Goal: Task Accomplishment & Management: Manage account settings

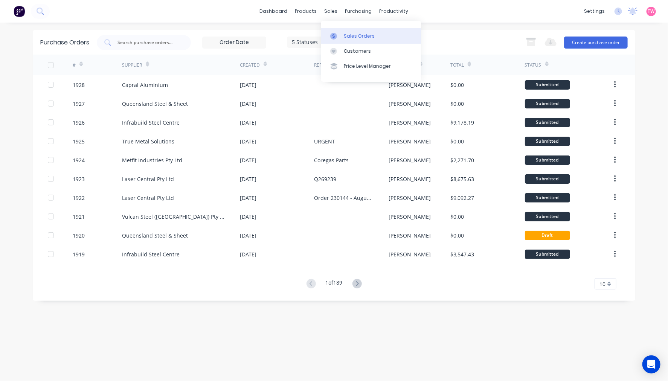
click at [368, 34] on div "Sales Orders" at bounding box center [359, 36] width 31 height 7
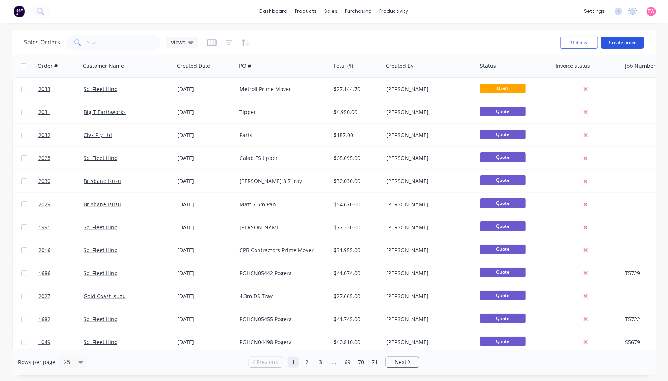
click at [628, 39] on button "Create order" at bounding box center [622, 43] width 43 height 12
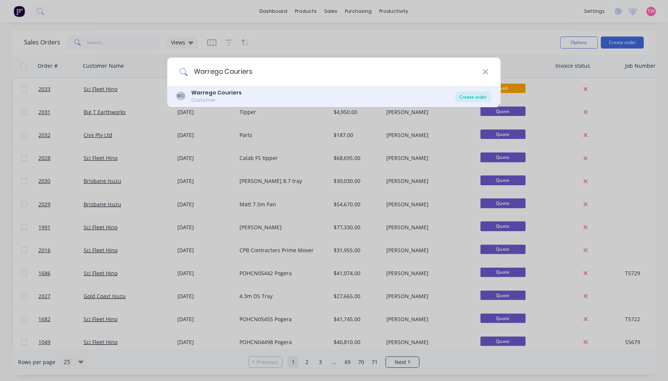
type input "Warrego Couriers"
click at [465, 98] on div "Create order" at bounding box center [473, 96] width 37 height 11
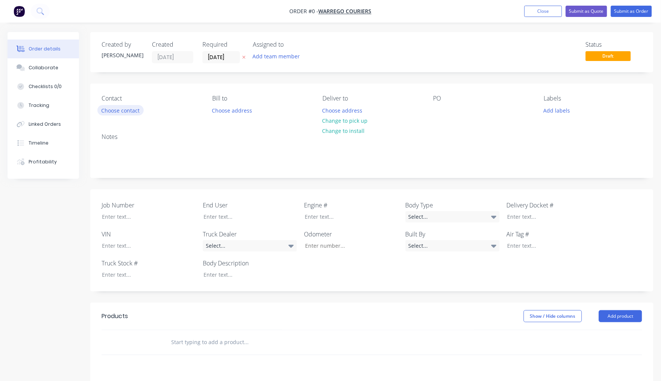
click at [137, 107] on button "Choose contact" at bounding box center [121, 110] width 46 height 10
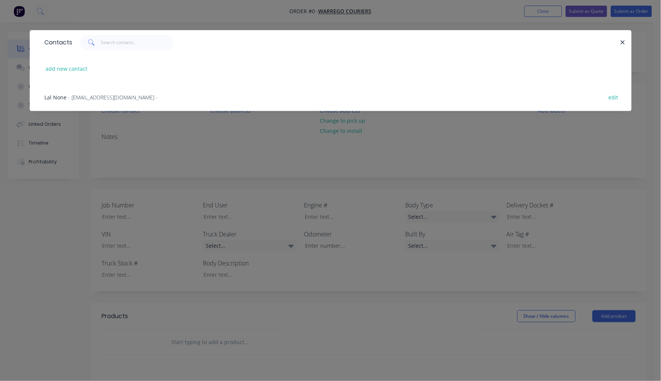
click at [95, 97] on span "- warregocouriers@cvlnews.com -" at bounding box center [114, 97] width 90 height 7
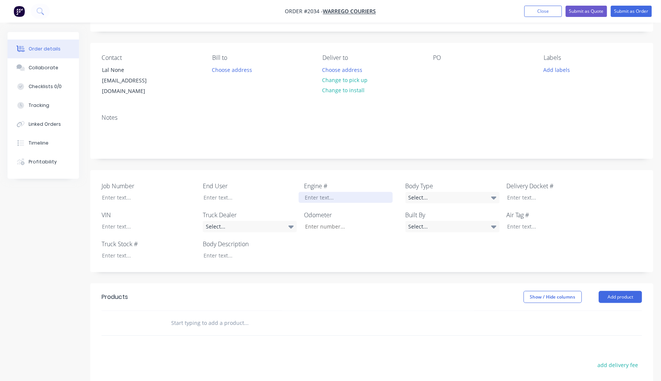
scroll to position [70, 0]
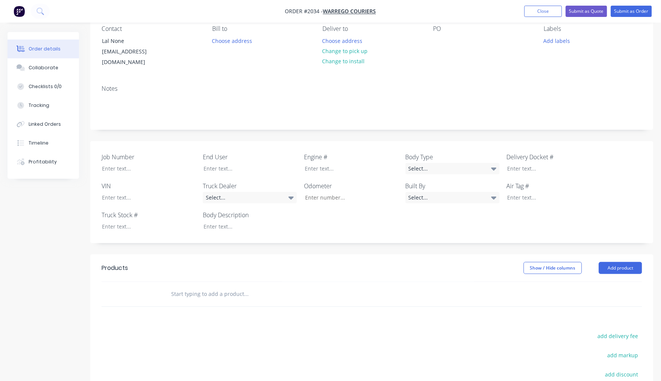
click at [216, 286] on input "text" at bounding box center [246, 293] width 151 height 15
click at [185, 286] on input "Front Left Hand Ratchet for Curtain Sider" at bounding box center [246, 293] width 151 height 15
click at [288, 286] on input "Front End - Left Hand Ratchet for Curtain Sider" at bounding box center [246, 293] width 151 height 15
type input "Front End - Left Hand Ratchet for Curtain Sider"
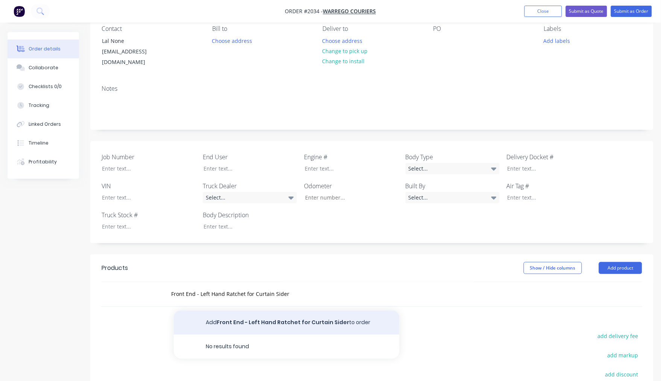
click at [241, 314] on button "Add Front End - Left Hand Ratchet for Curtain Sider to order" at bounding box center [287, 323] width 226 height 24
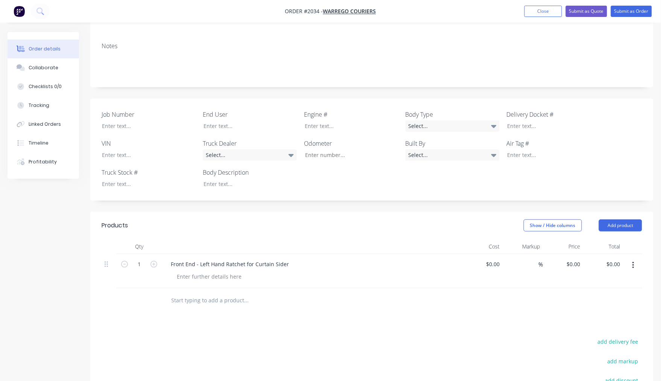
scroll to position [139, 0]
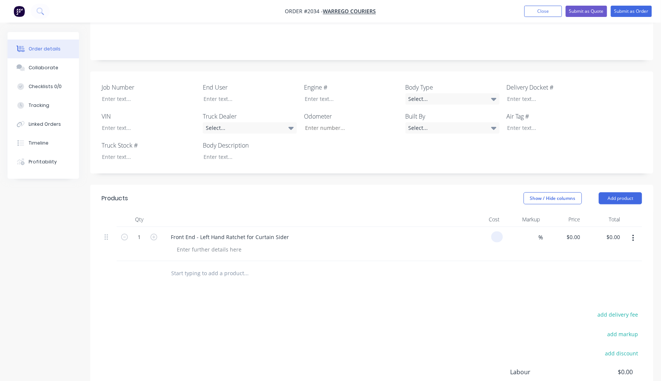
click at [495, 232] on input at bounding box center [499, 237] width 9 height 11
type input "$0.00"
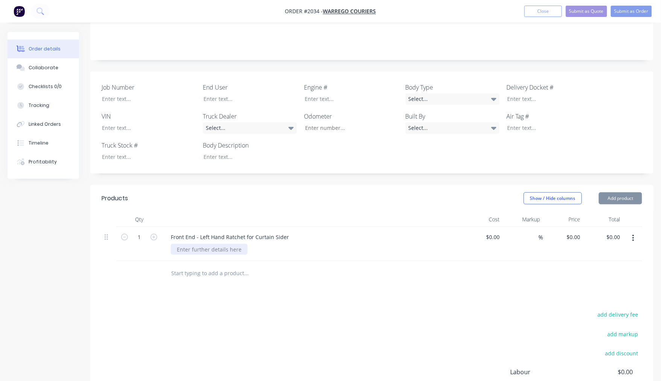
click at [201, 245] on div at bounding box center [209, 249] width 77 height 11
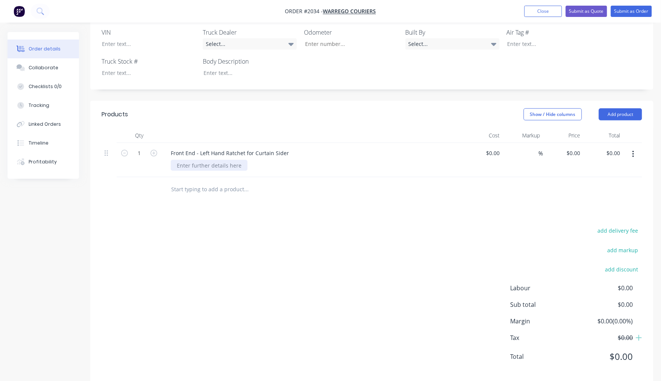
scroll to position [228, 0]
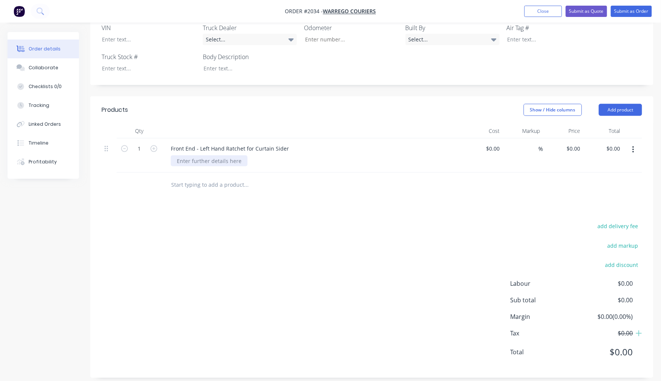
click at [210, 156] on div at bounding box center [209, 160] width 77 height 11
click at [191, 155] on div "Price Including Shipping to Roma, QLD" at bounding box center [265, 160] width 188 height 11
click at [216, 155] on div "Price including Shipping to Roma, QLD" at bounding box center [265, 160] width 188 height 11
click at [613, 143] on input "0.00" at bounding box center [614, 148] width 17 height 11
type input "297.00"
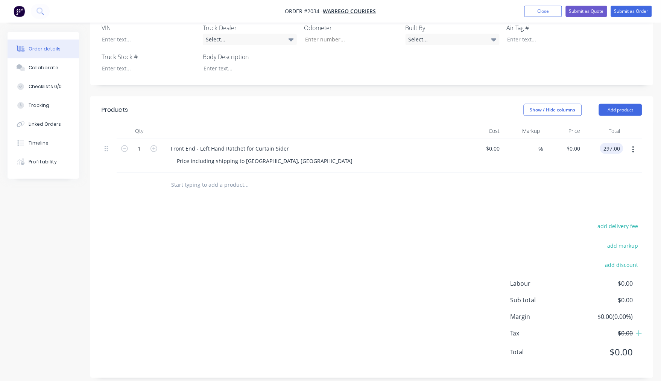
type input "$297.00"
click at [576, 143] on input "297" at bounding box center [571, 148] width 23 height 11
type input "$270.00"
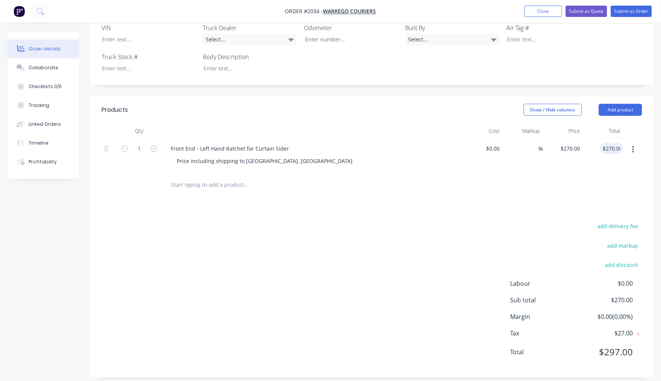
click at [395, 268] on div "add delivery fee add markup add discount Labour $0.00 Sub total $270.00 Margin …" at bounding box center [372, 293] width 541 height 145
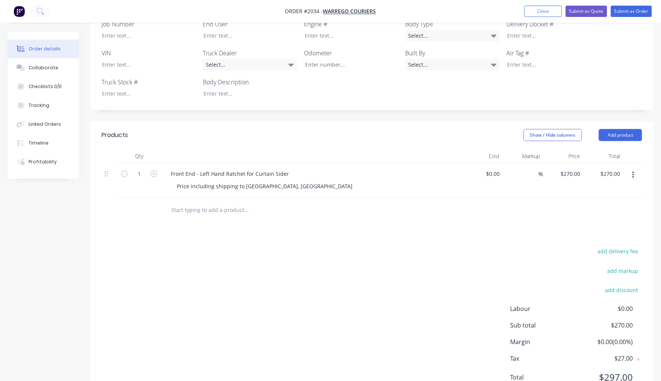
scroll to position [209, 0]
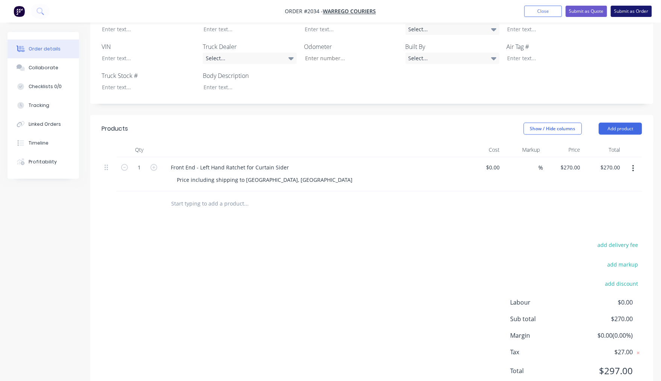
click at [631, 15] on button "Submit as Order" at bounding box center [631, 11] width 41 height 11
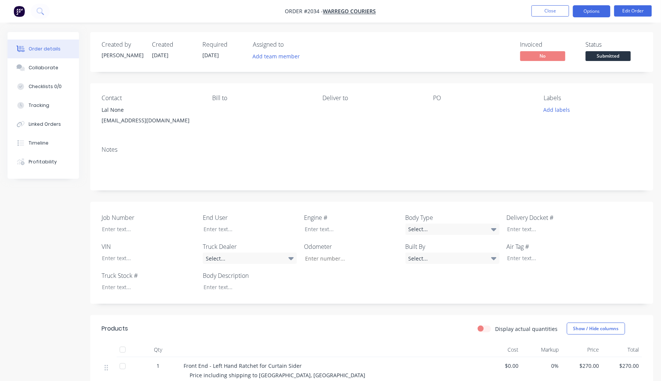
click at [590, 10] on button "Options" at bounding box center [592, 11] width 38 height 12
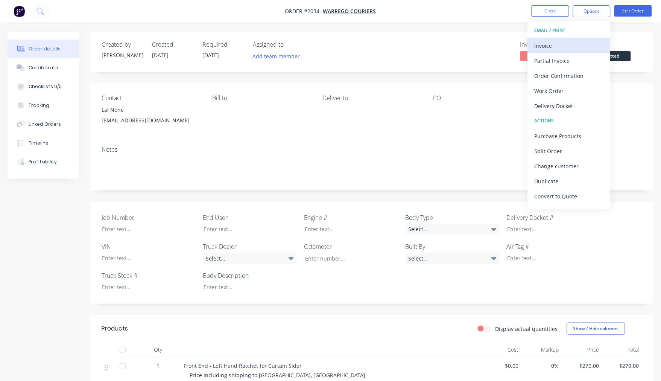
click at [574, 44] on div "Invoice" at bounding box center [569, 45] width 69 height 11
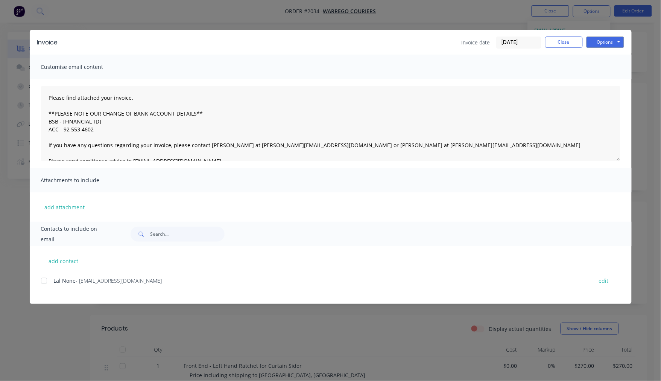
click at [44, 280] on div at bounding box center [44, 280] width 15 height 15
click at [618, 43] on button "Options" at bounding box center [606, 42] width 38 height 11
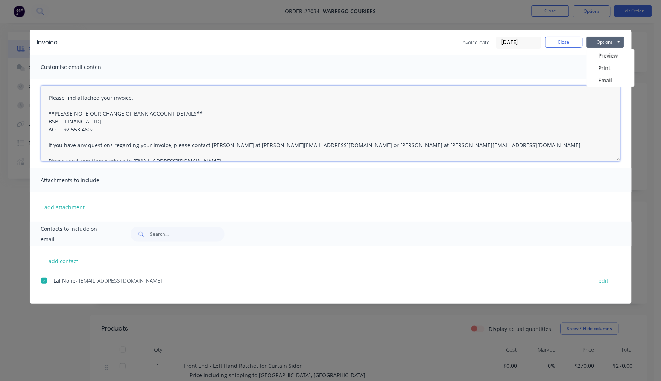
click at [119, 123] on textarea "Please find attached your invoice. **PLEASE NOTE OUR CHANGE OF BANK ACCOUNT DET…" at bounding box center [331, 123] width 580 height 75
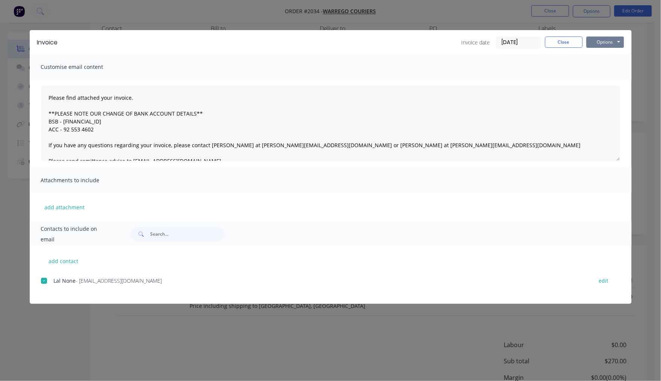
click at [611, 42] on button "Options" at bounding box center [606, 42] width 38 height 11
click at [605, 78] on button "Email" at bounding box center [611, 80] width 48 height 12
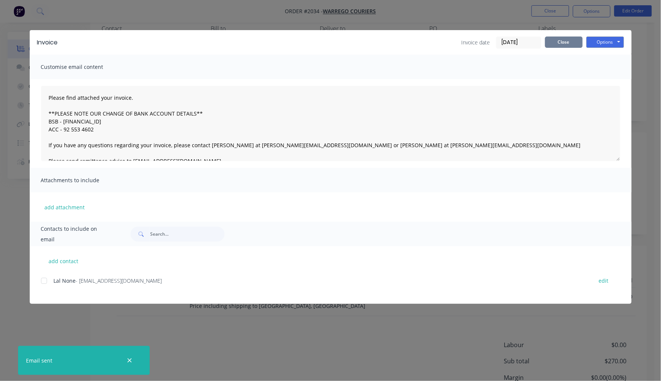
click at [575, 43] on button "Close" at bounding box center [565, 42] width 38 height 11
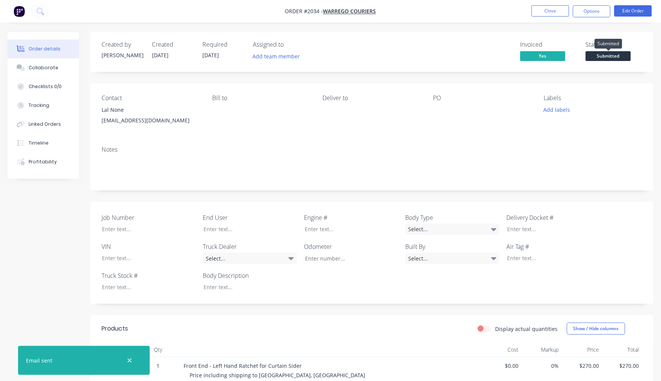
click at [614, 54] on span "Submitted" at bounding box center [608, 55] width 45 height 9
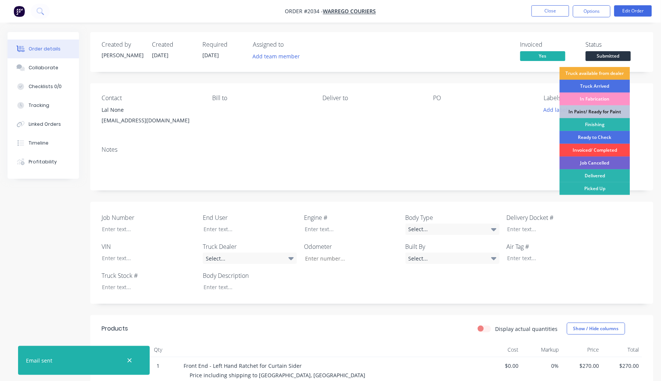
click at [600, 149] on div "Invoiced/ Completed" at bounding box center [595, 150] width 70 height 13
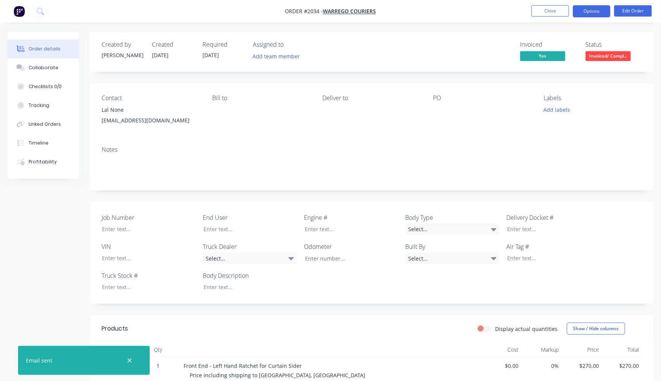
click at [594, 12] on button "Options" at bounding box center [592, 11] width 38 height 12
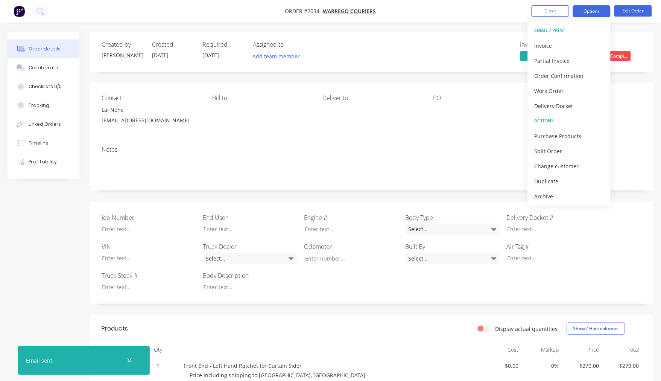
click at [594, 12] on button "Options" at bounding box center [592, 11] width 38 height 12
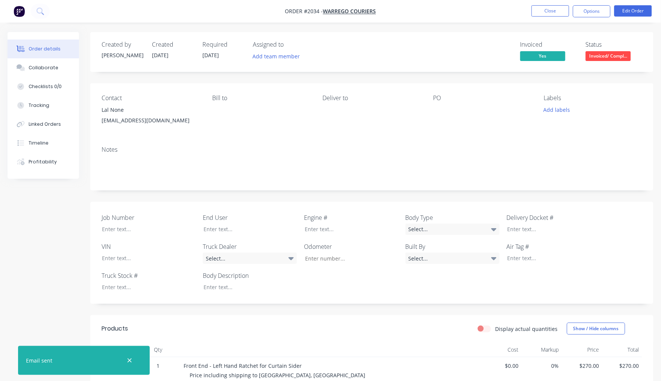
click at [139, 120] on div "warregocouriers@cvlnews.com" at bounding box center [151, 120] width 99 height 11
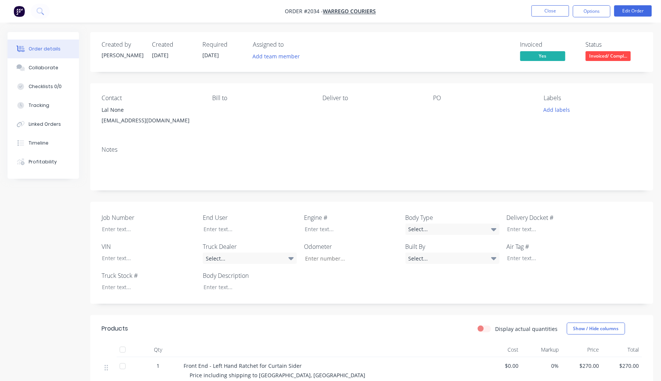
click at [140, 120] on div "warregocouriers@cvlnews.com" at bounding box center [151, 120] width 99 height 11
click at [141, 120] on div "warregocouriers@cvlnews.com" at bounding box center [151, 120] width 99 height 11
click at [118, 109] on div "Lal None" at bounding box center [151, 110] width 99 height 11
click at [341, 11] on span "Warrego Couriers" at bounding box center [349, 11] width 53 height 7
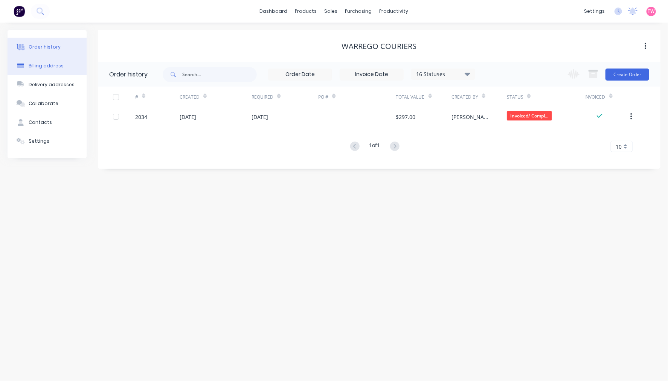
click at [45, 63] on div "Billing address" at bounding box center [46, 65] width 35 height 7
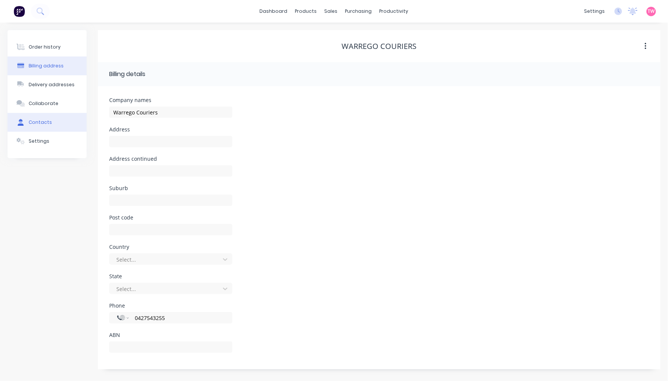
click at [40, 119] on div "Contacts" at bounding box center [40, 122] width 23 height 7
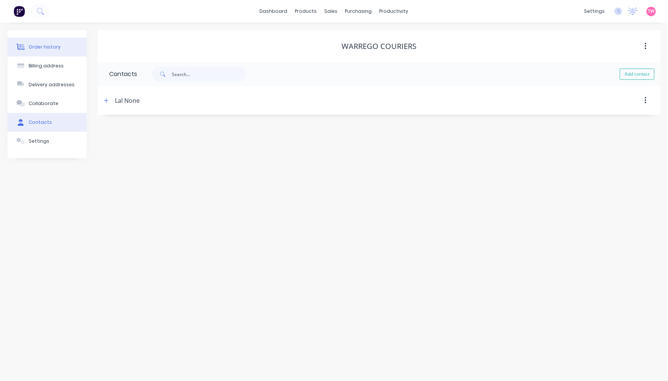
click at [42, 51] on button "Order history" at bounding box center [47, 47] width 79 height 19
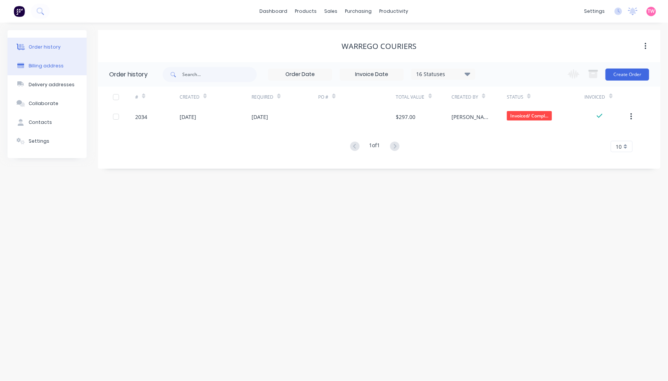
click at [44, 69] on div "Billing address" at bounding box center [46, 65] width 35 height 7
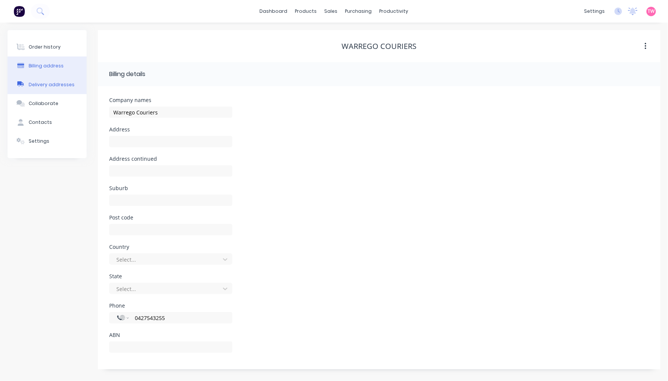
click at [58, 86] on div "Delivery addresses" at bounding box center [52, 84] width 46 height 7
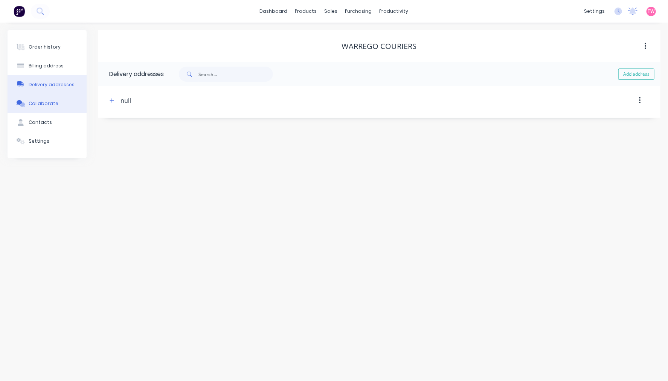
click at [52, 104] on div "Collaborate" at bounding box center [44, 103] width 30 height 7
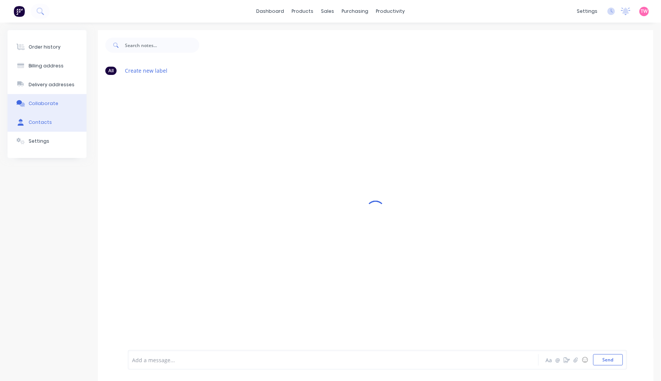
click at [38, 121] on div "Contacts" at bounding box center [40, 122] width 23 height 7
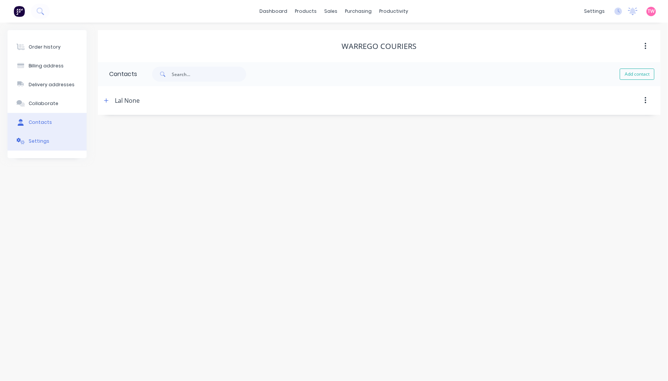
click at [40, 139] on div "Settings" at bounding box center [39, 141] width 21 height 7
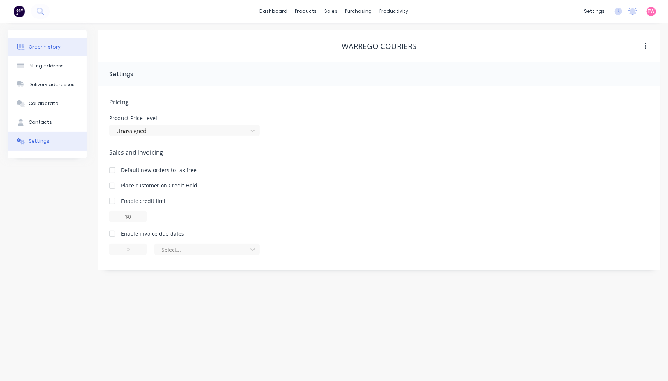
click at [47, 46] on div "Order history" at bounding box center [45, 47] width 32 height 7
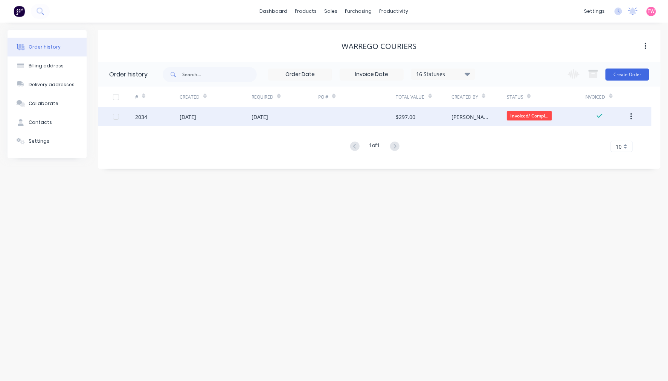
click at [627, 117] on button "button" at bounding box center [631, 117] width 18 height 14
click at [571, 114] on div "Invoiced/ Compl..." at bounding box center [546, 116] width 78 height 19
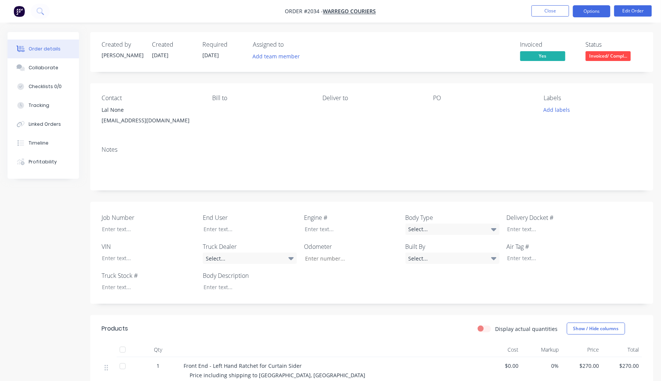
click at [587, 13] on button "Options" at bounding box center [592, 11] width 38 height 12
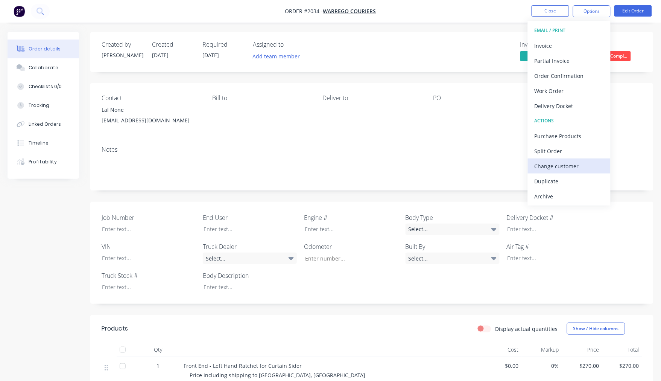
click at [558, 168] on div "Change customer" at bounding box center [569, 166] width 69 height 11
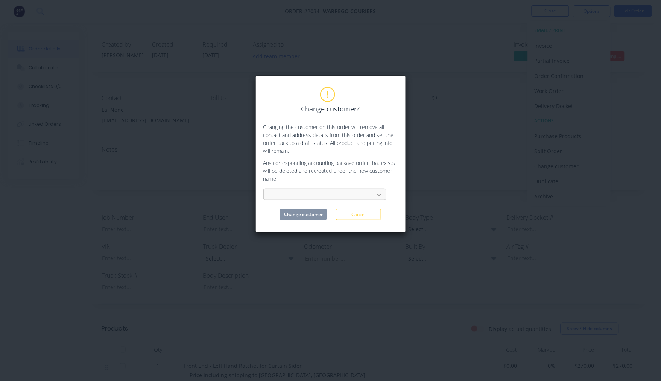
click at [377, 191] on icon at bounding box center [380, 195] width 8 height 8
click at [279, 168] on p "Any corresponding accounting package order that exists will be deleted and recr…" at bounding box center [331, 171] width 135 height 24
click at [360, 215] on button "Cancel" at bounding box center [358, 214] width 45 height 11
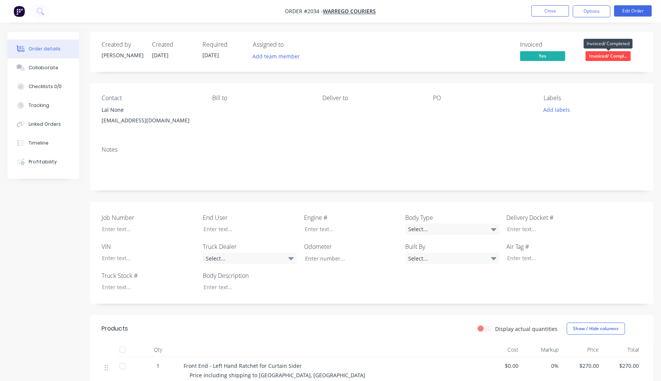
click at [606, 55] on span "Invoiced/ Compl..." at bounding box center [608, 55] width 45 height 9
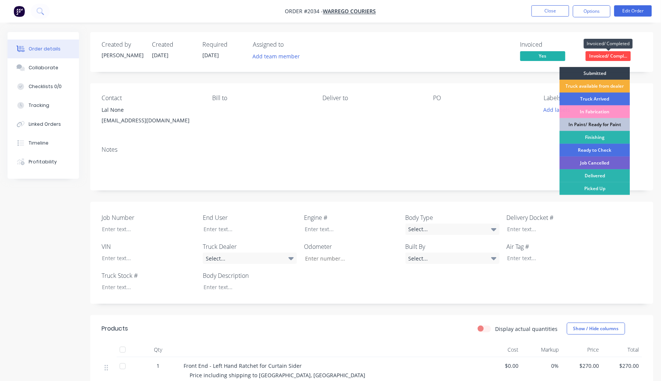
click at [600, 57] on span "Invoiced/ Compl..." at bounding box center [608, 55] width 45 height 9
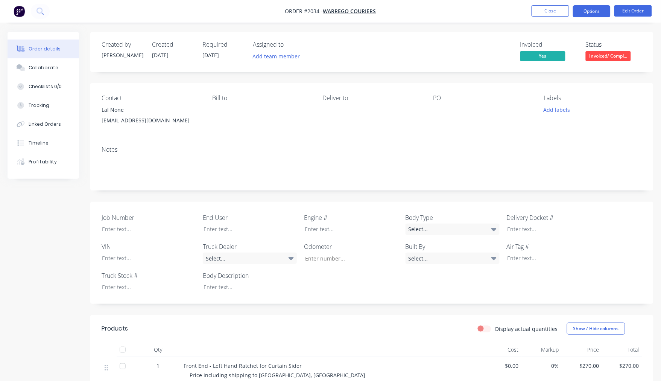
click at [595, 13] on button "Options" at bounding box center [592, 11] width 38 height 12
click at [349, 13] on span "Warrego Couriers" at bounding box center [349, 11] width 53 height 7
click at [583, 14] on button "Options" at bounding box center [592, 11] width 38 height 12
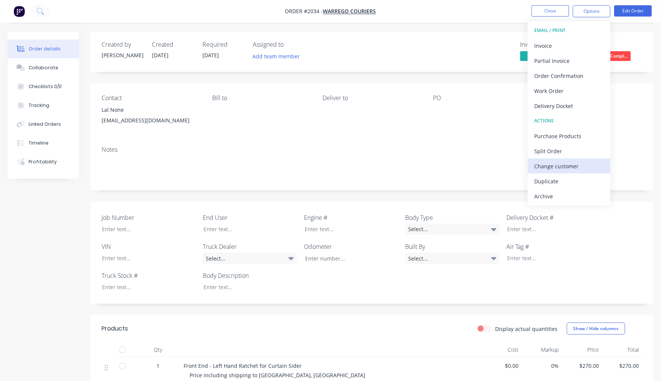
click at [562, 167] on div "Change customer" at bounding box center [569, 166] width 69 height 11
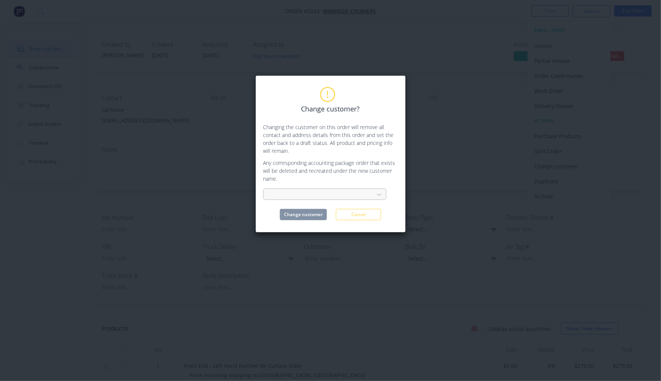
click at [324, 191] on div at bounding box center [320, 194] width 101 height 9
click at [350, 218] on button "Cancel" at bounding box center [358, 214] width 45 height 11
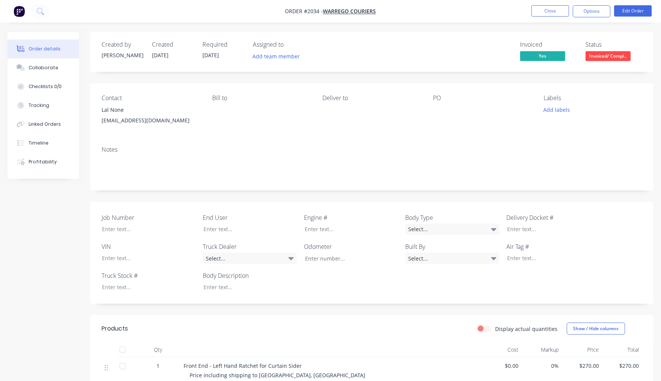
click at [116, 116] on div "warregocouriers@cvlnews.com" at bounding box center [151, 120] width 99 height 11
click at [116, 120] on div "warregocouriers@cvlnews.com" at bounding box center [151, 120] width 99 height 11
click at [600, 9] on button "Options" at bounding box center [592, 11] width 38 height 12
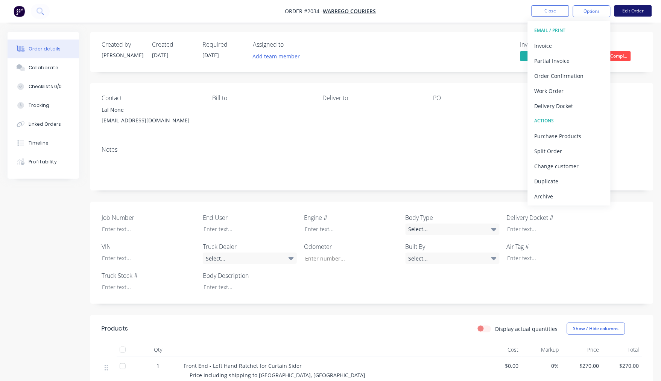
click at [632, 10] on button "Edit Order" at bounding box center [634, 10] width 38 height 11
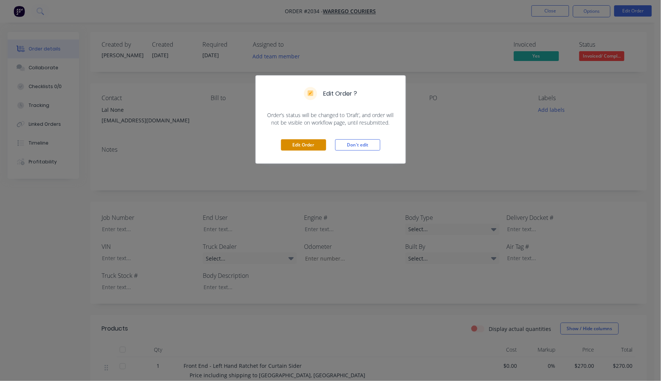
click at [314, 145] on button "Edit Order" at bounding box center [303, 144] width 45 height 11
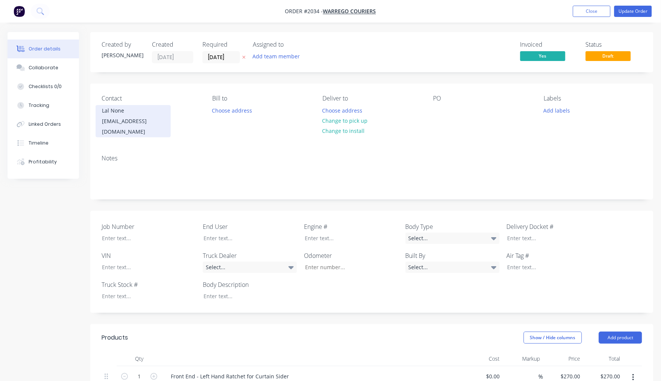
click at [133, 115] on div "Lal None" at bounding box center [133, 110] width 62 height 11
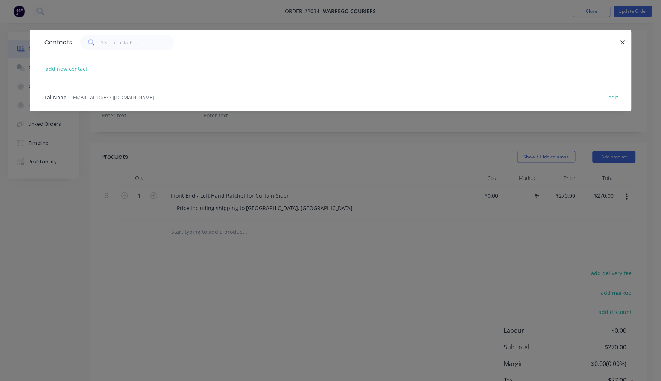
scroll to position [209, 0]
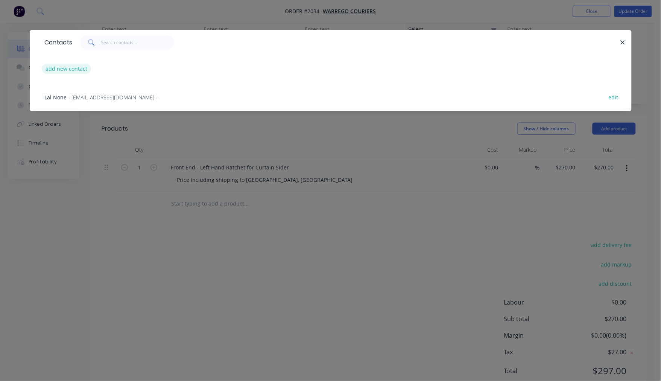
click at [69, 65] on button "add new contact" at bounding box center [67, 69] width 50 height 10
select select "AU"
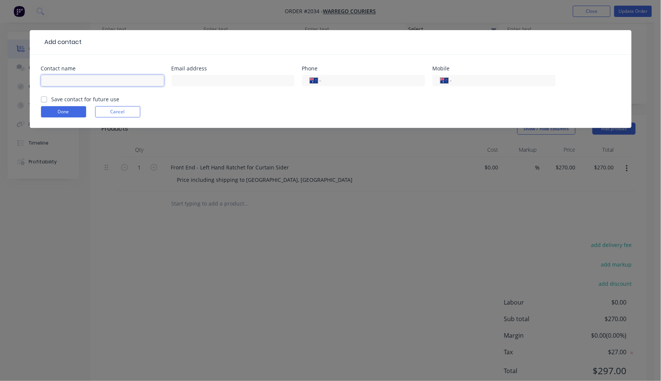
click at [66, 76] on input "text" at bounding box center [102, 80] width 123 height 11
type input "Natasha"
type input "romadriver@cvlnews.com"
click at [52, 98] on label "Save contact for future use" at bounding box center [86, 99] width 68 height 8
click at [44, 98] on input "Save contact for future use" at bounding box center [44, 98] width 6 height 7
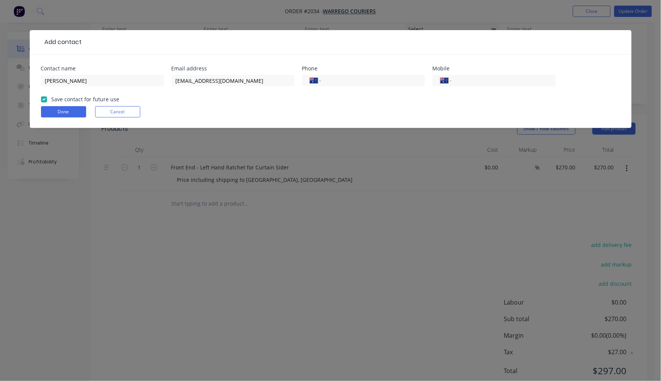
checkbox input "true"
click at [58, 111] on button "Done" at bounding box center [63, 111] width 45 height 11
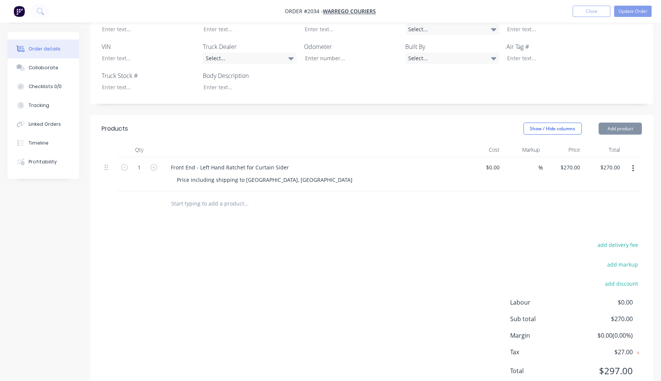
scroll to position [0, 0]
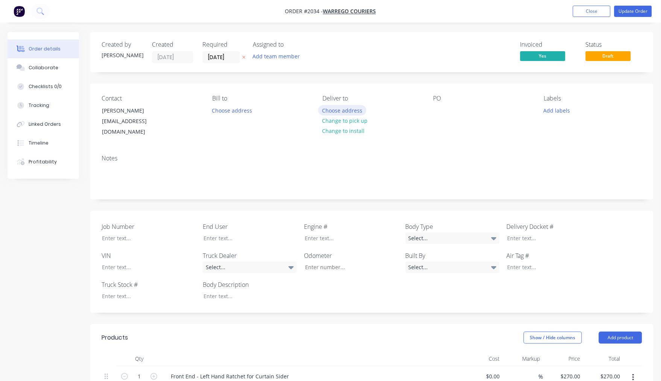
click at [341, 110] on button "Choose address" at bounding box center [342, 110] width 48 height 10
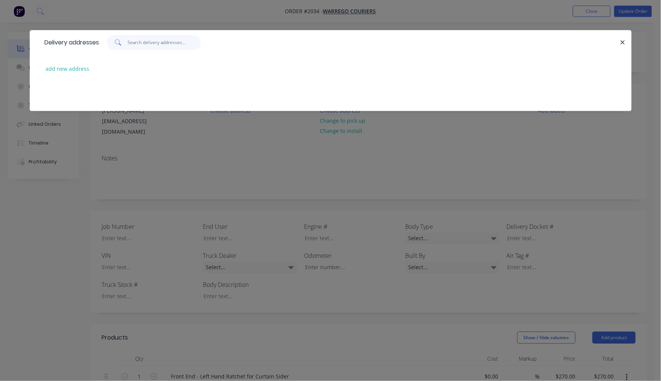
click at [143, 44] on input "text" at bounding box center [164, 42] width 73 height 15
paste input "239 Currey St, Roma QLD 4455"
type input "239 Currey St, Roma QLD 4455"
click at [74, 67] on button "add new address" at bounding box center [68, 69] width 52 height 10
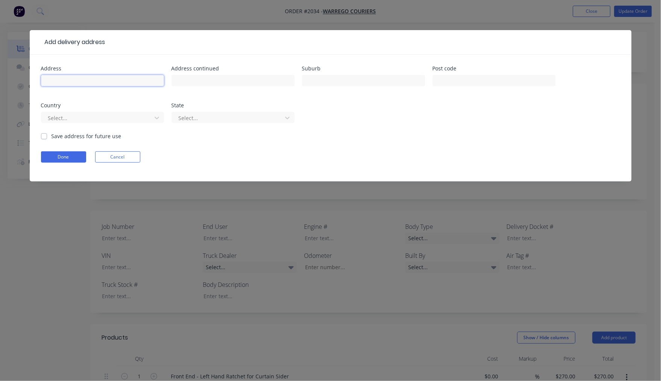
click at [66, 80] on input "text" at bounding box center [102, 80] width 123 height 11
paste input "239 Currey St, Roma QLD 4455"
type input "239 Currey St, Roma QLD 4455"
click at [68, 158] on button "Done" at bounding box center [63, 156] width 45 height 11
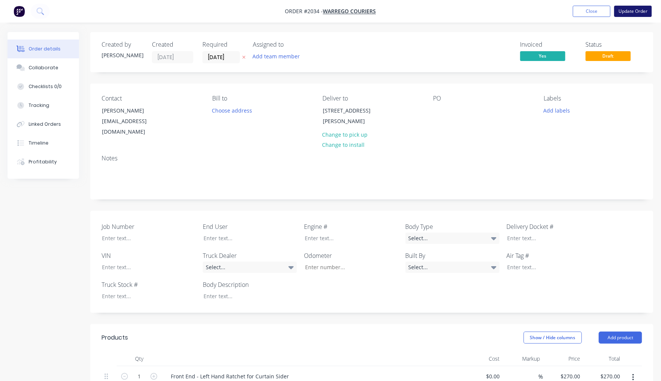
click at [626, 12] on button "Update Order" at bounding box center [634, 11] width 38 height 11
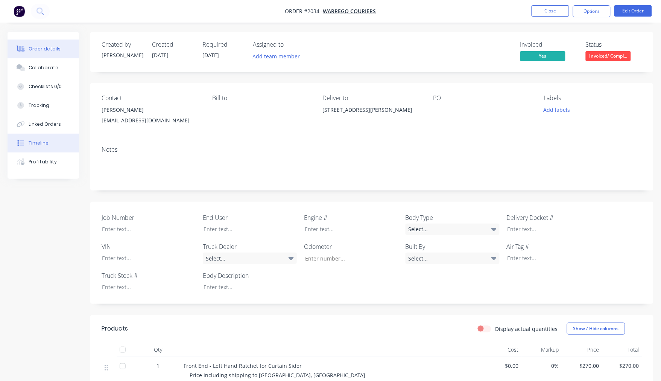
click at [40, 146] on div "Timeline" at bounding box center [39, 143] width 20 height 7
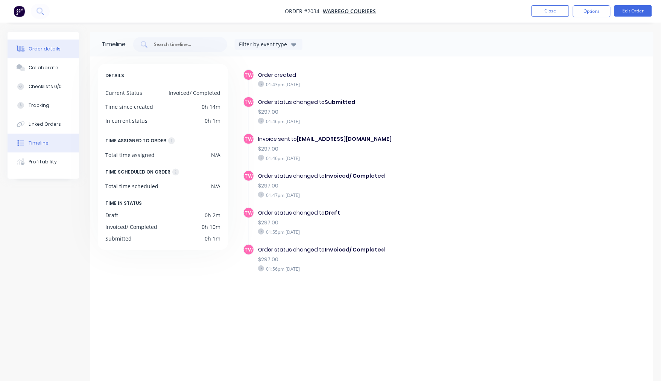
click at [38, 49] on div "Order details" at bounding box center [45, 49] width 32 height 7
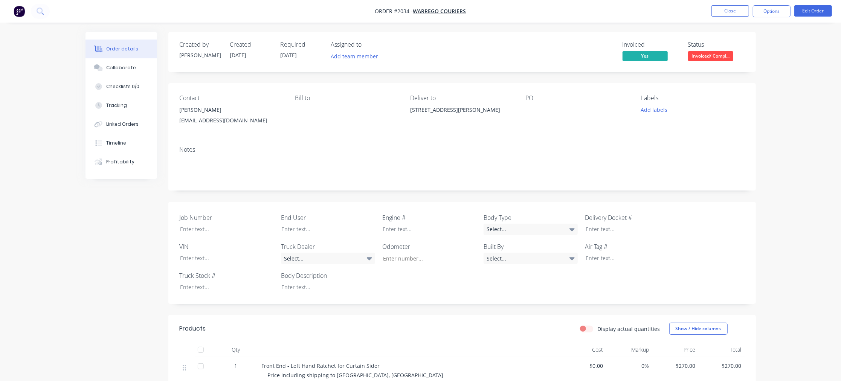
click at [667, 297] on div "Order details Collaborate Checklists 0/0 Tracking Linked Orders Timeline Profit…" at bounding box center [420, 260] width 841 height 520
click at [667, 14] on button "Close" at bounding box center [730, 10] width 38 height 11
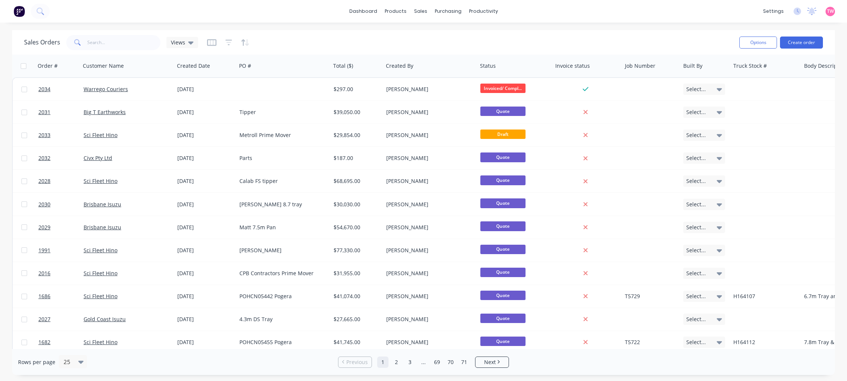
click at [17, 12] on img at bounding box center [19, 11] width 11 height 11
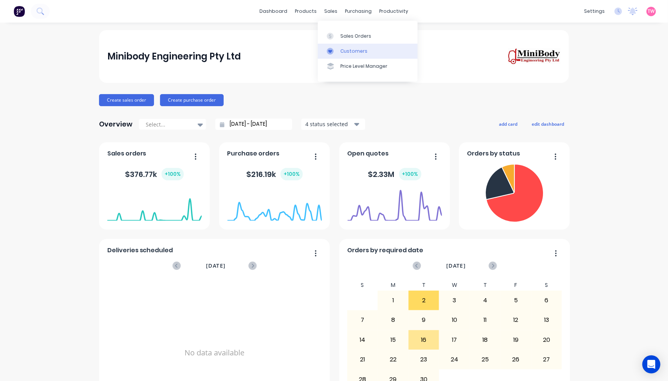
click at [363, 50] on div "Customers" at bounding box center [353, 51] width 27 height 7
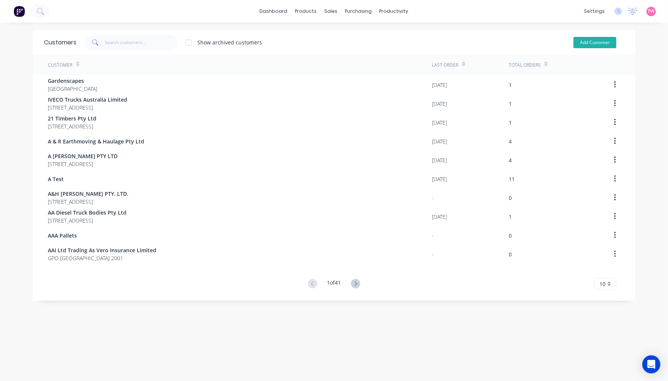
click at [608, 43] on button "Add Customer" at bounding box center [594, 42] width 43 height 11
select select "AU"
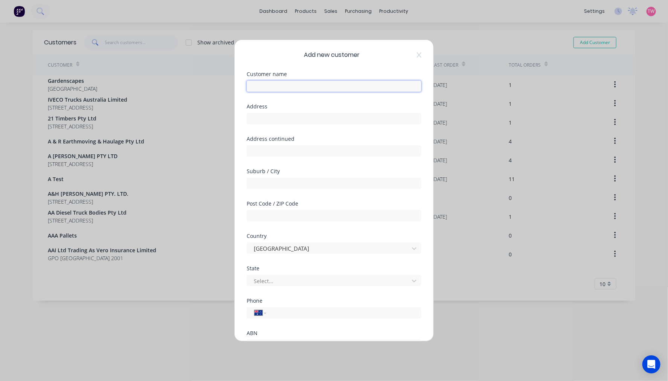
click at [303, 87] on input "text" at bounding box center [334, 86] width 175 height 11
click at [277, 85] on input "Warreg COuriers Roma" at bounding box center [334, 86] width 175 height 11
click at [268, 84] on input "Warreg Couriers Roma" at bounding box center [334, 86] width 175 height 11
type input "Warrego Couriers Roma"
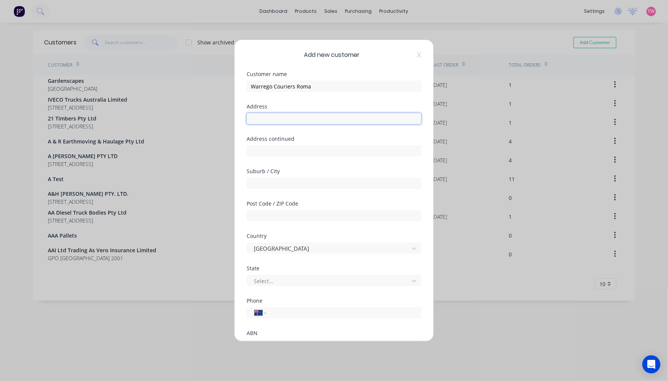
click at [287, 119] on input "text" at bounding box center [334, 118] width 175 height 11
click at [415, 54] on div "Add new customer Customer name Warrego Couriers Roma Address Address continued …" at bounding box center [334, 190] width 199 height 301
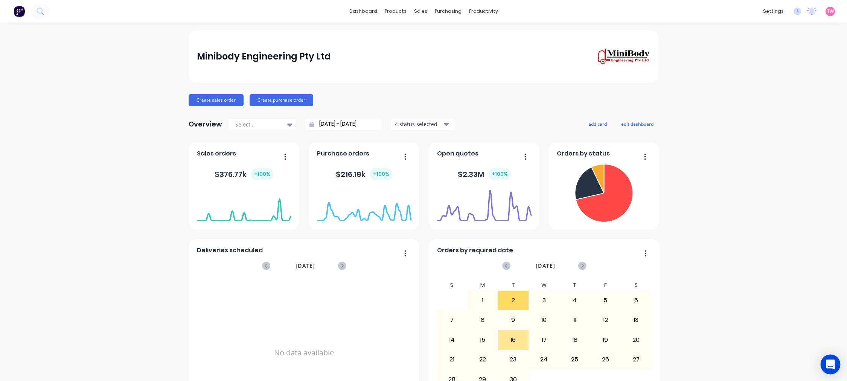
click at [831, 366] on icon "Open Intercom Messenger" at bounding box center [830, 365] width 9 height 10
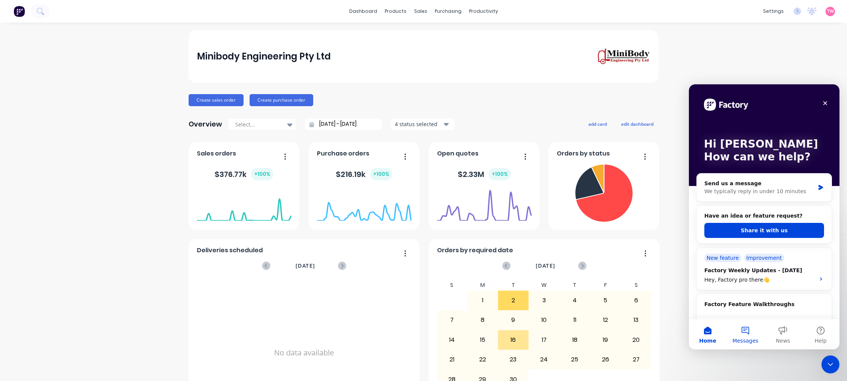
click at [746, 334] on button "Messages" at bounding box center [746, 334] width 38 height 30
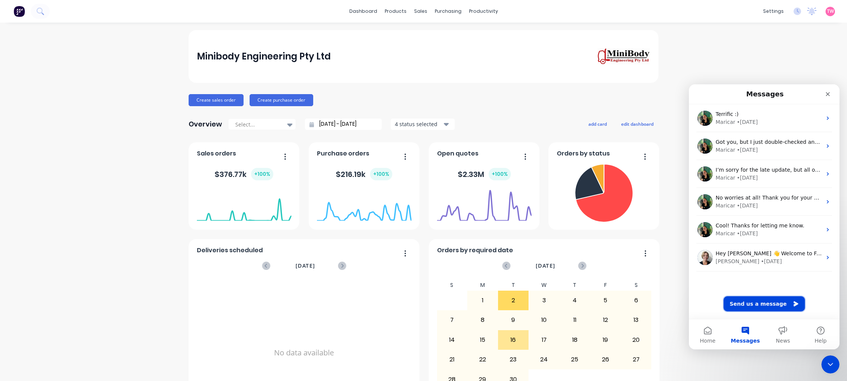
click at [744, 306] on button "Send us a message" at bounding box center [764, 303] width 81 height 15
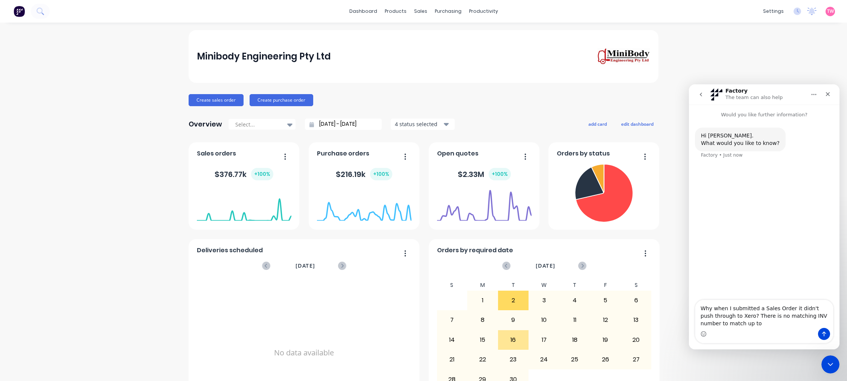
type textarea "Why when I submitted a Sales Order it didn't push through to Xero? There is no …"
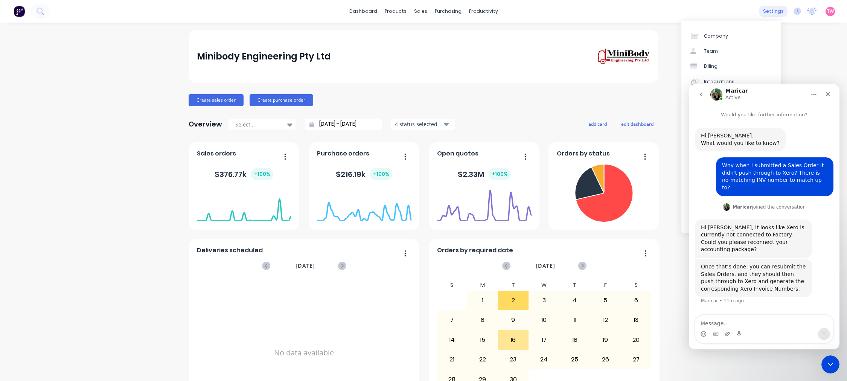
click at [774, 13] on div "settings" at bounding box center [773, 11] width 28 height 11
click at [730, 323] on textarea "Message…" at bounding box center [764, 321] width 138 height 13
type textarea "How did it disconnect?"
click at [824, 335] on icon "Send a message…" at bounding box center [824, 334] width 4 height 5
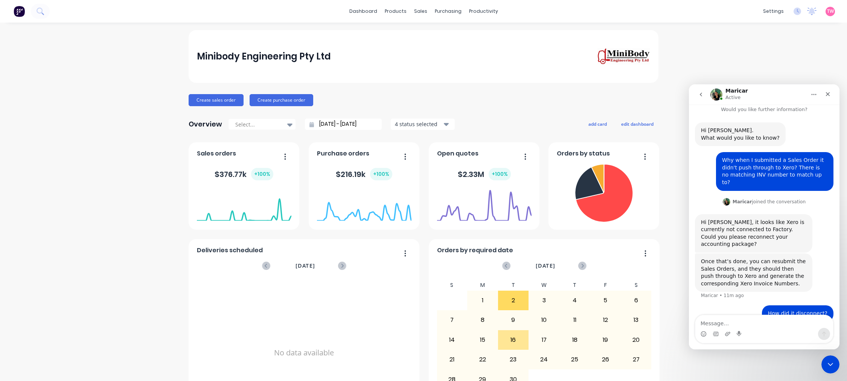
click at [701, 94] on icon "go back" at bounding box center [701, 94] width 6 height 6
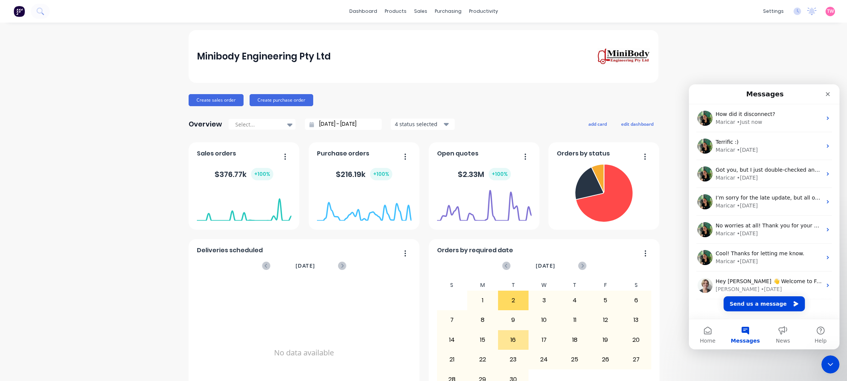
scroll to position [0, 0]
click at [758, 124] on div "• Just now" at bounding box center [749, 122] width 25 height 8
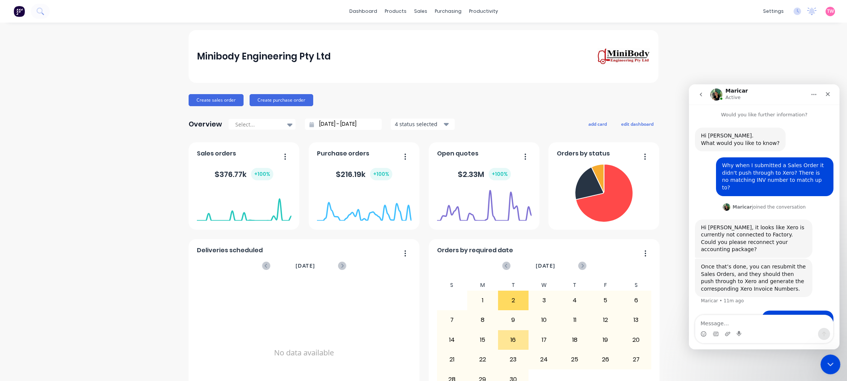
scroll to position [5, 0]
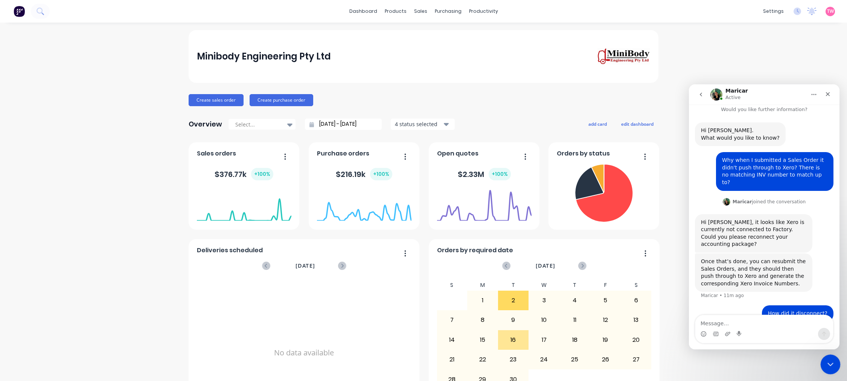
click at [830, 364] on icon "Close Intercom Messenger" at bounding box center [829, 363] width 9 height 9
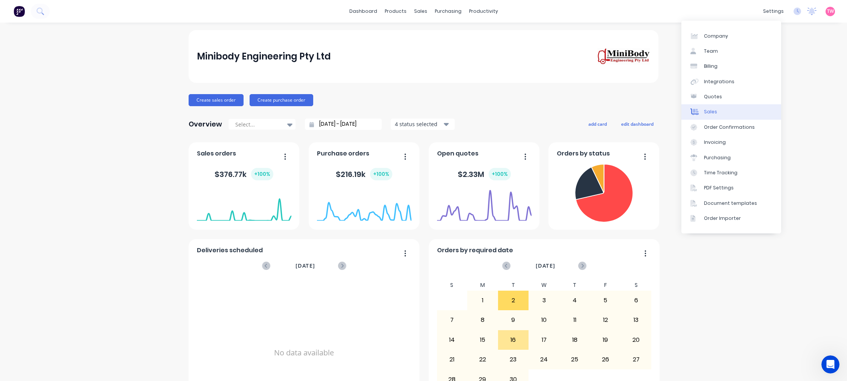
click at [723, 113] on link "Sales" at bounding box center [731, 111] width 100 height 15
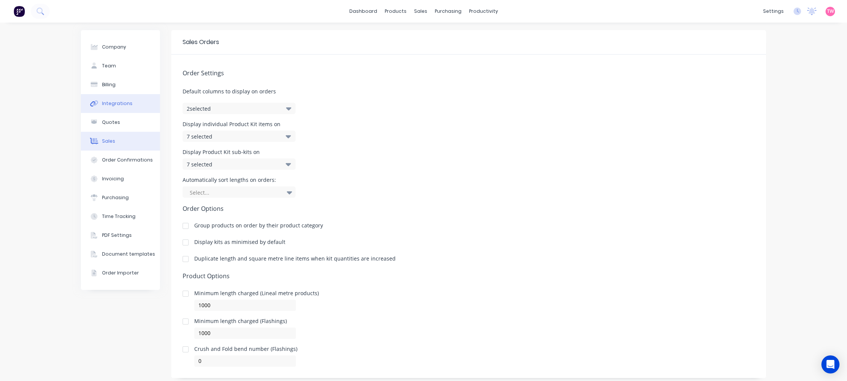
click at [119, 101] on div "Integrations" at bounding box center [117, 103] width 30 height 7
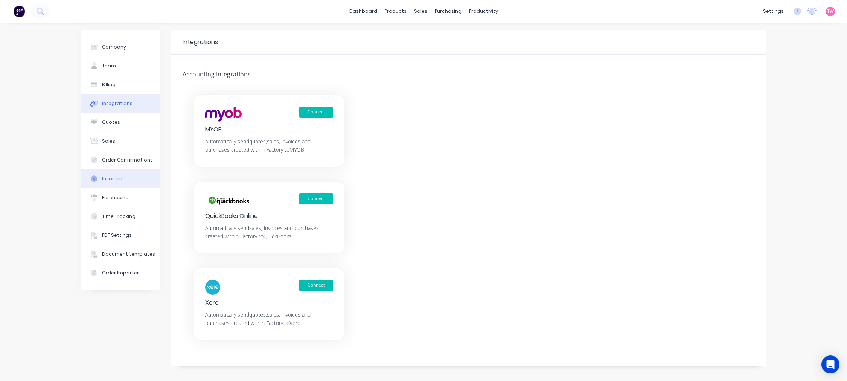
click at [121, 181] on button "Invoicing" at bounding box center [120, 178] width 79 height 19
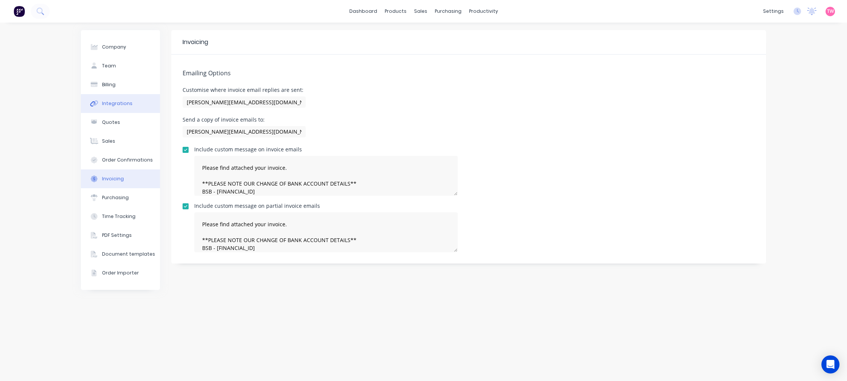
click at [125, 100] on div "Integrations" at bounding box center [117, 103] width 30 height 7
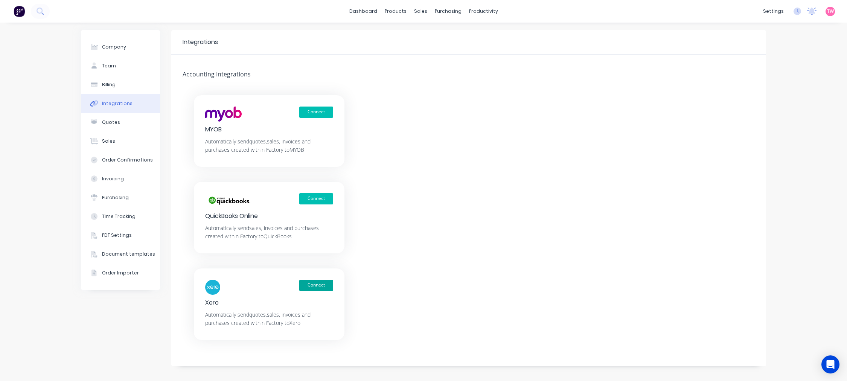
click at [314, 285] on button "Connect" at bounding box center [316, 285] width 34 height 11
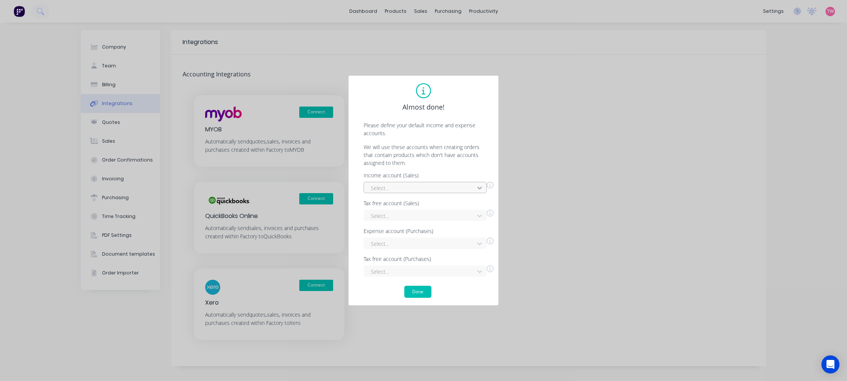
click at [478, 185] on div at bounding box center [480, 188] width 14 height 12
click at [480, 179] on div "Income account (Sales) Select..." at bounding box center [429, 183] width 130 height 20
click at [481, 215] on icon at bounding box center [479, 216] width 5 height 3
click at [482, 216] on icon at bounding box center [480, 216] width 8 height 8
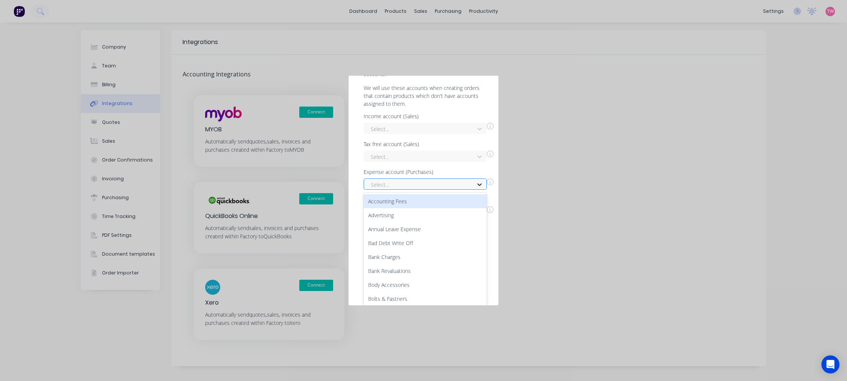
click at [480, 190] on div "128 results available. Use Up and Down to choose options, press Enter to select…" at bounding box center [425, 183] width 123 height 11
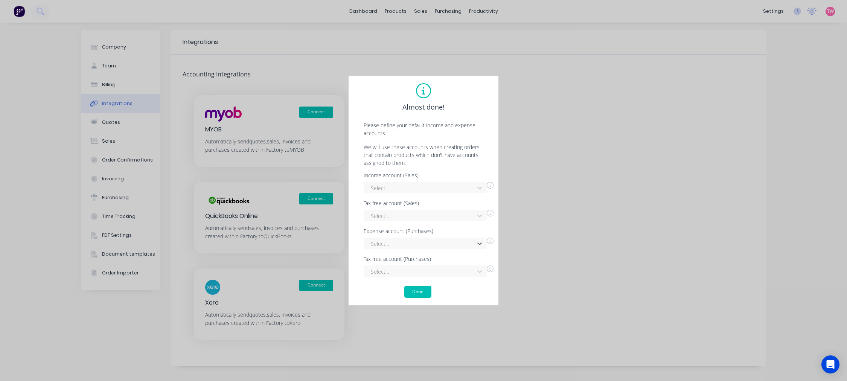
click at [479, 180] on div "Income account (Sales) Select... Tax free account (Sales) Select... Expense acc…" at bounding box center [423, 225] width 135 height 104
click at [480, 270] on div "Almost done! Please define your default income and expense accounts. We will us…" at bounding box center [423, 190] width 135 height 215
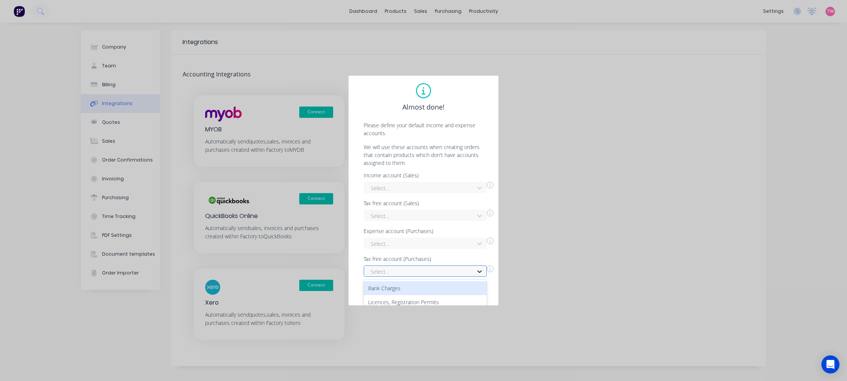
scroll to position [5, 0]
click at [481, 264] on div "2 results available. Use Up and Down to choose options, press Enter to select t…" at bounding box center [429, 265] width 130 height 13
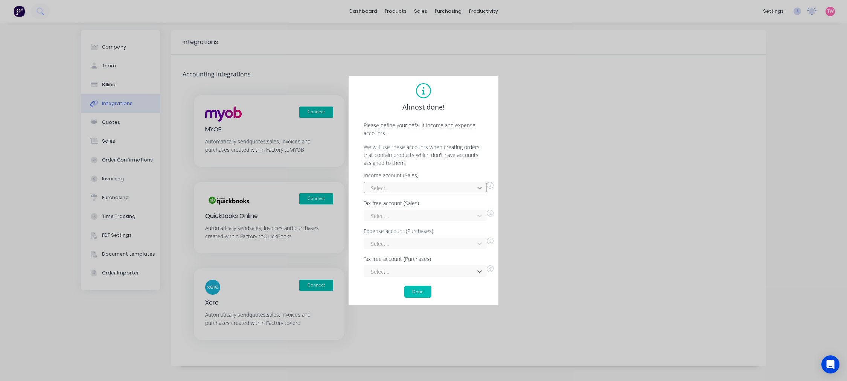
click at [484, 185] on div at bounding box center [480, 188] width 14 height 12
click at [534, 161] on div "Almost done! Please define your default income and expense accounts. We will us…" at bounding box center [423, 190] width 847 height 381
click at [509, 84] on div "Almost done! Please define your default income and expense accounts. We will us…" at bounding box center [423, 190] width 847 height 381
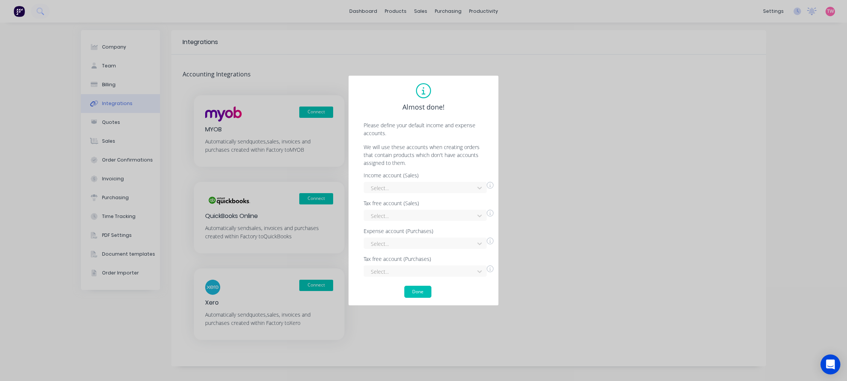
click at [828, 356] on body "dashboard products sales purchasing productivity dashboard products Product Cat…" at bounding box center [423, 190] width 847 height 381
click at [830, 358] on div "Open Intercom Messenger" at bounding box center [831, 365] width 20 height 20
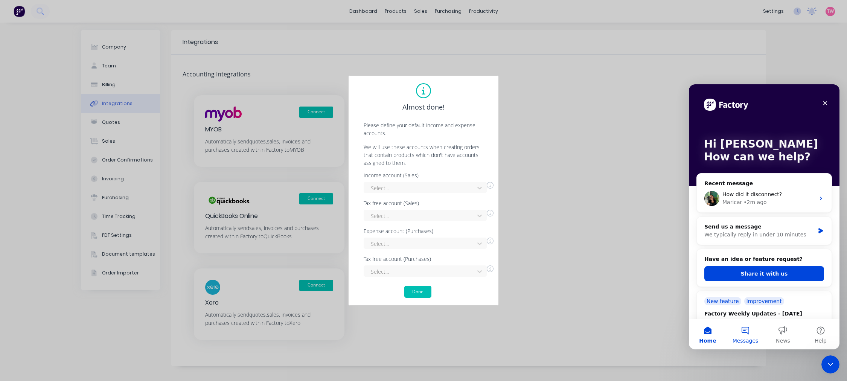
click at [742, 336] on button "Messages" at bounding box center [746, 334] width 38 height 30
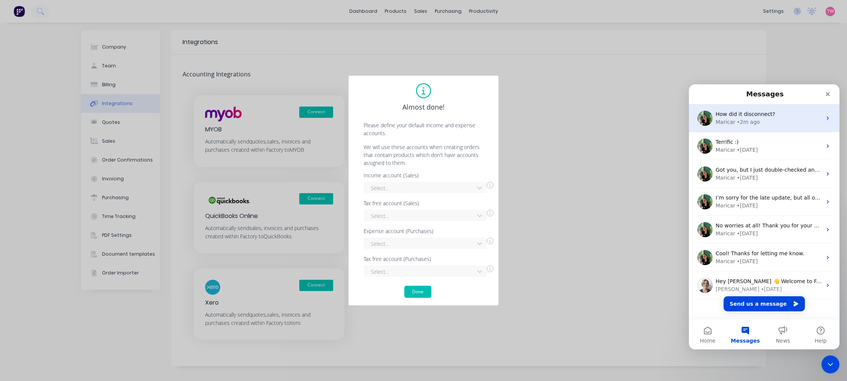
click at [755, 126] on div "How did it disconnect? Maricar • 2m ago" at bounding box center [764, 118] width 151 height 28
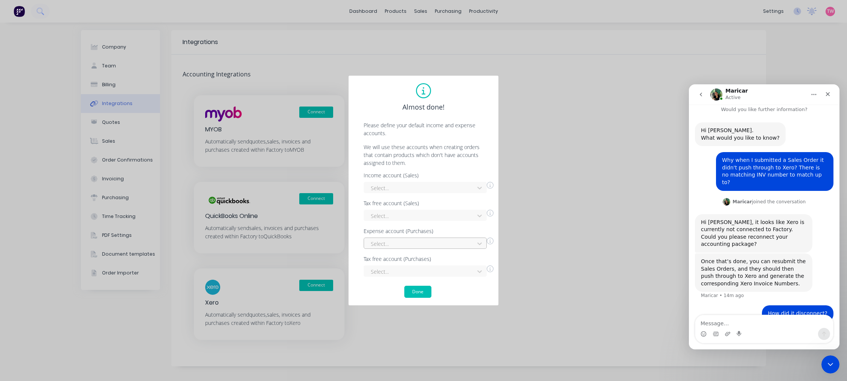
scroll to position [35, 0]
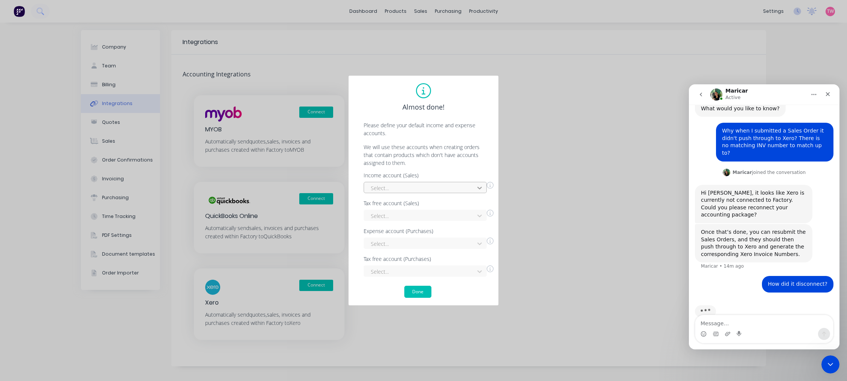
click at [480, 186] on div at bounding box center [480, 188] width 14 height 12
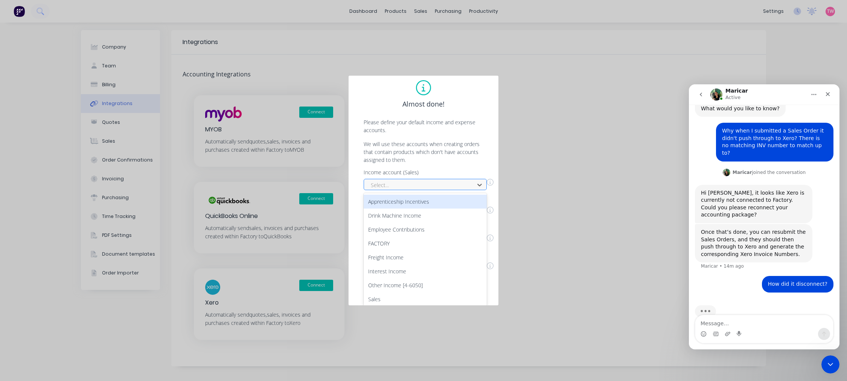
click at [430, 179] on div "Income account (Sales) 10 results available. Use Up and Down to choose options,…" at bounding box center [429, 180] width 130 height 20
click at [480, 186] on div at bounding box center [480, 184] width 14 height 12
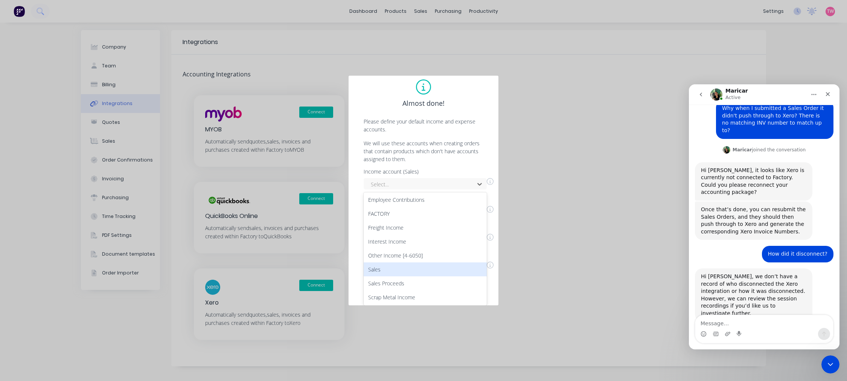
scroll to position [87, 0]
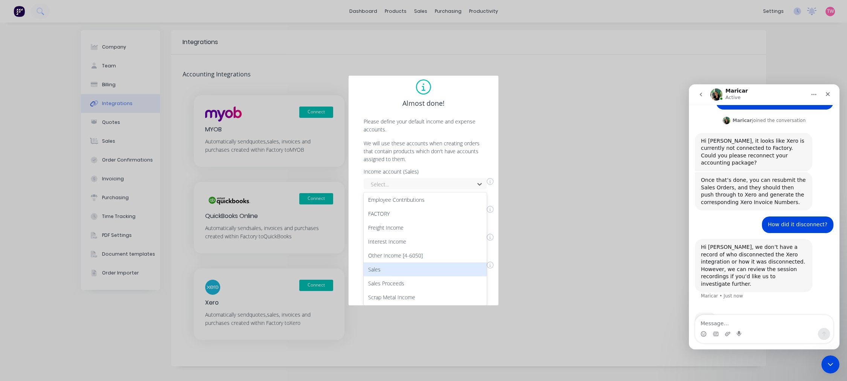
click at [427, 267] on div "Sales" at bounding box center [425, 269] width 123 height 14
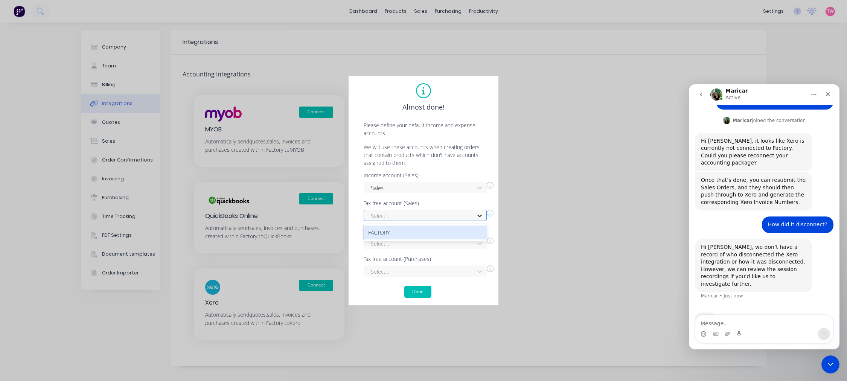
click at [481, 215] on icon at bounding box center [479, 216] width 5 height 3
click at [436, 232] on div "FACTORY" at bounding box center [425, 233] width 123 height 14
click at [482, 215] on icon at bounding box center [480, 216] width 8 height 8
click at [428, 230] on div "FACTORY" at bounding box center [425, 233] width 123 height 14
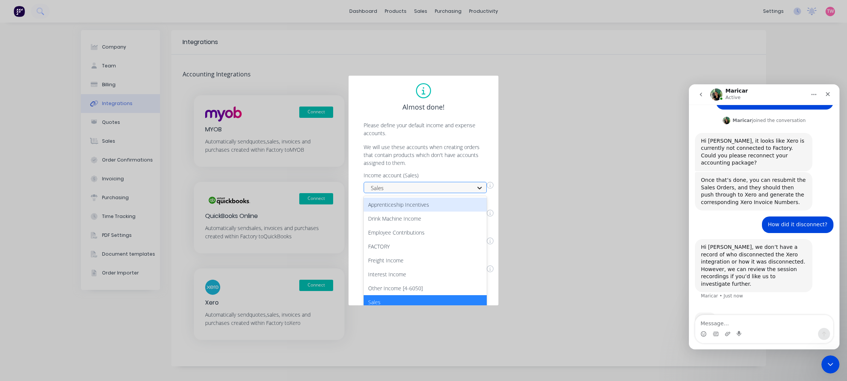
click at [475, 186] on div at bounding box center [480, 188] width 14 height 12
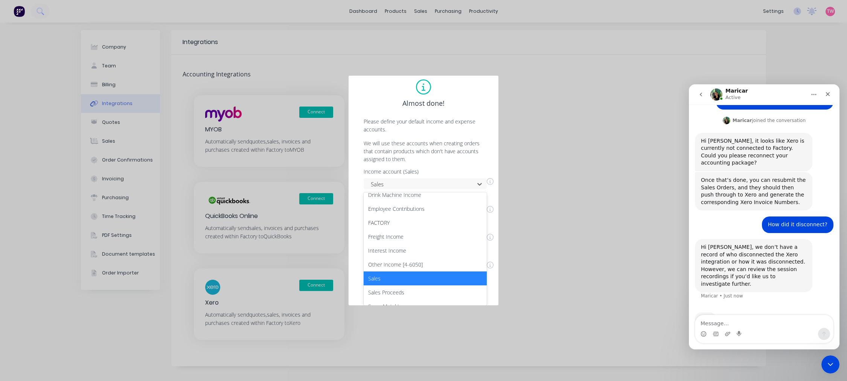
scroll to position [29, 0]
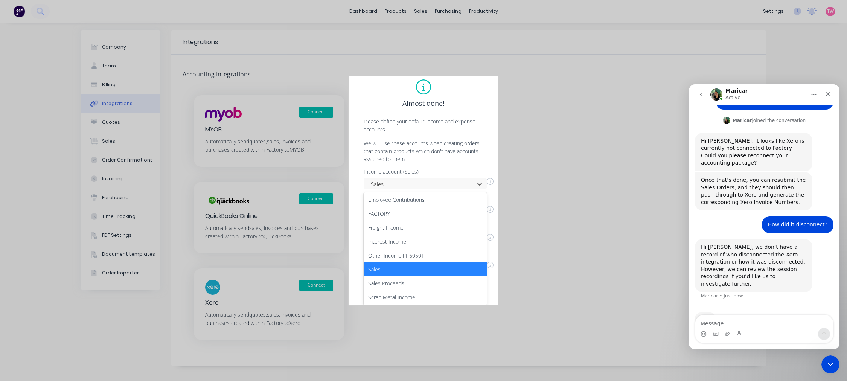
click at [414, 265] on div "Sales" at bounding box center [425, 269] width 123 height 14
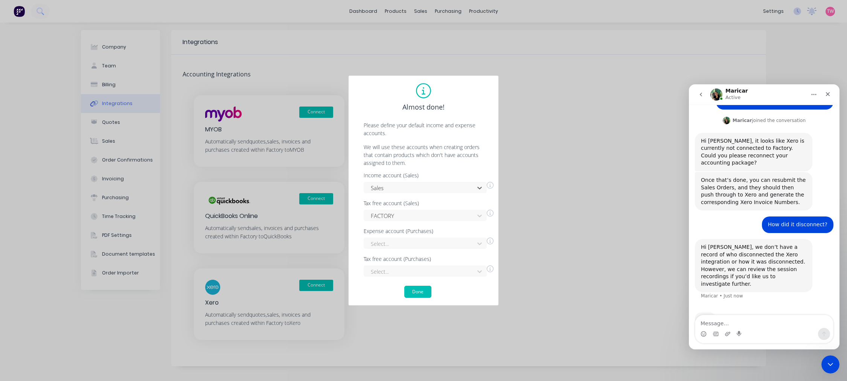
scroll to position [0, 0]
click at [480, 243] on div "Select..." at bounding box center [425, 243] width 123 height 11
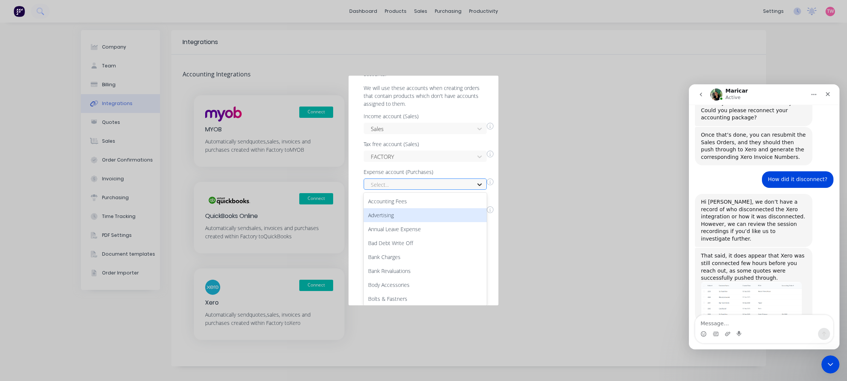
click at [478, 181] on div "Income account (Sales) Sales Tax free account (Sales) FACTORY Expense account (…" at bounding box center [423, 166] width 135 height 104
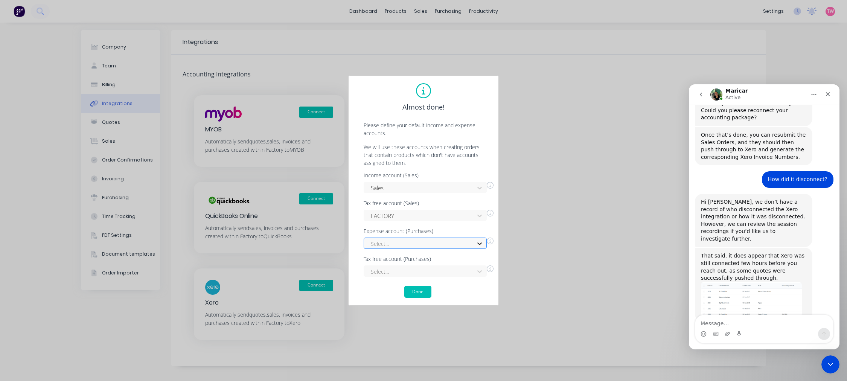
click at [483, 242] on div "Select..." at bounding box center [425, 243] width 123 height 11
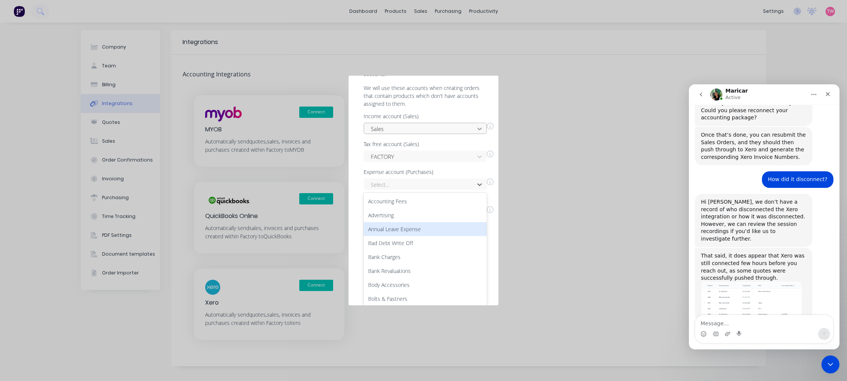
click at [477, 125] on div "Almost done! Please define your default income and expense accounts. We will us…" at bounding box center [423, 131] width 135 height 215
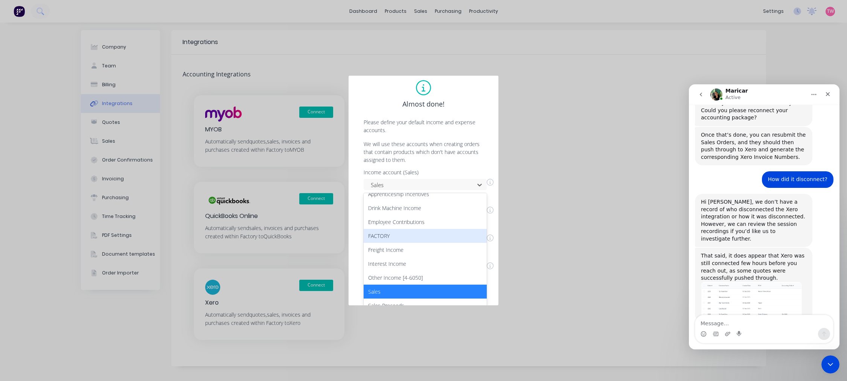
scroll to position [29, 0]
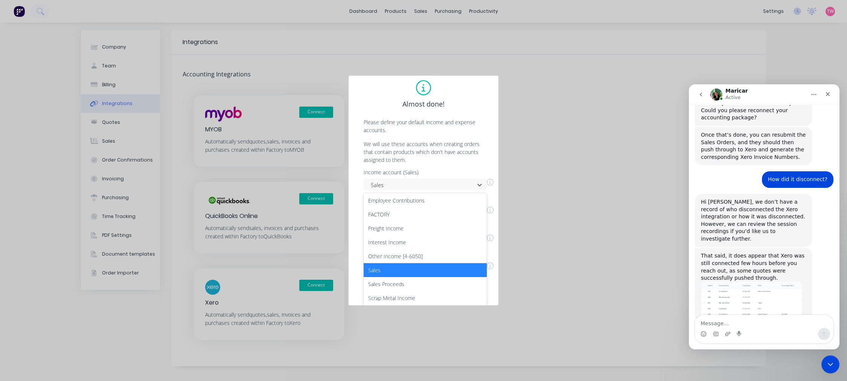
click at [390, 264] on div "Sales" at bounding box center [425, 270] width 123 height 14
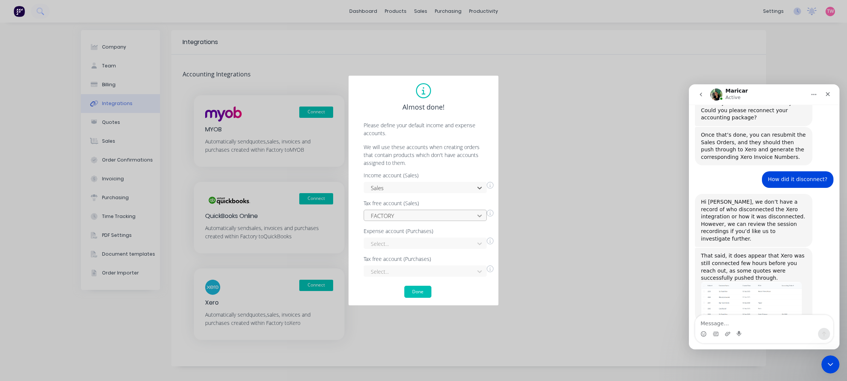
click at [479, 215] on icon at bounding box center [480, 216] width 8 height 8
click at [438, 233] on div "FACTORY" at bounding box center [425, 233] width 123 height 14
click at [478, 215] on icon at bounding box center [479, 216] width 5 height 3
click at [442, 229] on div "FACTORY" at bounding box center [425, 233] width 123 height 14
click at [492, 215] on icon at bounding box center [490, 213] width 7 height 7
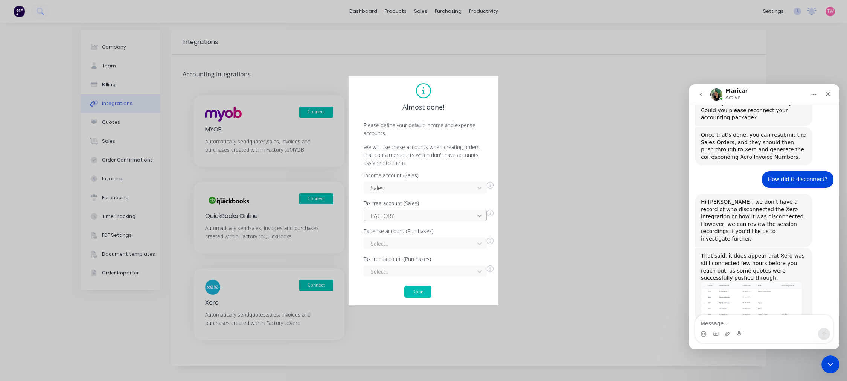
click at [481, 215] on icon at bounding box center [480, 216] width 8 height 8
click at [443, 228] on div "FACTORY" at bounding box center [425, 233] width 123 height 14
click at [477, 216] on icon at bounding box center [480, 216] width 8 height 8
click at [469, 230] on div "FACTORY" at bounding box center [425, 233] width 123 height 14
click at [479, 242] on div "Select..." at bounding box center [425, 243] width 123 height 11
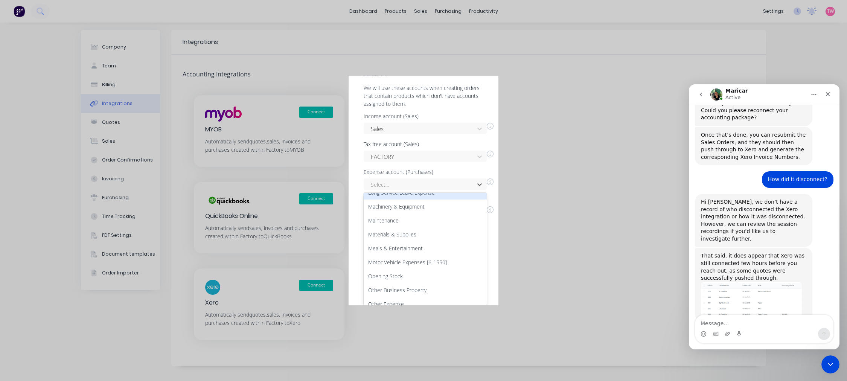
scroll to position [766, 0]
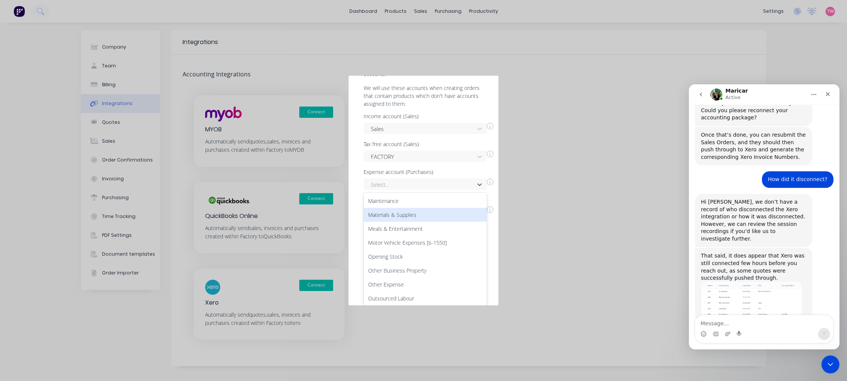
click at [413, 212] on div "Materials & Supplies" at bounding box center [425, 215] width 123 height 14
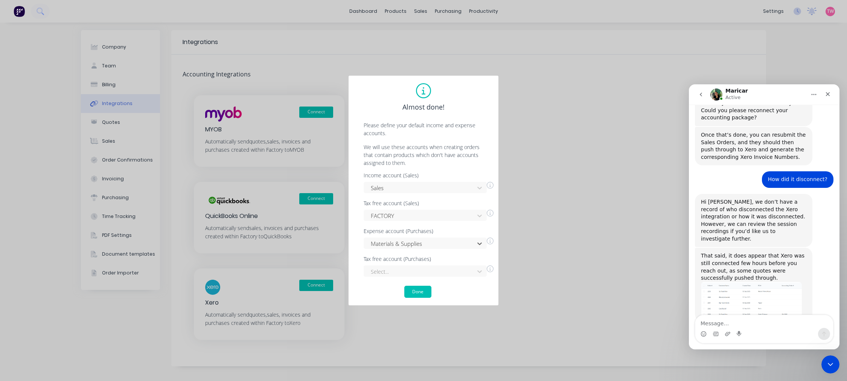
scroll to position [0, 0]
click at [480, 270] on div "Almost done! Please define your default income and expense accounts. We will us…" at bounding box center [423, 190] width 135 height 215
click at [532, 258] on div "Almost done! Please define your default income and expense accounts. We will us…" at bounding box center [423, 190] width 847 height 381
click at [481, 271] on div "Select..." at bounding box center [425, 270] width 123 height 11
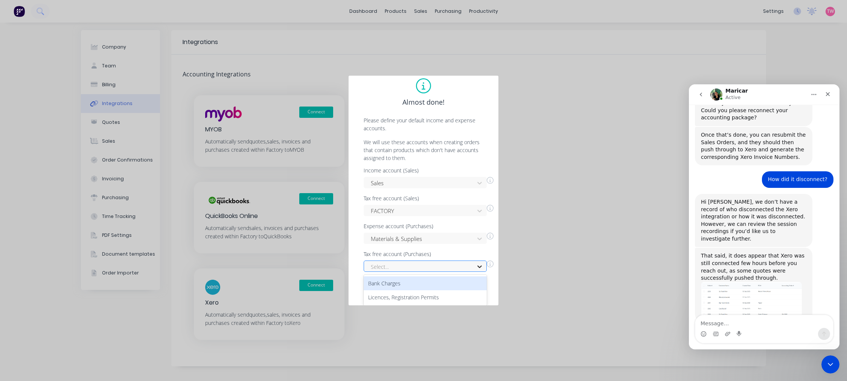
click at [482, 262] on div "Tax free account (Purchases) 2 results available. Use Up and Down to choose opt…" at bounding box center [429, 261] width 130 height 20
click at [481, 270] on div "Almost done! Please define your default income and expense accounts. We will us…" at bounding box center [423, 190] width 135 height 215
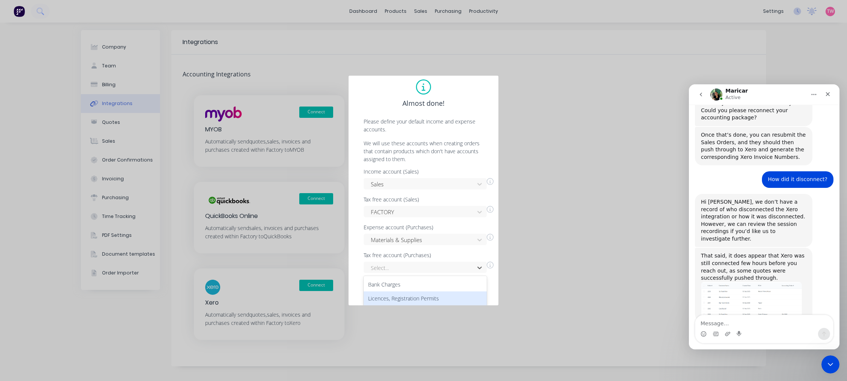
scroll to position [5, 0]
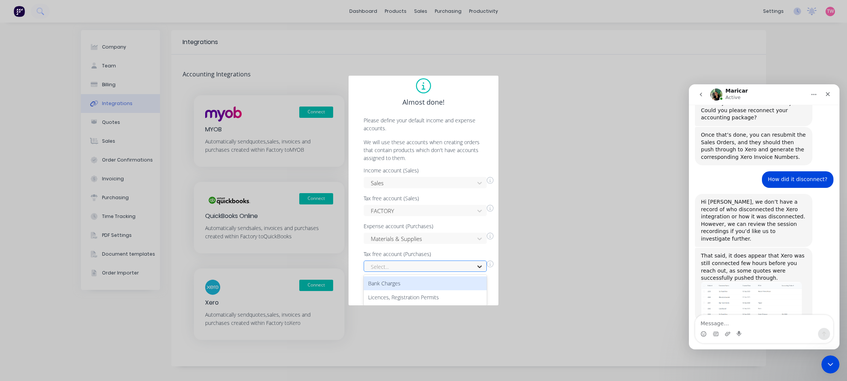
click at [480, 264] on div "2 results available. Use Up and Down to choose options, press Enter to select t…" at bounding box center [429, 265] width 130 height 13
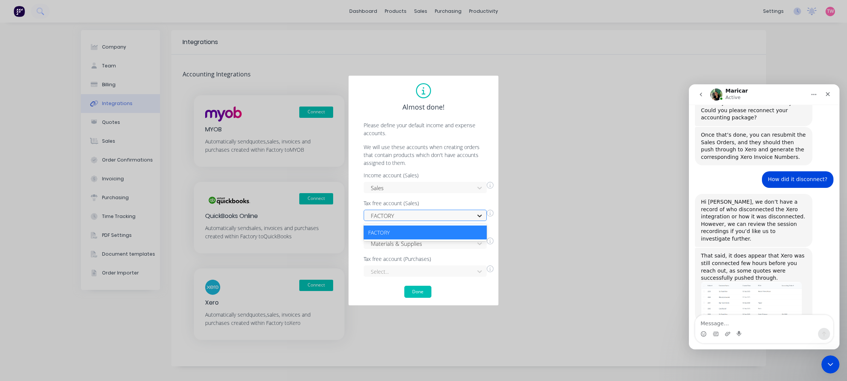
click at [480, 214] on icon at bounding box center [480, 216] width 8 height 8
click at [454, 232] on div "FACTORY" at bounding box center [425, 233] width 123 height 14
click at [492, 184] on icon at bounding box center [490, 185] width 7 height 7
click at [490, 183] on icon at bounding box center [490, 185] width 7 height 7
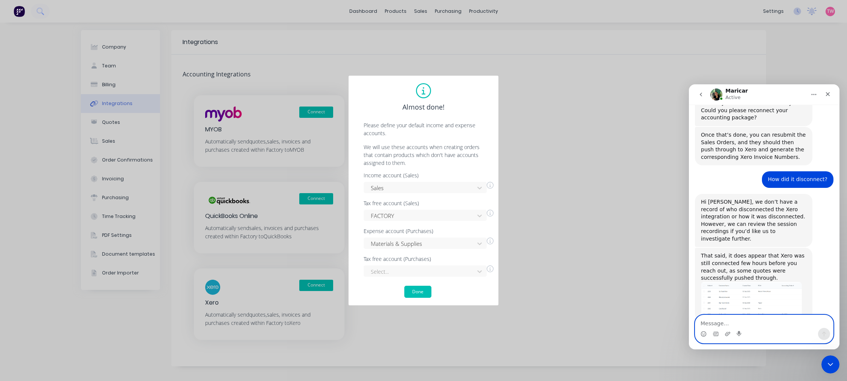
click at [725, 323] on textarea "Message…" at bounding box center [764, 321] width 138 height 13
click at [709, 320] on textarea "Yes f you can check as its" at bounding box center [764, 321] width 138 height 13
click at [771, 324] on textarea "Yes if you can check as its" at bounding box center [764, 321] width 138 height 13
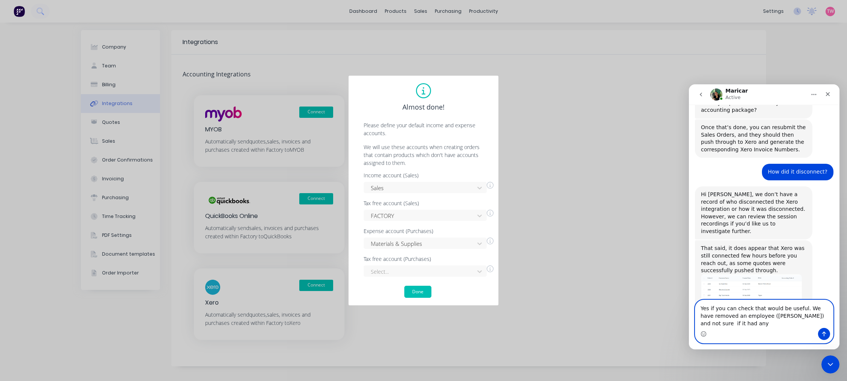
scroll to position [147, 0]
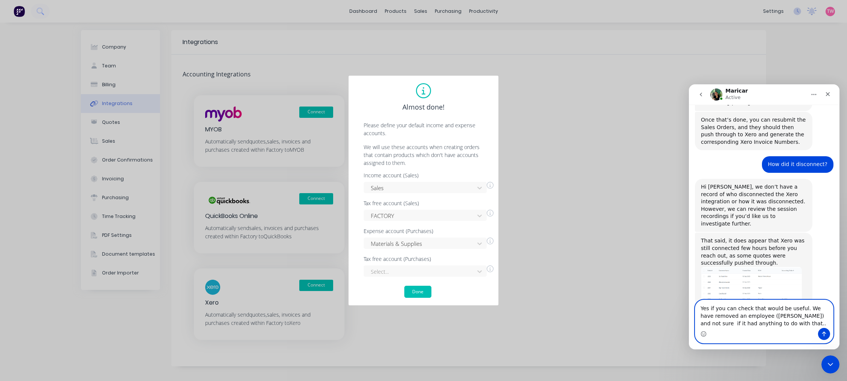
type textarea "Yes if you can check that would be useful. We have removed an employee (Lizzie)…"
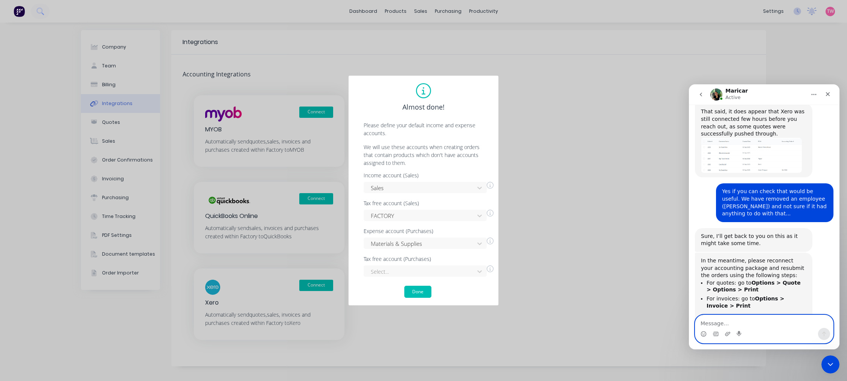
scroll to position [279, 0]
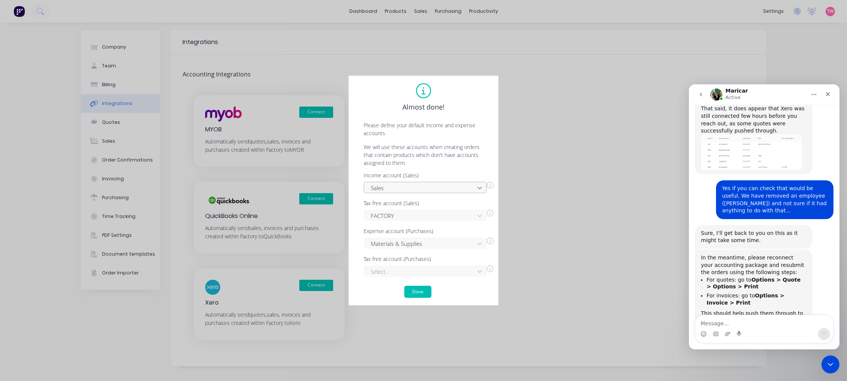
click at [477, 186] on div at bounding box center [480, 188] width 14 height 12
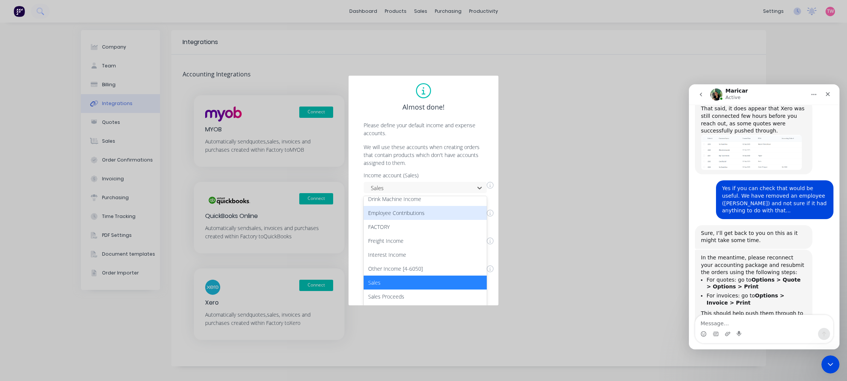
scroll to position [29, 0]
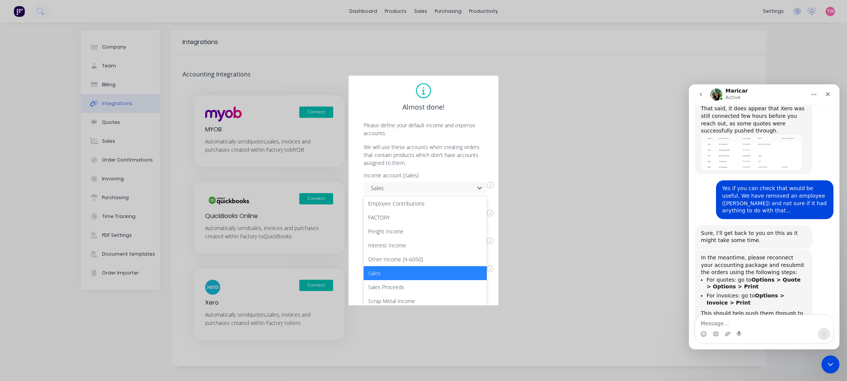
click at [392, 270] on div "Sales" at bounding box center [425, 273] width 123 height 14
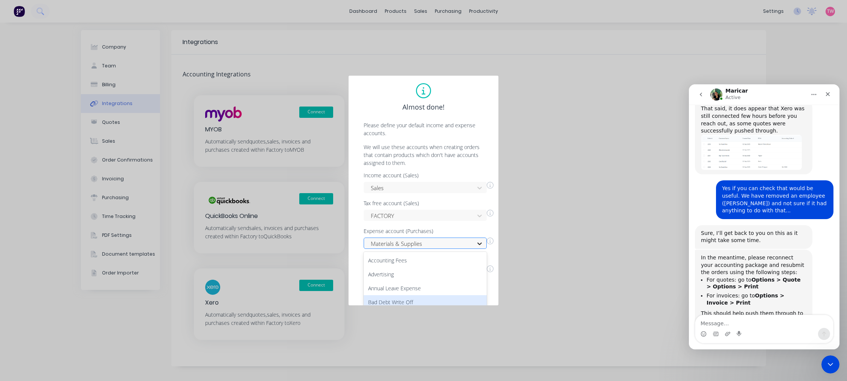
scroll to position [59, 0]
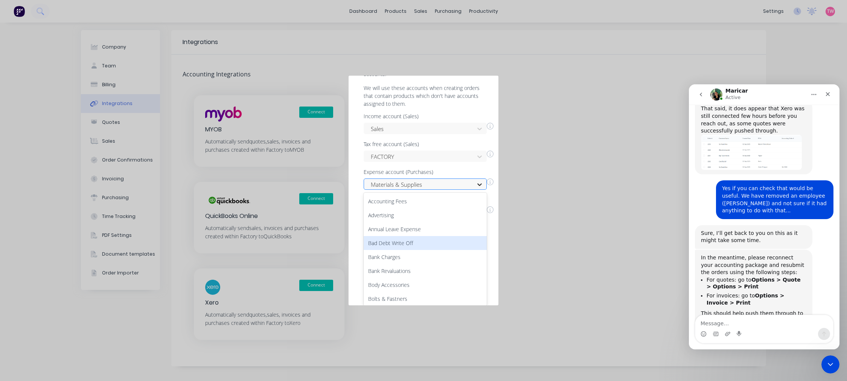
click at [478, 190] on div "128 results available. Use Up and Down to choose options, press Enter to select…" at bounding box center [425, 183] width 123 height 11
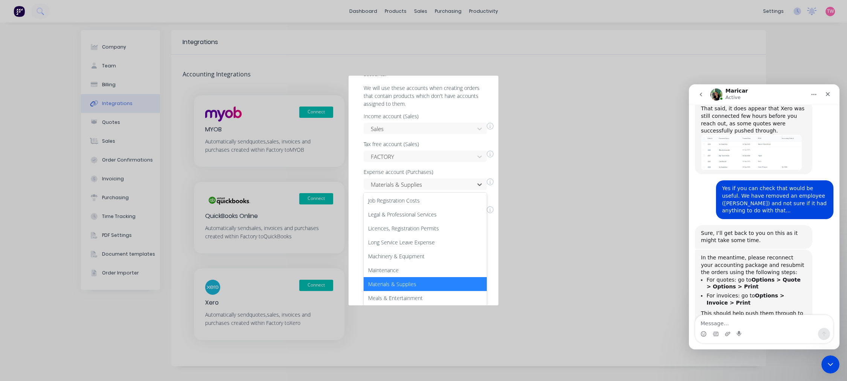
click at [403, 282] on div "Materials & Supplies" at bounding box center [425, 284] width 123 height 14
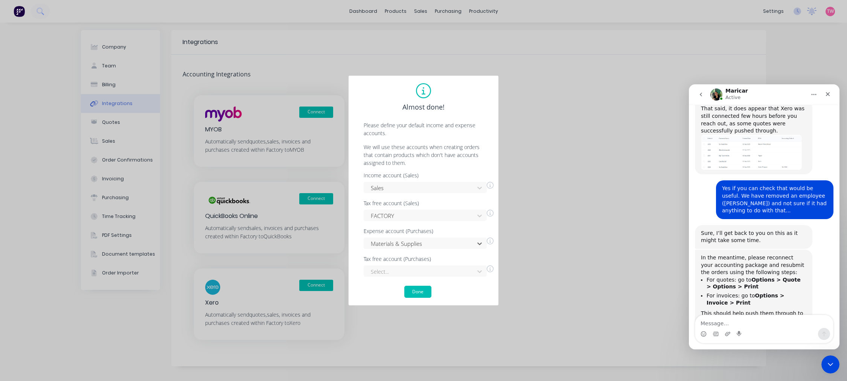
scroll to position [0, 0]
click at [478, 272] on div "Select..." at bounding box center [425, 270] width 123 height 11
click at [439, 281] on div "Bank Charges" at bounding box center [425, 283] width 123 height 14
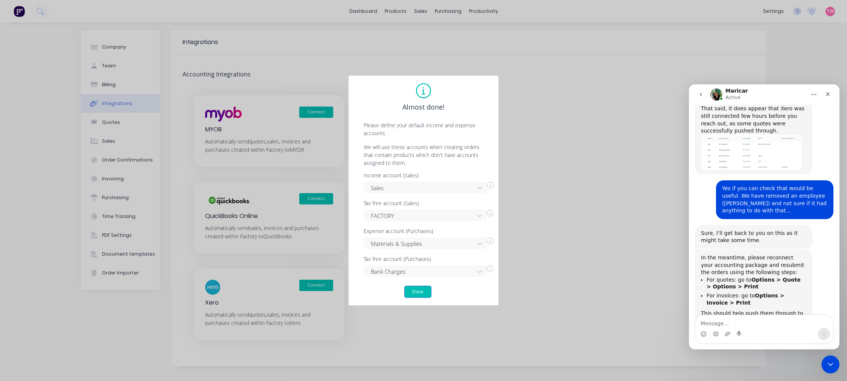
click at [424, 293] on button "Done" at bounding box center [417, 292] width 27 height 12
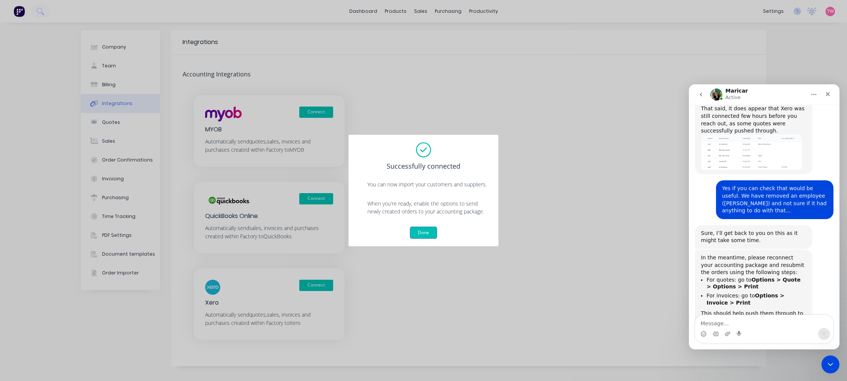
click at [427, 232] on button "Done" at bounding box center [423, 233] width 27 height 12
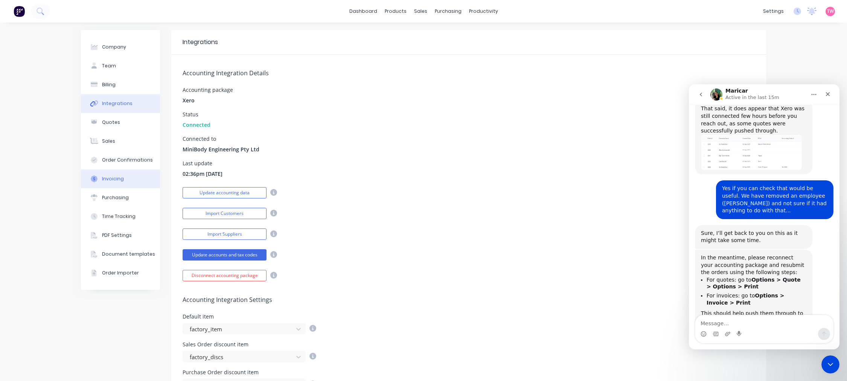
click at [115, 180] on div "Invoicing" at bounding box center [113, 178] width 22 height 7
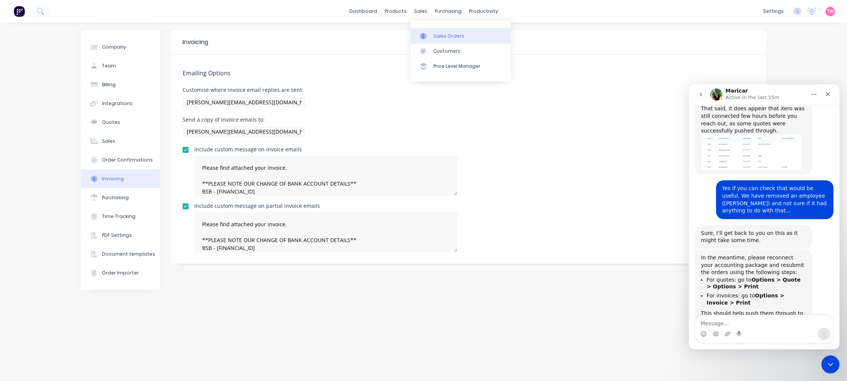
click at [438, 33] on div "Sales Orders" at bounding box center [448, 36] width 31 height 7
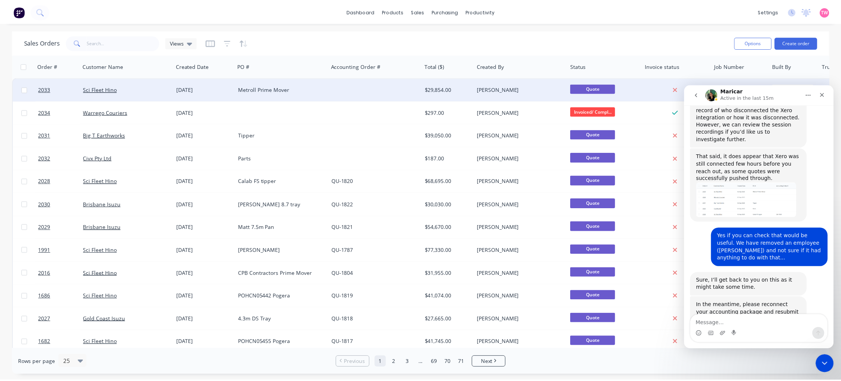
scroll to position [279, 0]
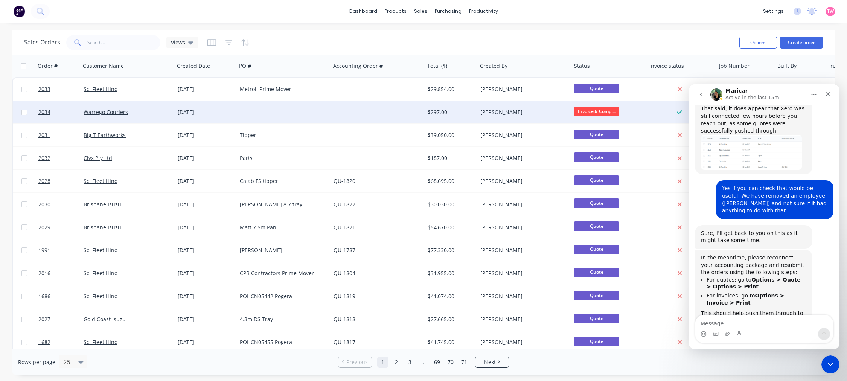
click at [305, 114] on div at bounding box center [284, 112] width 94 height 23
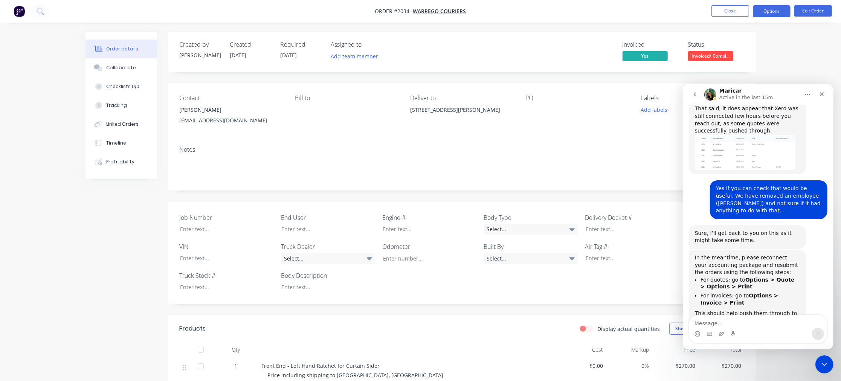
click at [770, 13] on button "Options" at bounding box center [772, 11] width 38 height 12
click at [734, 45] on div "Invoice" at bounding box center [748, 45] width 69 height 11
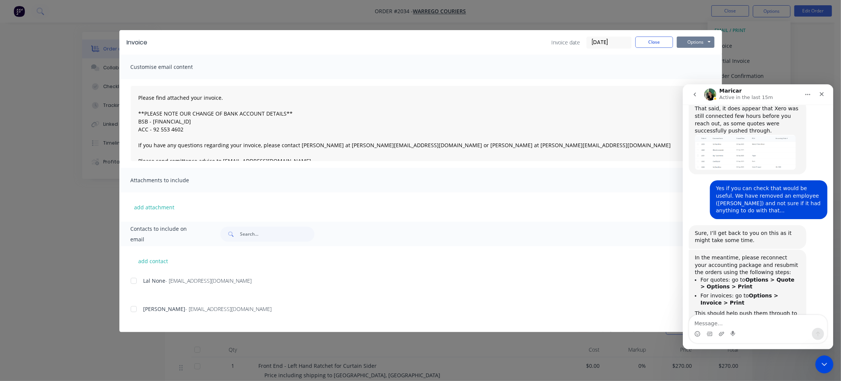
click at [693, 43] on button "Options" at bounding box center [696, 42] width 38 height 11
click at [696, 67] on button "Print" at bounding box center [701, 68] width 48 height 12
click at [133, 309] on div at bounding box center [133, 309] width 15 height 15
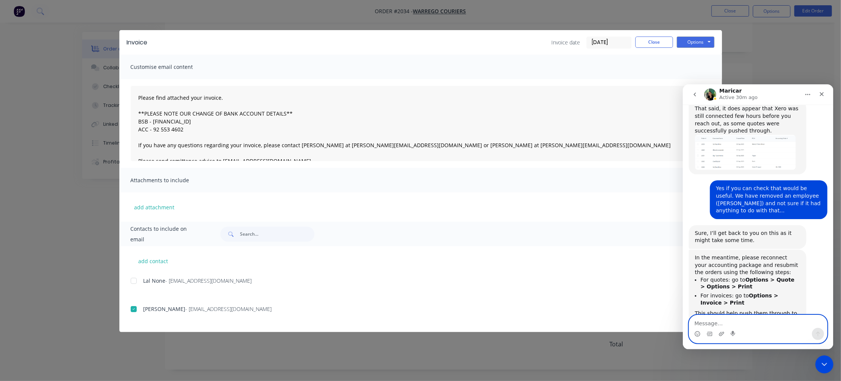
click at [735, 324] on textarea "Message…" at bounding box center [758, 321] width 138 height 13
type textarea "Thank you! Could've been an update issue"
click at [817, 334] on icon "Send a message…" at bounding box center [817, 333] width 4 height 5
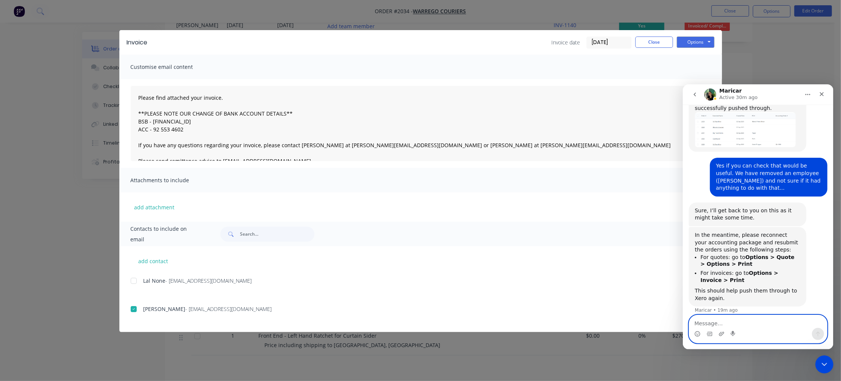
scroll to position [0, 0]
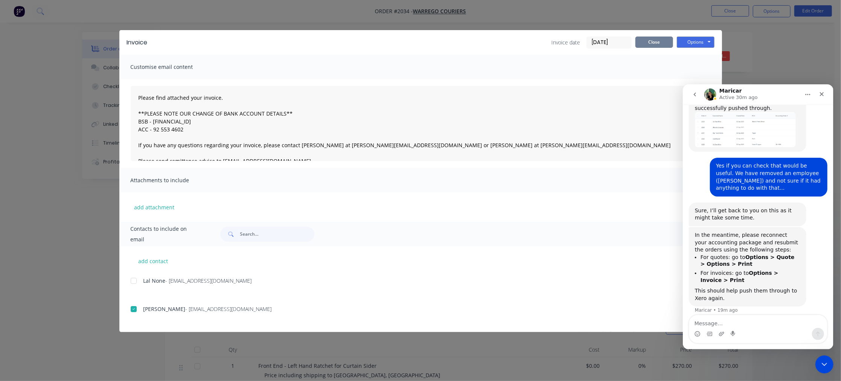
click at [645, 40] on button "Close" at bounding box center [654, 42] width 38 height 11
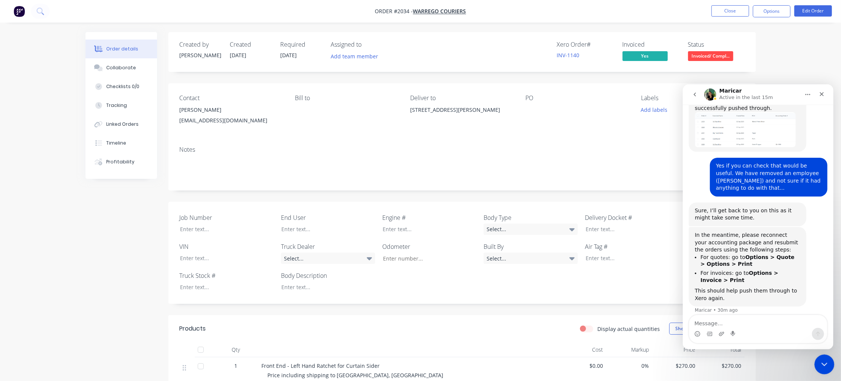
click at [820, 367] on icon "Close Intercom Messenger" at bounding box center [822, 363] width 9 height 9
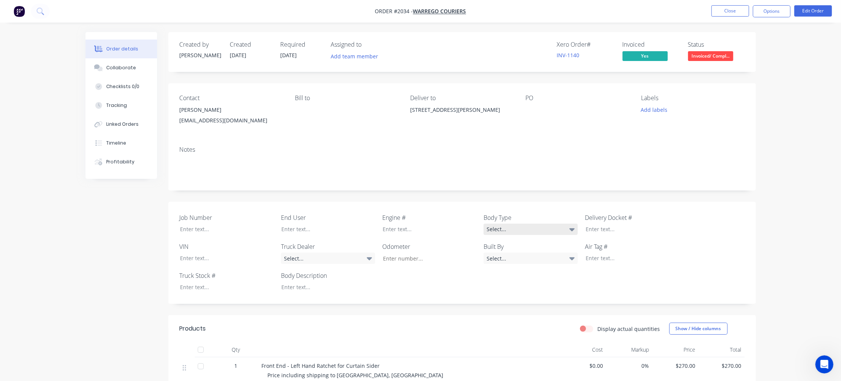
scroll to position [302, 0]
click at [130, 70] on div "Collaborate" at bounding box center [121, 67] width 30 height 7
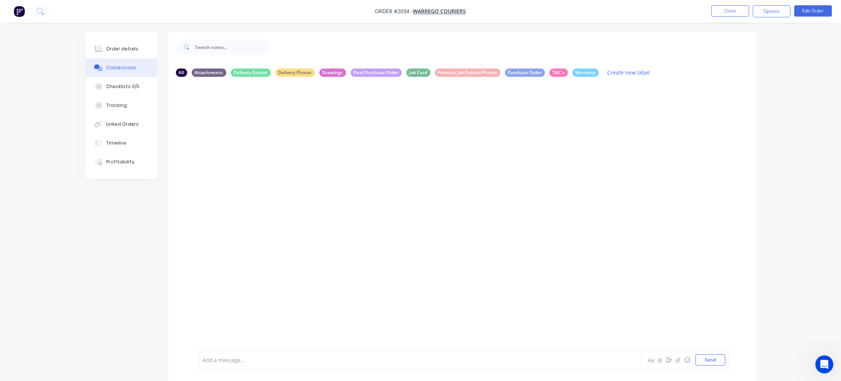
click at [242, 361] on div at bounding box center [399, 360] width 392 height 8
click at [229, 357] on span "Still yet to end out via Startrack Couriers" at bounding box center [254, 360] width 102 height 7
click at [310, 358] on div "Still yet to send out via Startrack Couriers" at bounding box center [399, 360] width 392 height 8
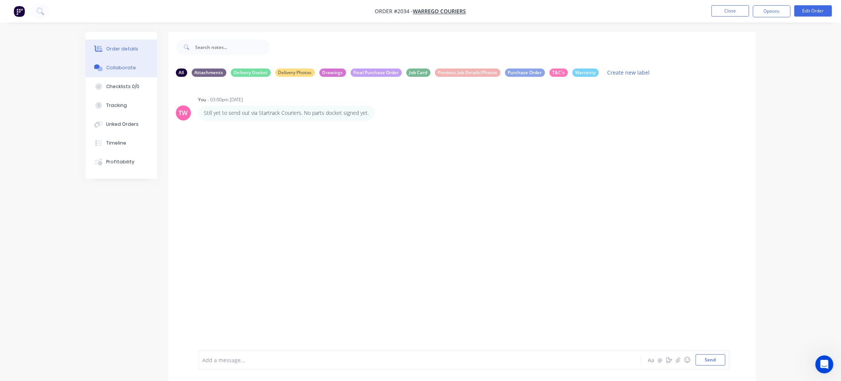
click at [110, 50] on div "Order details" at bounding box center [122, 49] width 32 height 7
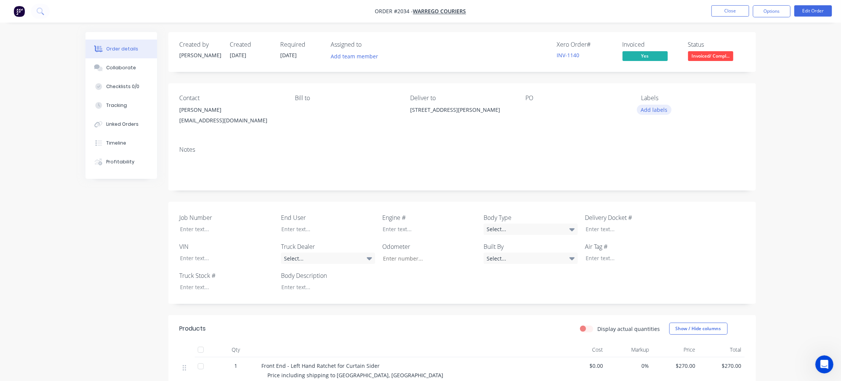
click at [657, 108] on button "Add labels" at bounding box center [654, 110] width 35 height 10
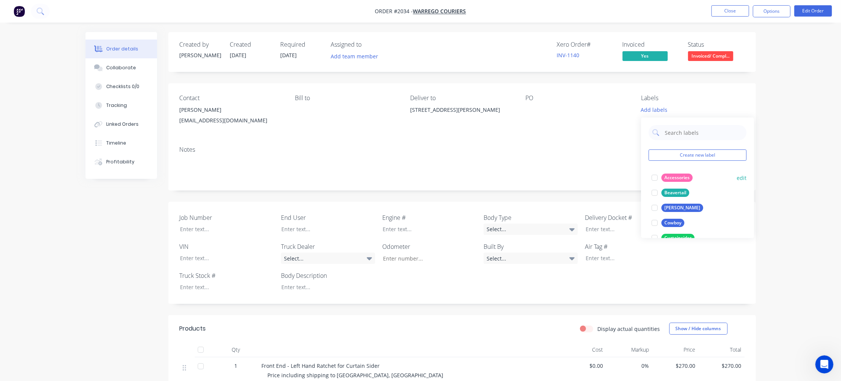
click at [654, 176] on div at bounding box center [654, 177] width 15 height 15
click at [654, 173] on div at bounding box center [654, 173] width 15 height 15
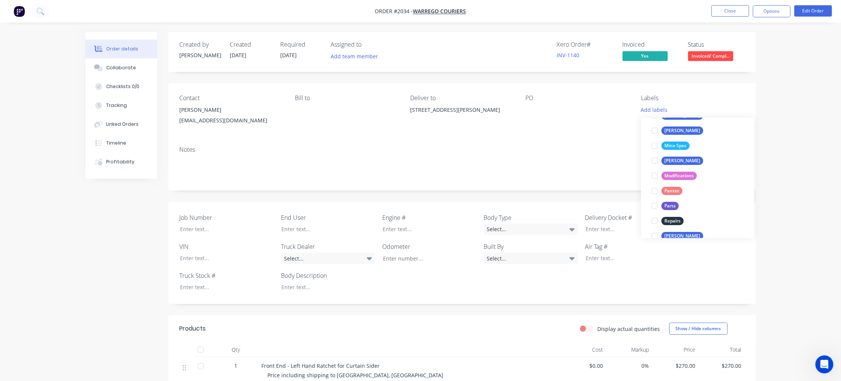
scroll to position [209, 0]
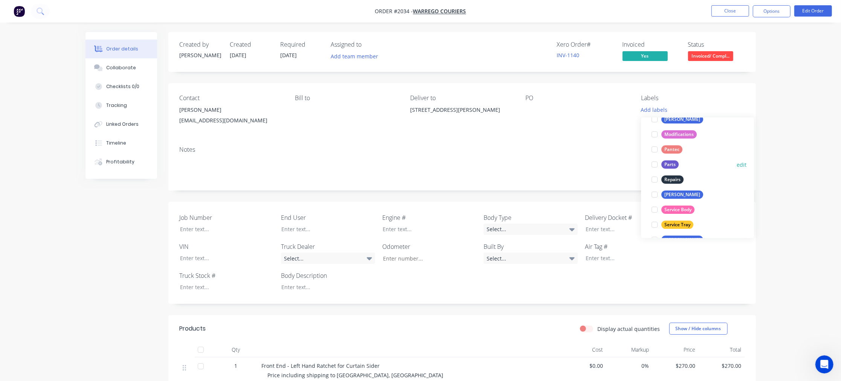
click at [654, 165] on div at bounding box center [654, 164] width 15 height 15
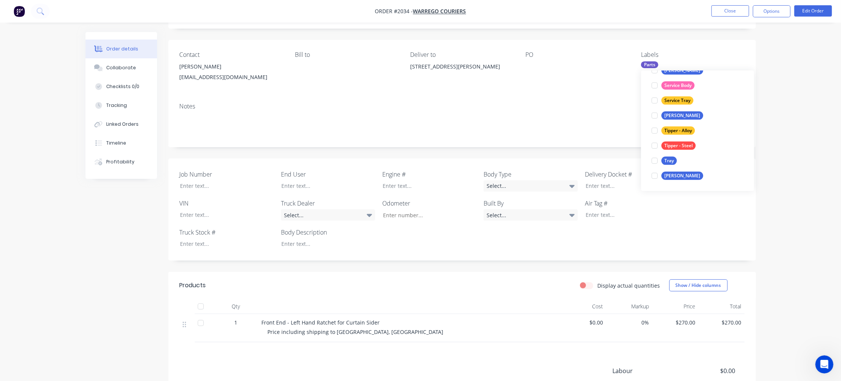
scroll to position [70, 0]
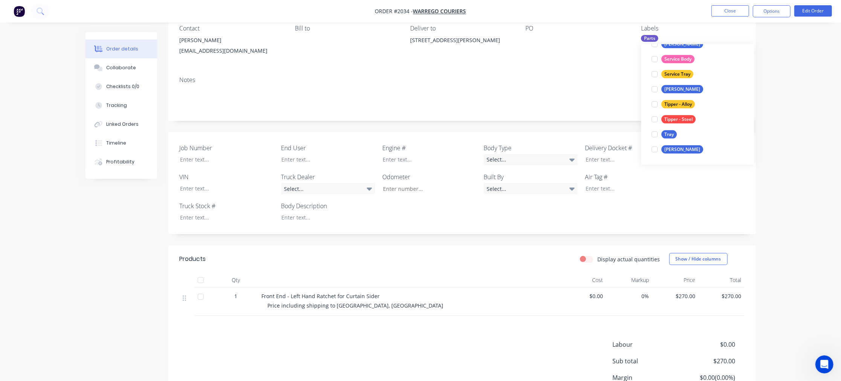
click at [784, 162] on div "Order details Collaborate Checklists 0/0 Tracking Linked Orders Timeline Profit…" at bounding box center [420, 190] width 841 height 520
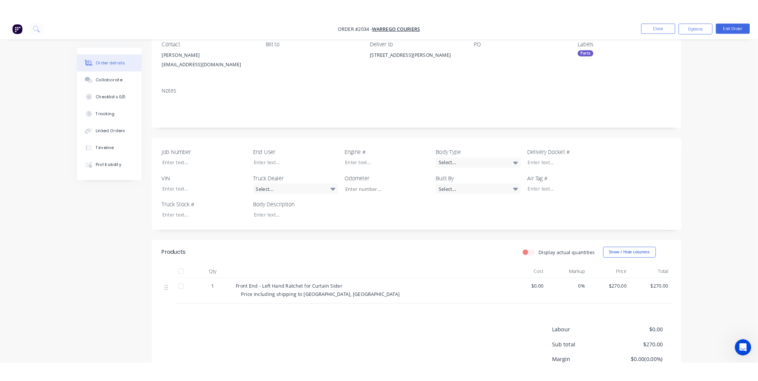
scroll to position [0, 0]
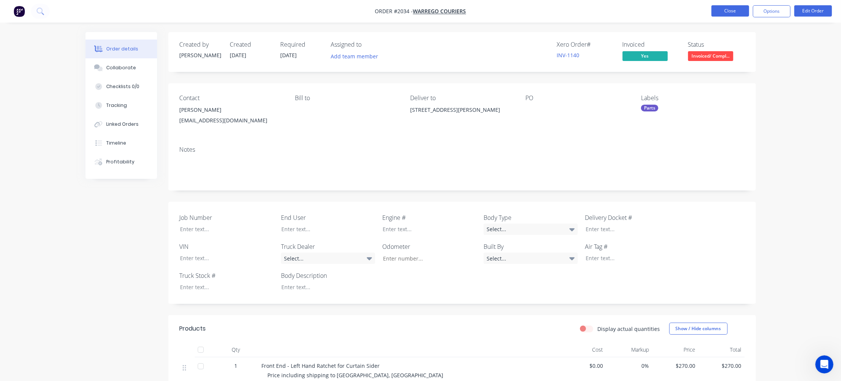
click at [733, 8] on button "Close" at bounding box center [730, 10] width 38 height 11
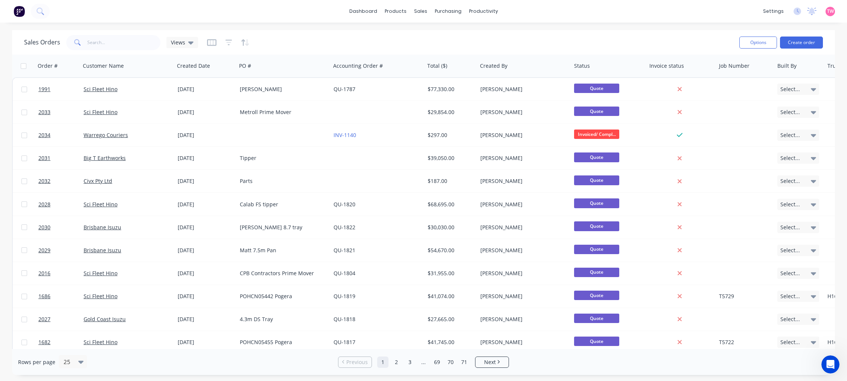
click at [302, 26] on div "dashboard products sales purchasing productivity dashboard products Product Cat…" at bounding box center [423, 190] width 847 height 381
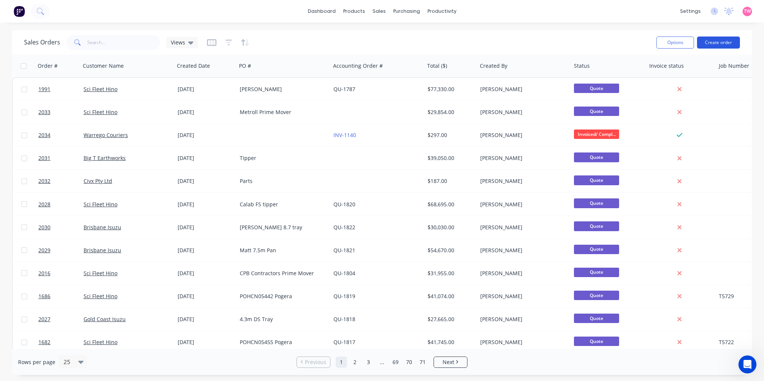
click at [721, 45] on button "Create order" at bounding box center [718, 43] width 43 height 12
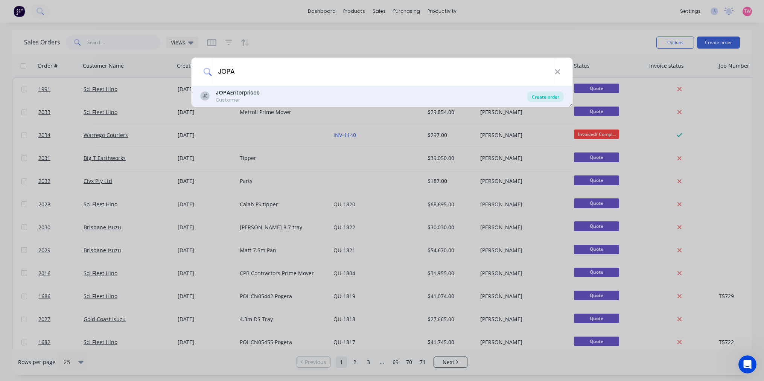
type input "JOPA"
click at [539, 96] on div "Create order" at bounding box center [545, 96] width 37 height 11
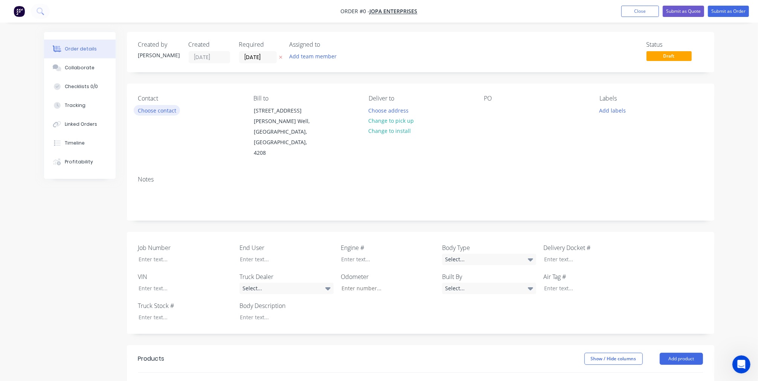
click at [152, 108] on button "Choose contact" at bounding box center [157, 110] width 46 height 10
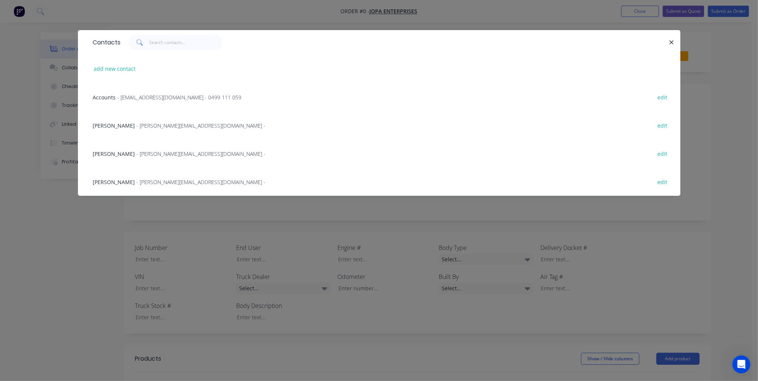
click at [115, 98] on span "Accounts" at bounding box center [104, 97] width 23 height 7
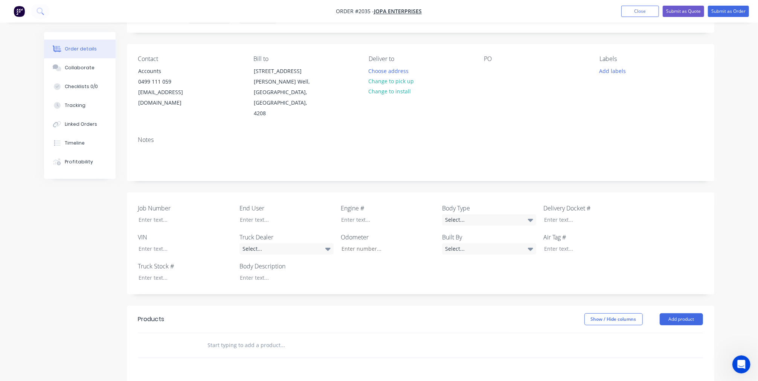
scroll to position [70, 0]
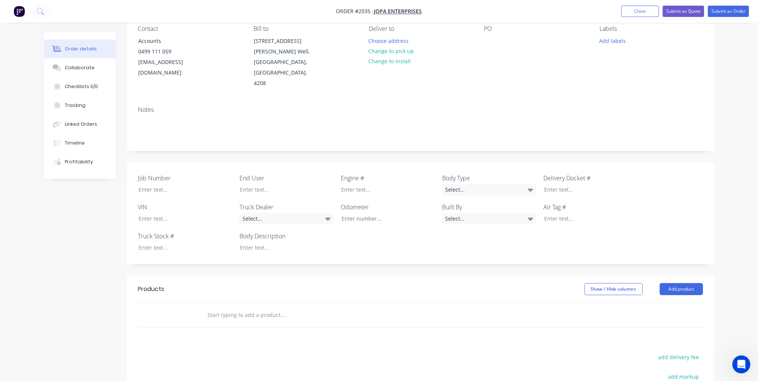
click at [260, 308] on input "text" at bounding box center [282, 315] width 151 height 15
paste input "Repair tipper air hand control, Handle loose, remove and repair"
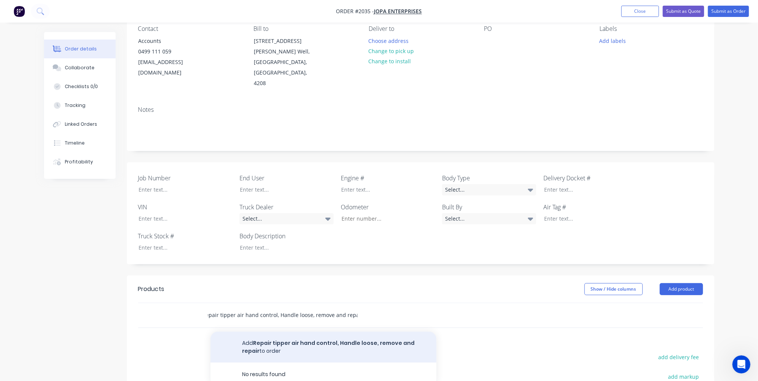
type input "Repair tipper air hand control, Handle loose, remove and repair"
click at [281, 332] on button "Add Repair tipper air hand control, Handle loose, remove and repair to order" at bounding box center [323, 347] width 226 height 31
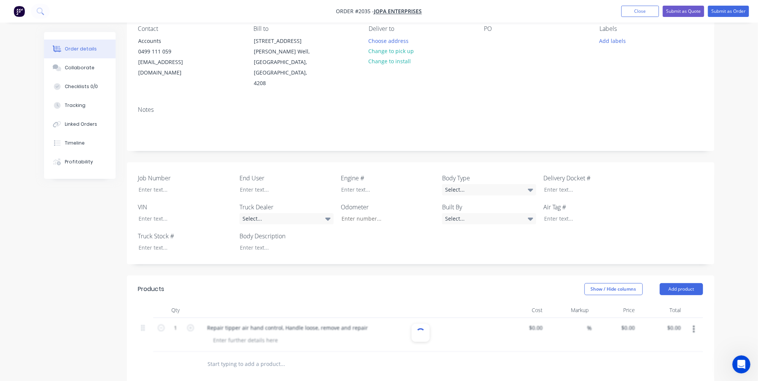
scroll to position [0, 0]
click at [629, 322] on input "0" at bounding box center [633, 327] width 9 height 11
type input "$120.00"
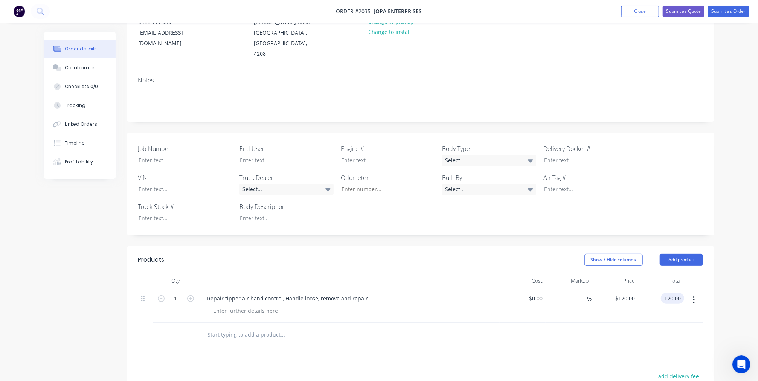
scroll to position [70, 0]
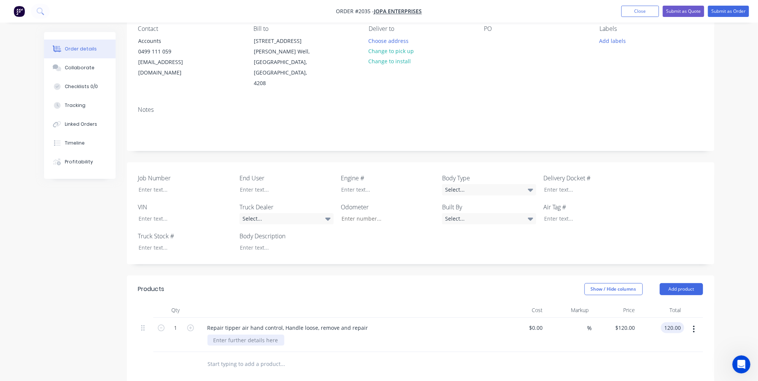
type input "$120.00"
click at [218, 335] on div at bounding box center [245, 340] width 77 height 11
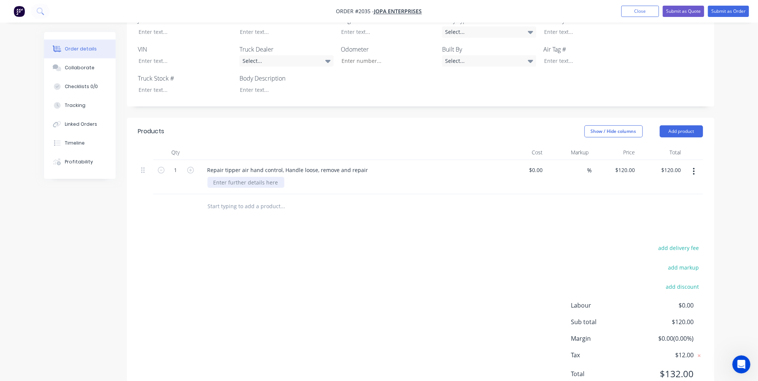
scroll to position [236, 0]
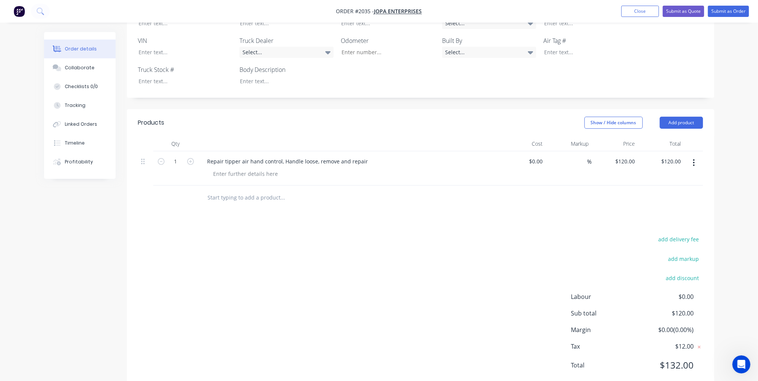
click at [270, 190] on input "text" at bounding box center [282, 197] width 151 height 15
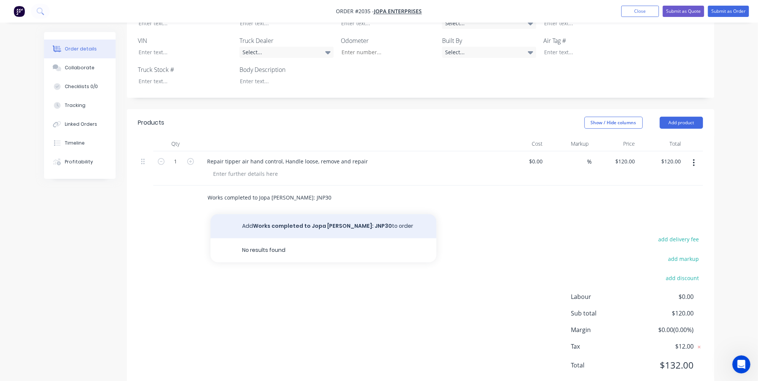
type input "Works completed to Jopa [PERSON_NAME]: JNP30"
click at [340, 214] on button "Add Works completed to Jopa Tipper REGO: JNP30 to order" at bounding box center [323, 226] width 226 height 24
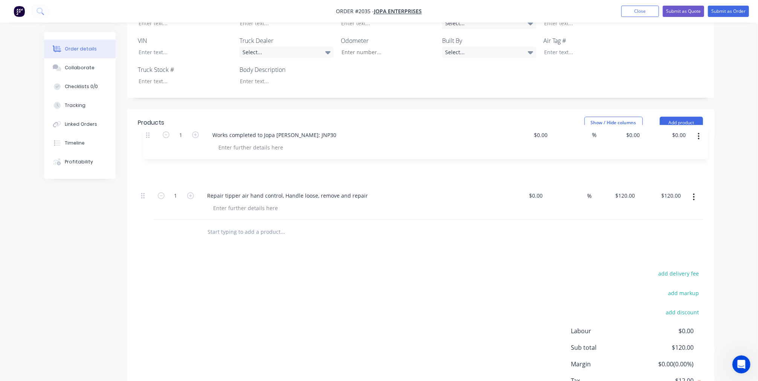
drag, startPoint x: 141, startPoint y: 175, endPoint x: 146, endPoint y: 134, distance: 42.1
click at [147, 151] on div "1 Repair tipper air hand control, Handle loose, remove and repair $0.00 $0.00 %…" at bounding box center [420, 185] width 565 height 69
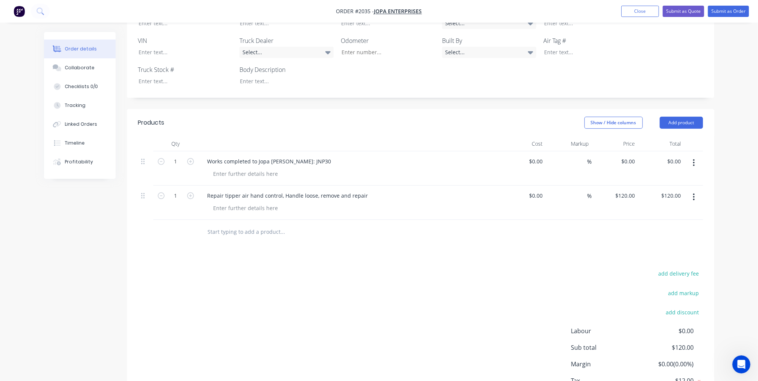
scroll to position [166, 0]
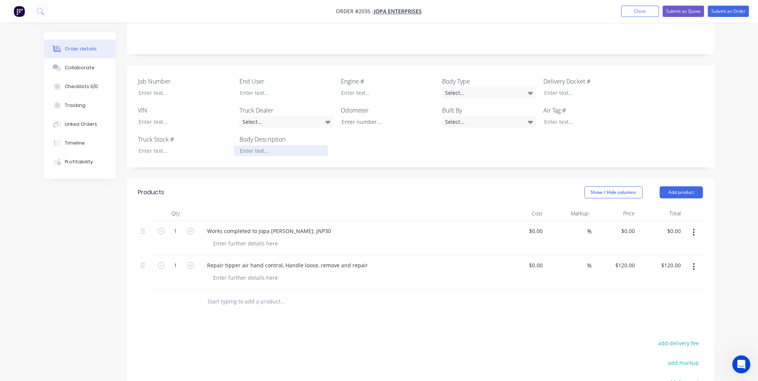
click at [249, 145] on div at bounding box center [281, 150] width 94 height 11
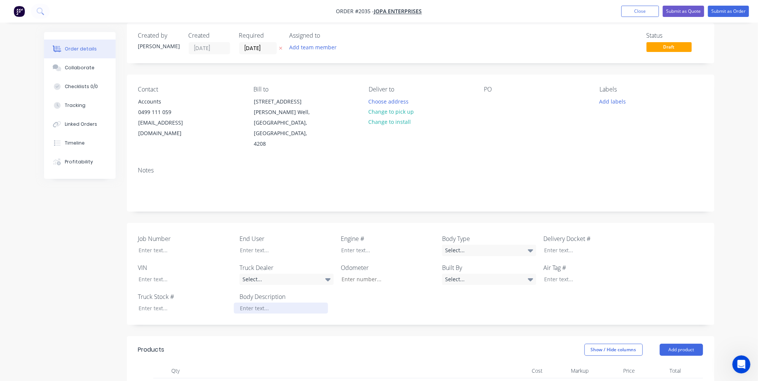
scroll to position [0, 0]
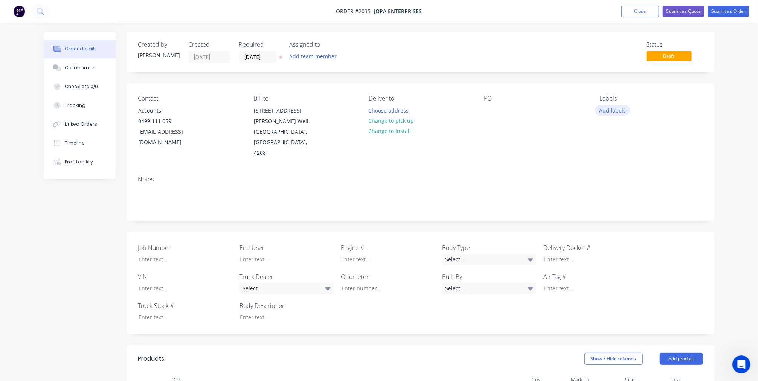
click at [616, 109] on button "Add labels" at bounding box center [612, 110] width 35 height 10
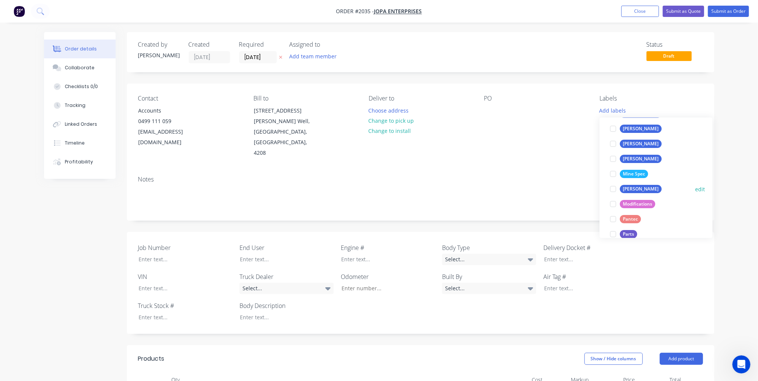
scroll to position [209, 0]
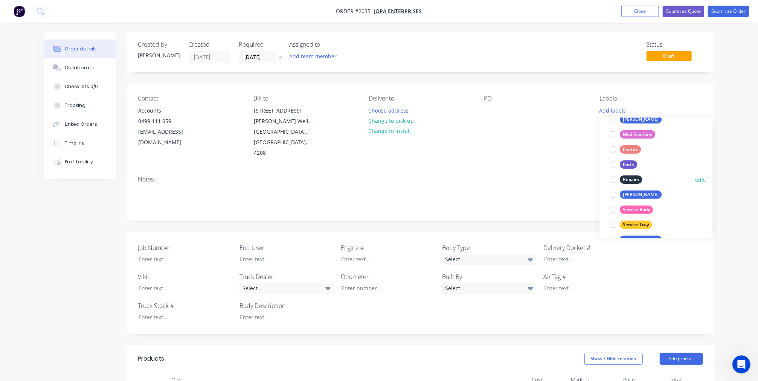
click at [613, 179] on div at bounding box center [612, 179] width 15 height 15
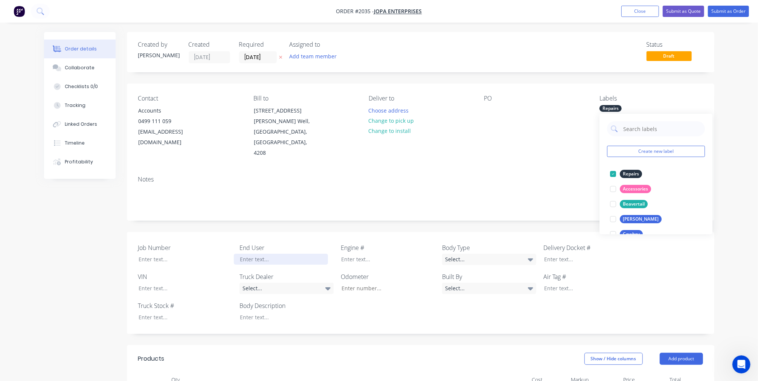
click at [276, 254] on div at bounding box center [281, 259] width 94 height 11
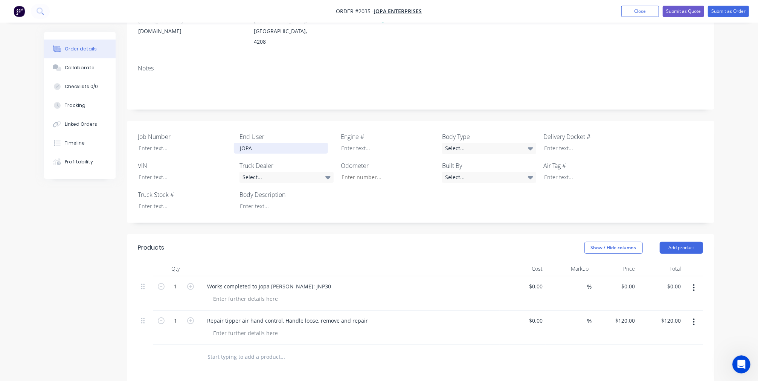
scroll to position [139, 0]
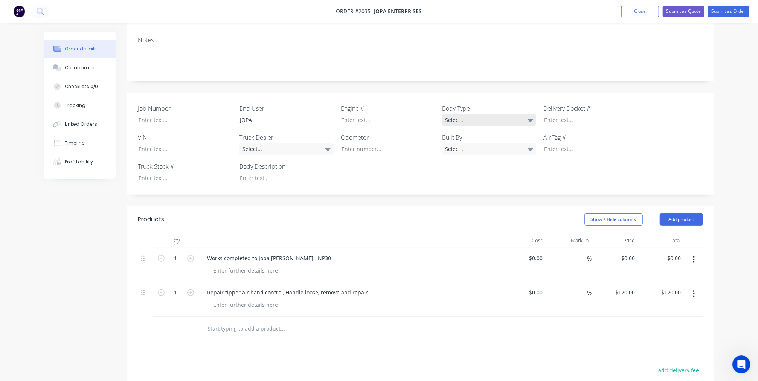
click at [485, 114] on div "Select..." at bounding box center [489, 119] width 94 height 11
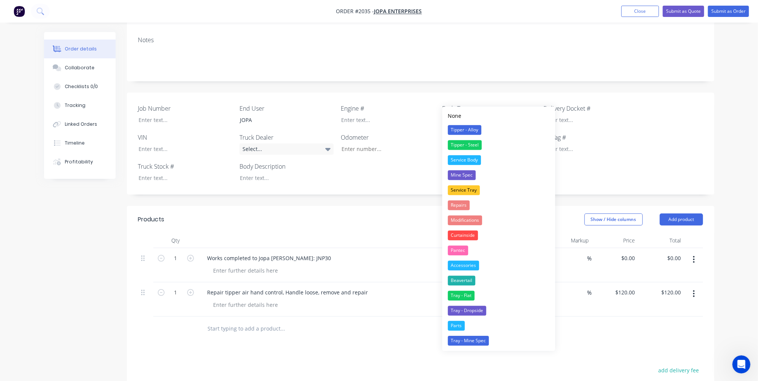
click at [413, 161] on div "Job Number End User JOPA Engine # Body Type Select... Delivery Docket # VIN Tru…" at bounding box center [420, 144] width 587 height 102
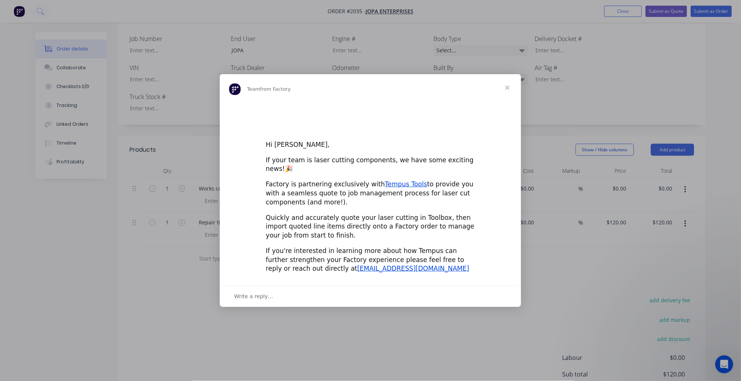
scroll to position [0, 0]
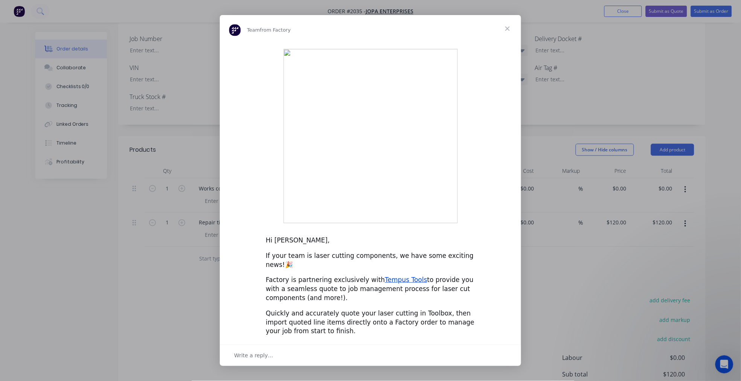
click at [507, 42] on span "Close" at bounding box center [507, 28] width 27 height 27
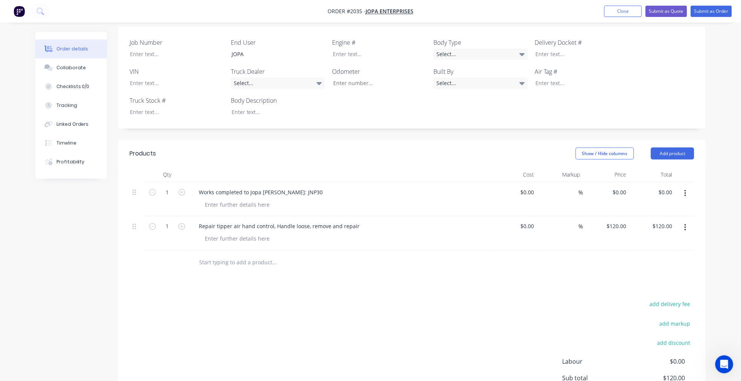
scroll to position [61, 0]
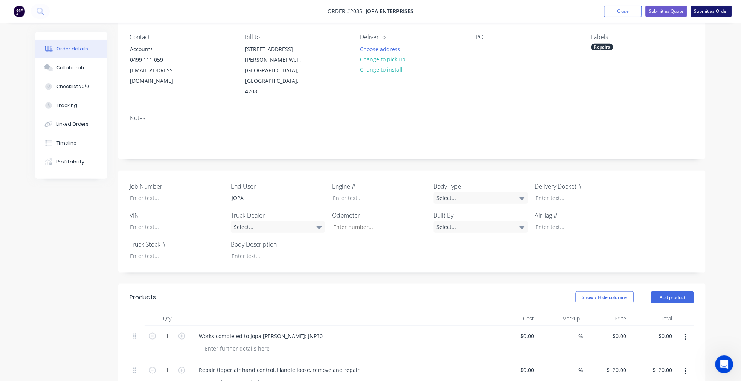
click at [703, 12] on button "Submit as Order" at bounding box center [711, 11] width 41 height 11
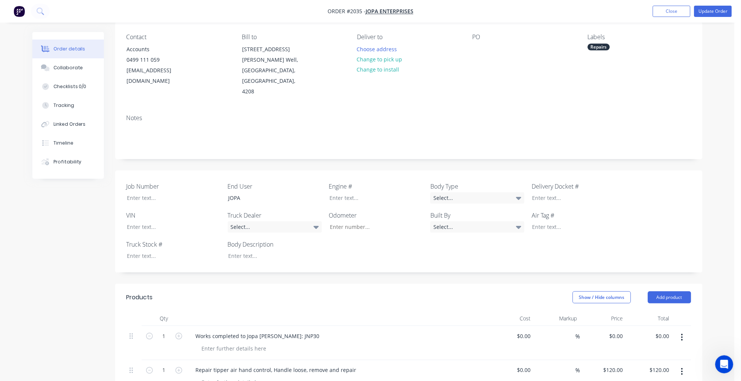
scroll to position [0, 0]
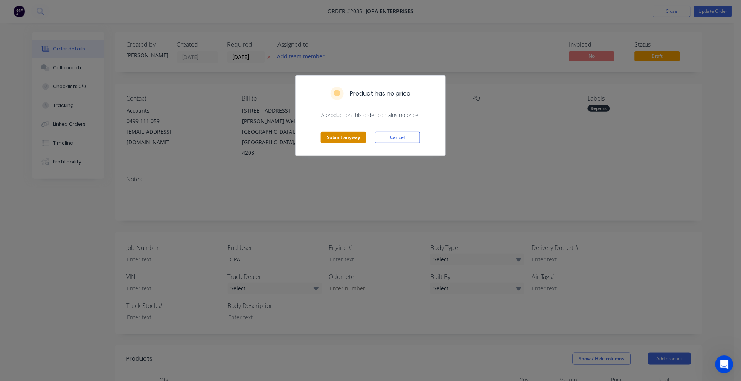
click at [345, 136] on button "Submit anyway" at bounding box center [343, 137] width 45 height 11
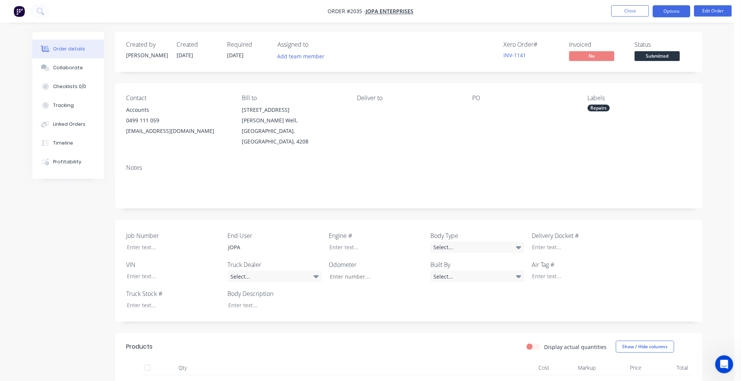
click at [665, 13] on button "Options" at bounding box center [672, 11] width 38 height 12
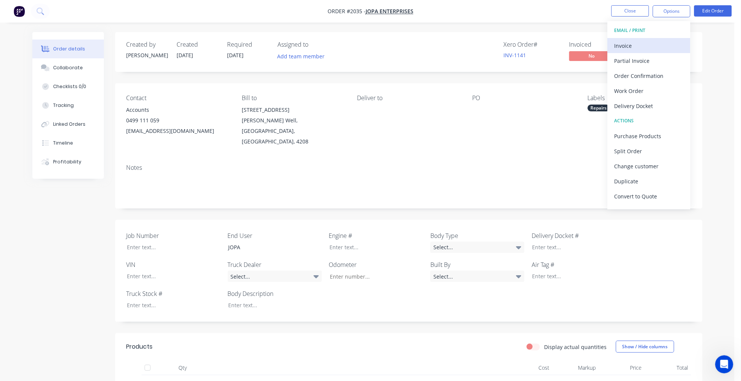
click at [638, 47] on div "Invoice" at bounding box center [648, 45] width 69 height 11
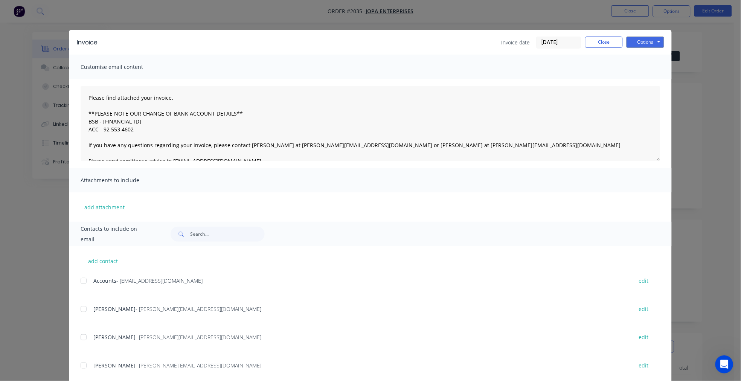
click at [78, 280] on div at bounding box center [83, 280] width 15 height 15
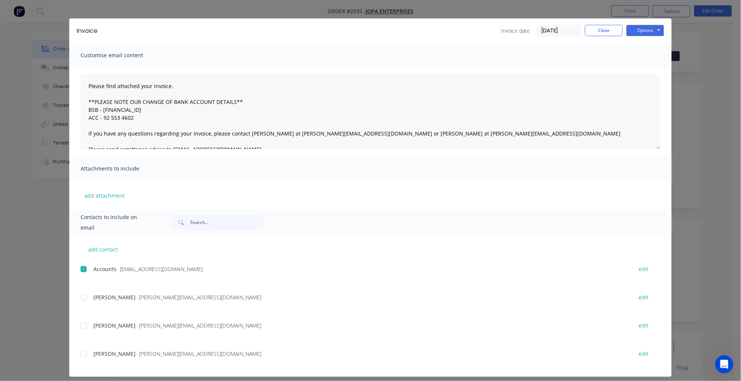
scroll to position [18, 0]
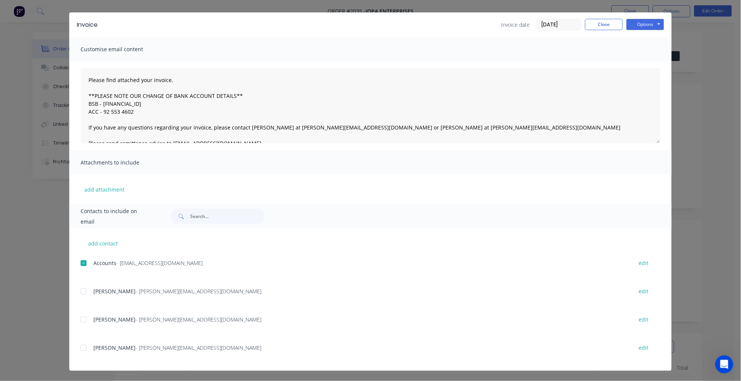
click at [80, 347] on div at bounding box center [83, 347] width 15 height 15
click at [84, 76] on textarea "Please find attached your invoice. **PLEASE NOTE OUR CHANGE OF BANK ACCOUNT DET…" at bounding box center [371, 105] width 580 height 75
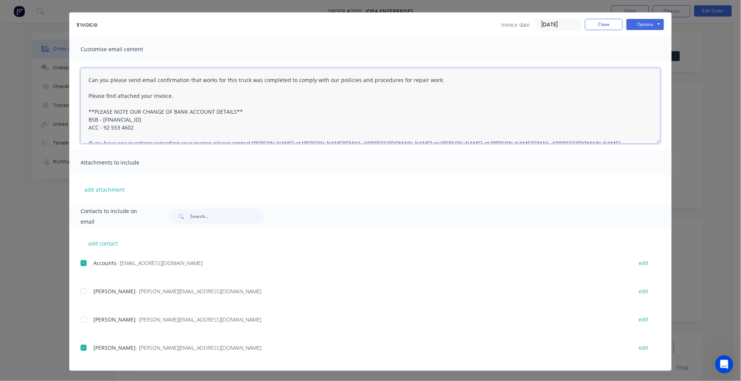
click at [84, 76] on textarea "Can you please send email confirmation that works for this truck was completed …" at bounding box center [371, 105] width 580 height 75
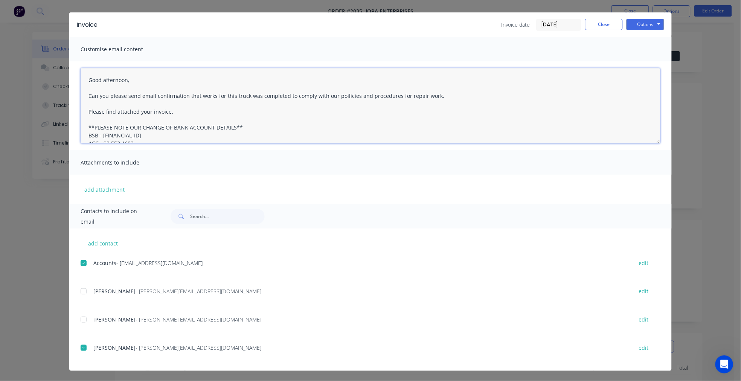
click at [166, 110] on textarea "Good afternoon, Can you please send email confirmation that works for this truc…" at bounding box center [371, 105] width 580 height 75
drag, startPoint x: 430, startPoint y: 95, endPoint x: 65, endPoint y: 79, distance: 365.9
click at [65, 79] on div "Invoice Invoice date 02/09/25 Close Options Preview Print Email Customise email…" at bounding box center [370, 190] width 741 height 381
click at [108, 103] on textarea "Good afternoon, Can you please send email confirmation that works for this truc…" at bounding box center [371, 105] width 580 height 75
drag, startPoint x: 429, startPoint y: 95, endPoint x: 78, endPoint y: 95, distance: 351.2
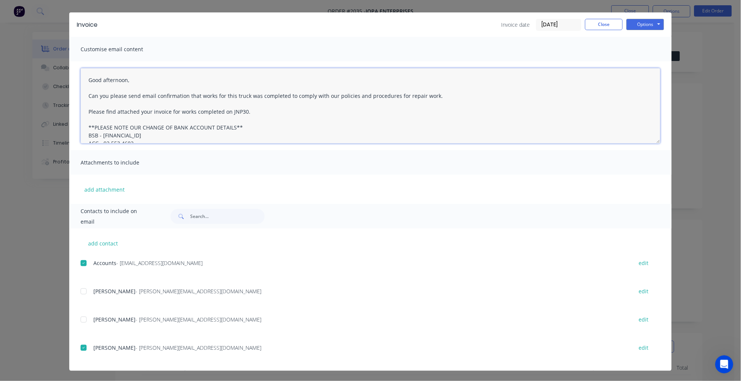
click at [81, 95] on textarea "Good afternoon, Can you please send email confirmation that works for this truc…" at bounding box center [371, 105] width 580 height 75
paste textarea "ould you please provide email confirmation that the repair works for the truck …"
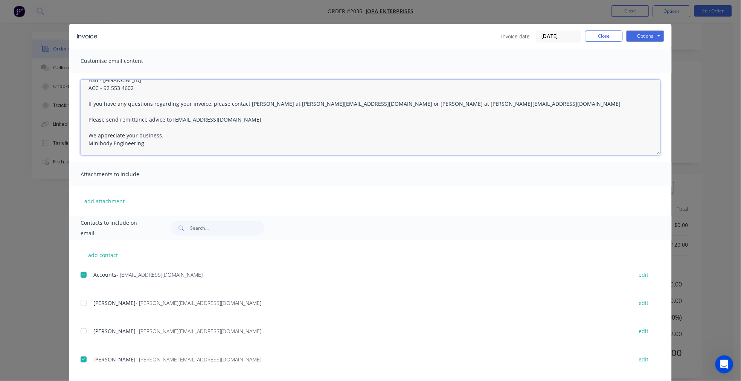
scroll to position [0, 0]
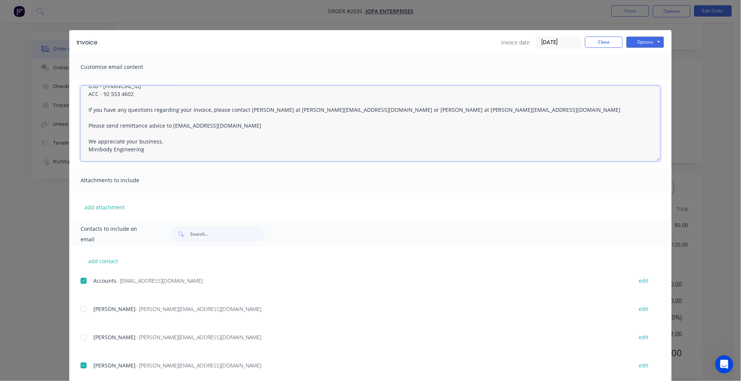
type textarea "Good afternoon, Could you please provide email confirmation that the repair wor…"
click at [554, 42] on input "[DATE]" at bounding box center [558, 42] width 44 height 11
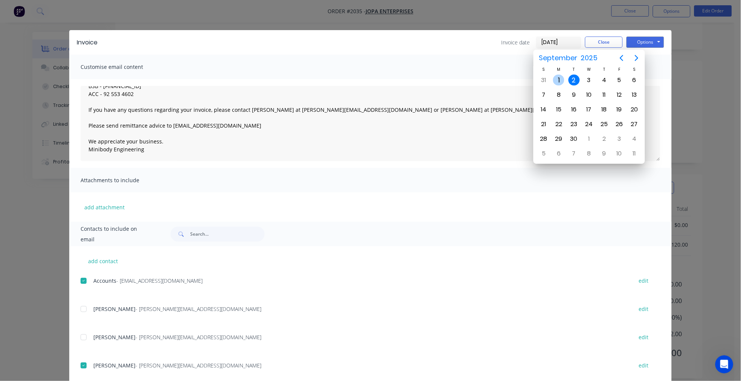
click at [554, 80] on div "1" at bounding box center [558, 80] width 11 height 11
type input "01/09/25"
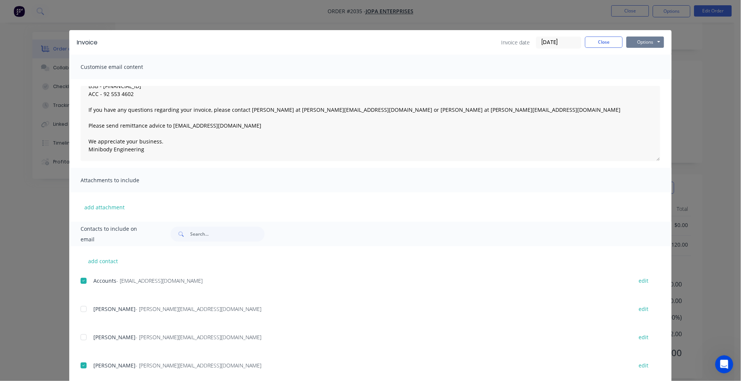
click at [639, 42] on button "Options" at bounding box center [645, 42] width 38 height 11
click at [643, 81] on button "Email" at bounding box center [650, 80] width 48 height 12
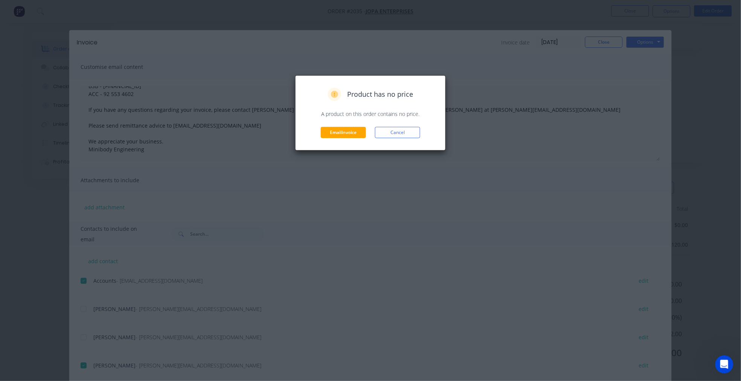
type textarea "Please find attached your invoice. **PLEASE NOTE OUR CHANGE OF BANK ACCOUNT DET…"
click at [341, 133] on button "Email invoice" at bounding box center [343, 132] width 45 height 11
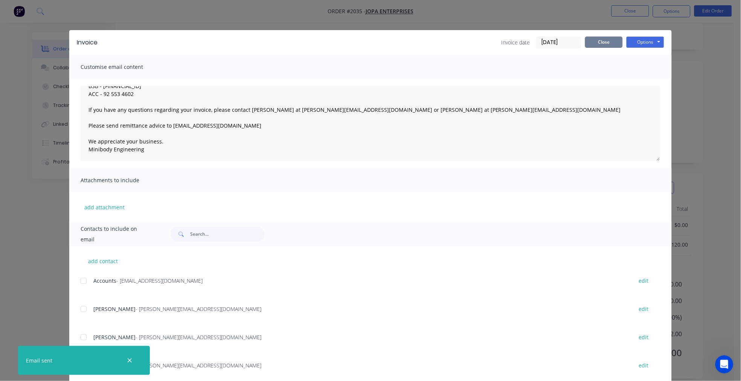
click at [597, 42] on button "Close" at bounding box center [604, 42] width 38 height 11
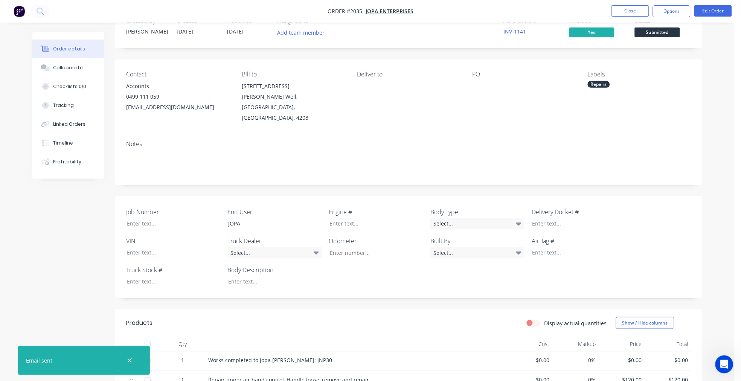
scroll to position [0, 0]
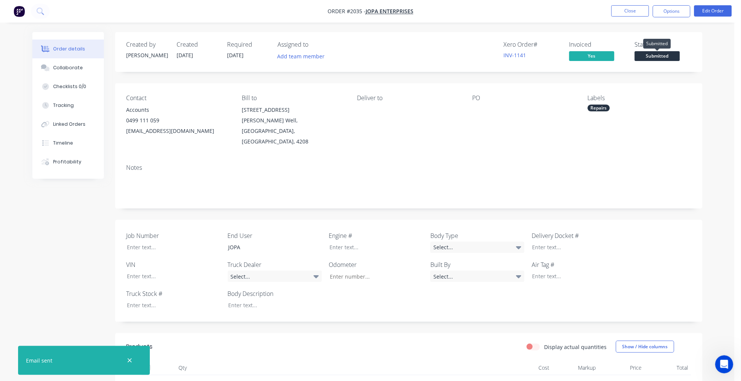
click at [658, 59] on span "Submitted" at bounding box center [657, 55] width 45 height 9
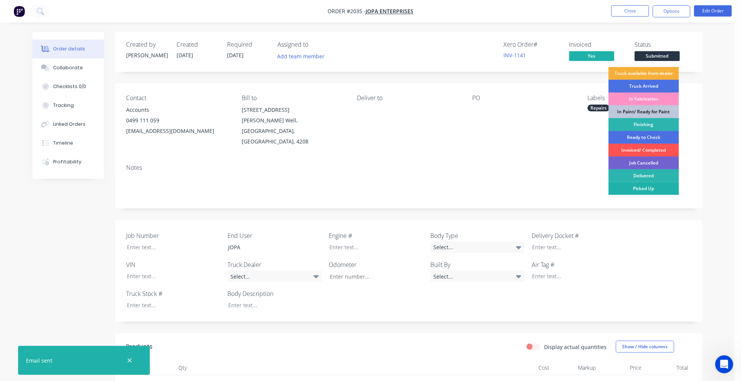
click at [646, 189] on div "Picked Up" at bounding box center [644, 188] width 70 height 13
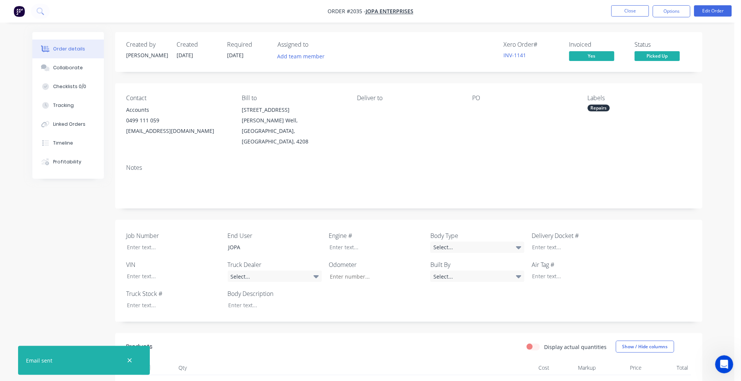
click at [655, 55] on span "Picked Up" at bounding box center [657, 55] width 45 height 9
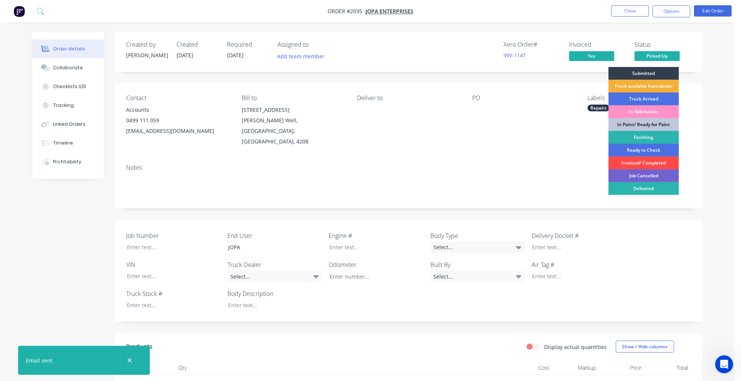
click at [642, 162] on div "Invoiced/ Completed" at bounding box center [644, 163] width 70 height 13
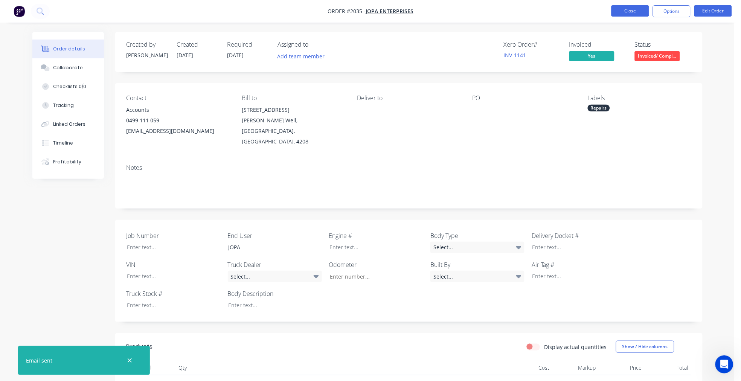
click at [634, 12] on button "Close" at bounding box center [630, 10] width 38 height 11
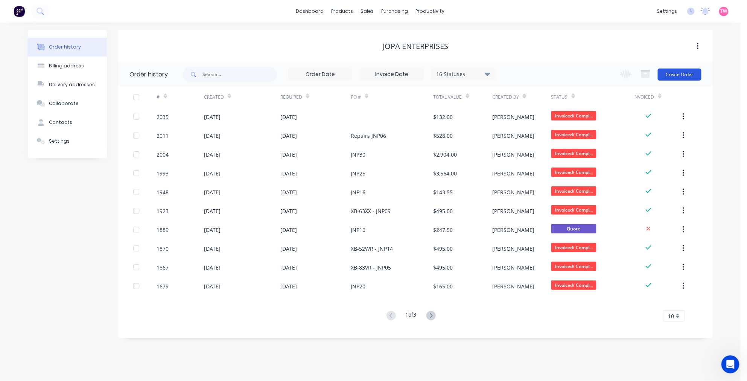
click at [677, 70] on button "Create Order" at bounding box center [680, 75] width 44 height 12
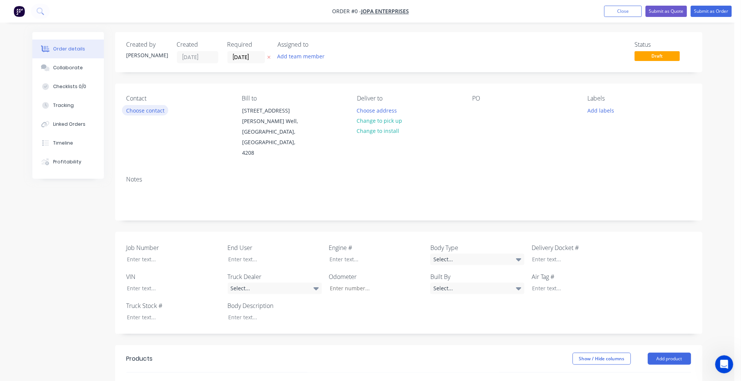
click at [147, 107] on button "Choose contact" at bounding box center [145, 110] width 46 height 10
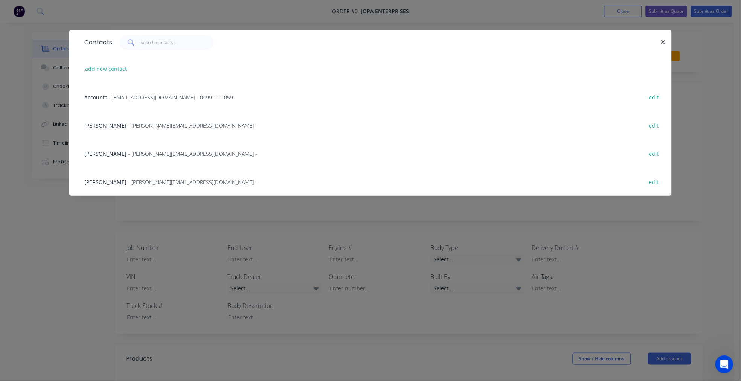
click at [107, 95] on span "Accounts" at bounding box center [95, 97] width 23 height 7
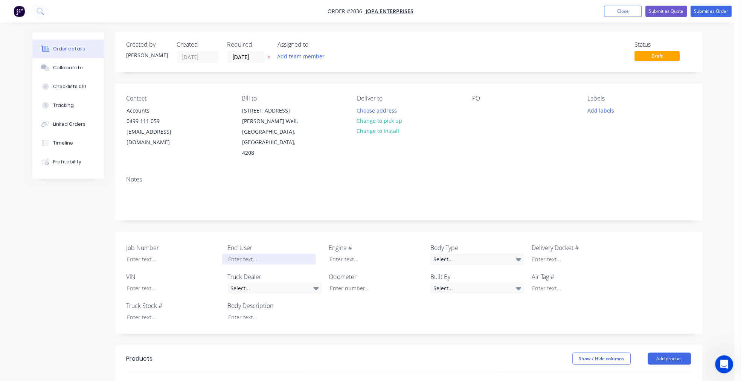
scroll to position [70, 0]
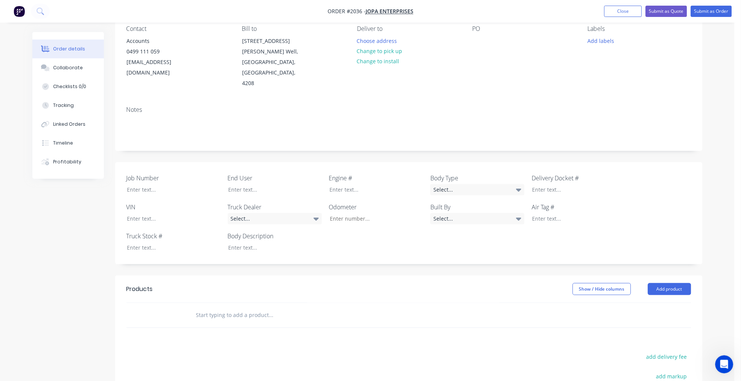
click at [234, 308] on input "text" at bounding box center [271, 315] width 151 height 15
click at [239, 308] on input "text" at bounding box center [271, 315] width 151 height 15
paste input "Works completed to Jopa [PERSON_NAME]: JNP30"
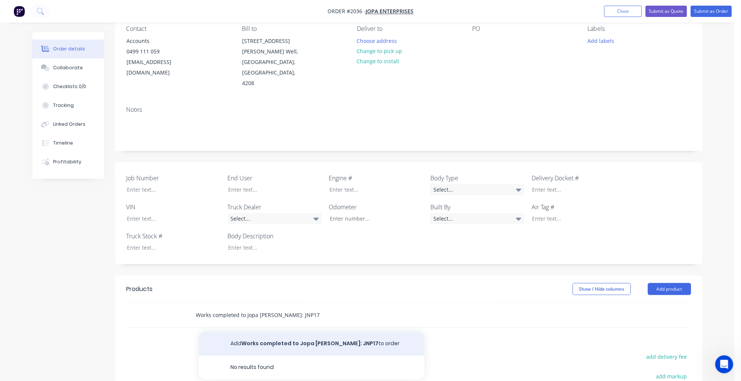
type input "Works completed to Jopa Tipper REGO: JNP17"
click at [326, 332] on button "Add Works completed to Jopa Tipper REGO: JNP17 to order" at bounding box center [312, 344] width 226 height 24
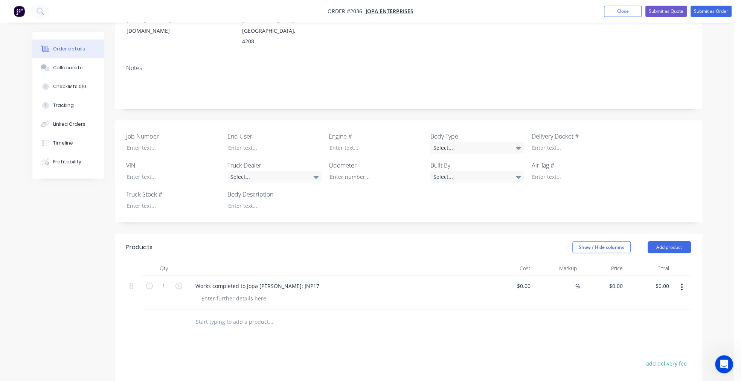
scroll to position [139, 0]
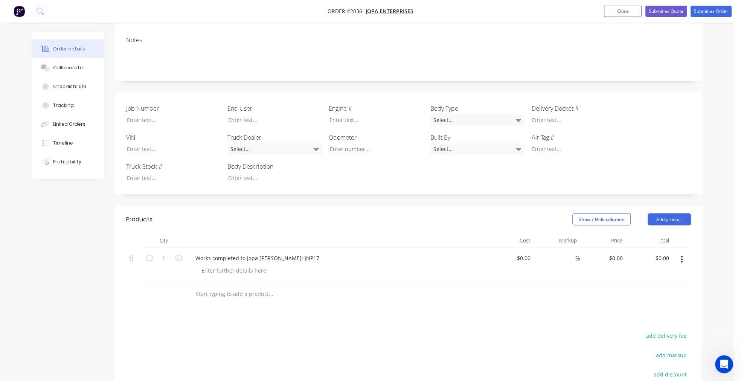
click at [228, 287] on input "text" at bounding box center [271, 294] width 151 height 15
paste input "Fit new mudguard plates to lower flaps"
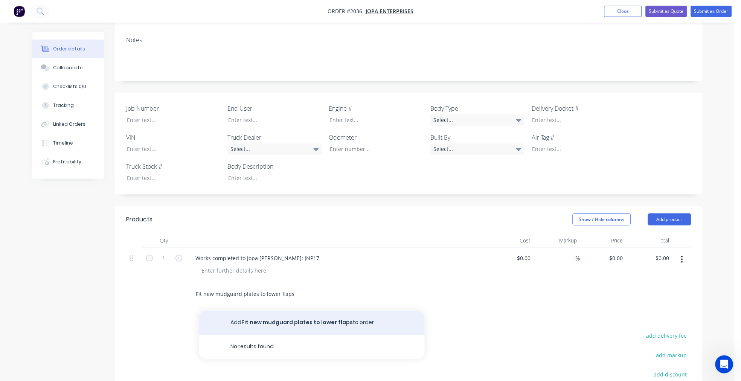
type input "Fit new mudguard plates to lower flaps"
click at [291, 311] on button "Add Fit new mudguard plates to lower flaps to order" at bounding box center [312, 323] width 226 height 24
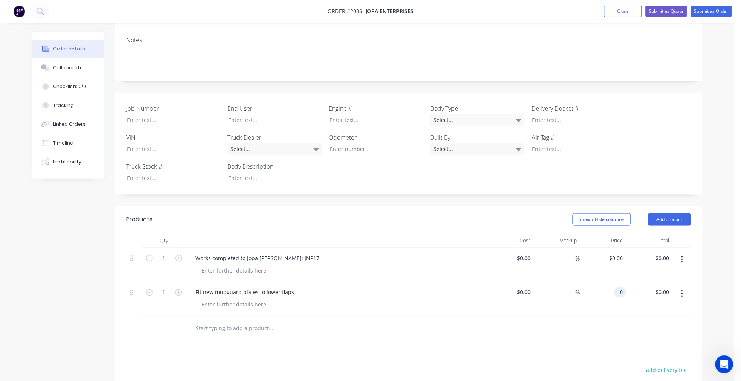
click at [615, 287] on div "0 0" at bounding box center [620, 292] width 12 height 11
type input "$150.00"
click at [253, 114] on div at bounding box center [269, 119] width 94 height 11
click at [75, 70] on div "Collaborate" at bounding box center [68, 67] width 30 height 7
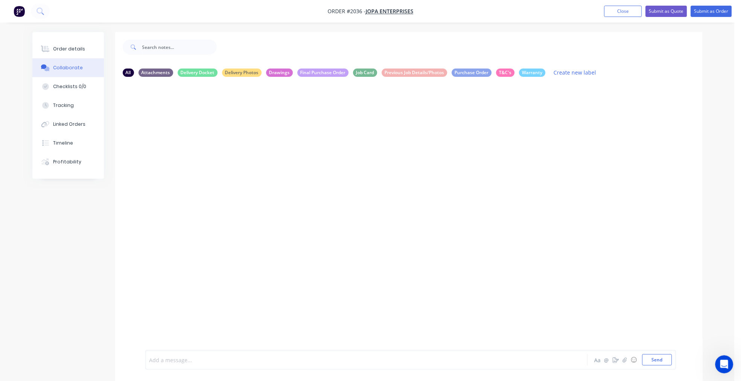
click at [193, 363] on div at bounding box center [346, 360] width 392 height 8
click at [244, 359] on span "Requested email confirmation as parts book wasn't signed" at bounding box center [224, 360] width 148 height 7
drag, startPoint x: 350, startPoint y: 360, endPoint x: 128, endPoint y: 353, distance: 222.2
click at [128, 353] on div "Requested email confirmation as parts/repair book wasn't signed Aa @ ☺ Send" at bounding box center [408, 360] width 587 height 42
copy span "Requested email confirmation as parts/repair book wasn't signed"
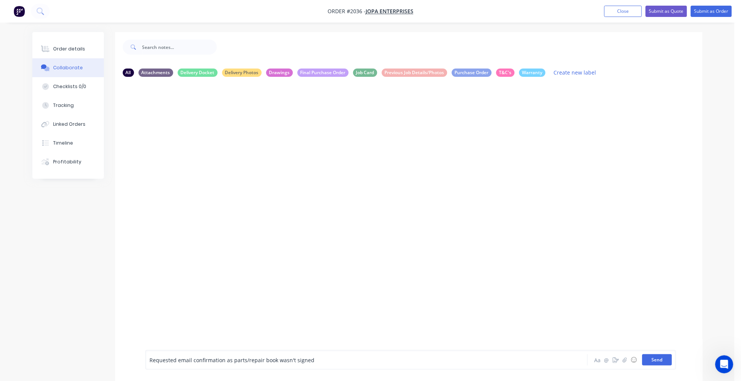
click at [663, 361] on button "Send" at bounding box center [657, 359] width 30 height 11
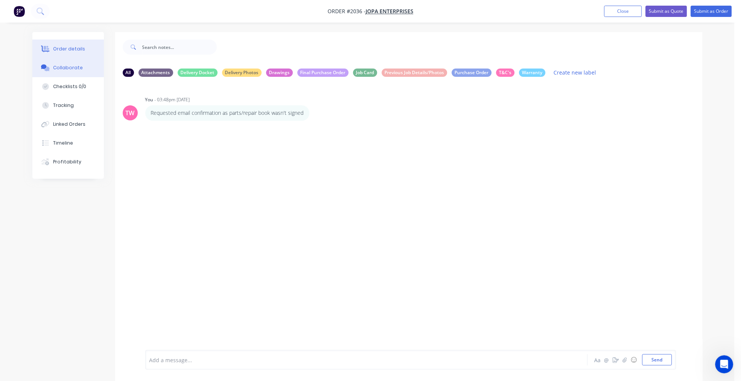
click at [73, 44] on button "Order details" at bounding box center [68, 49] width 72 height 19
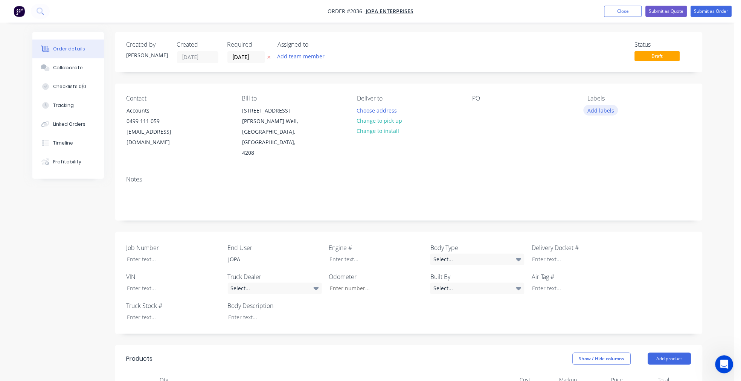
click at [600, 108] on button "Add labels" at bounding box center [601, 110] width 35 height 10
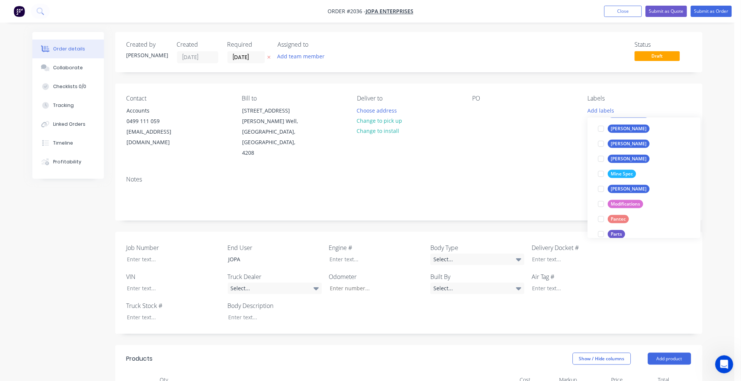
scroll to position [209, 0]
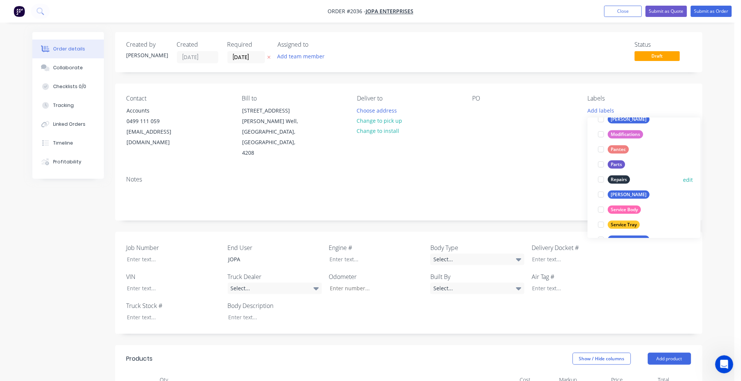
click at [603, 180] on div at bounding box center [601, 179] width 15 height 15
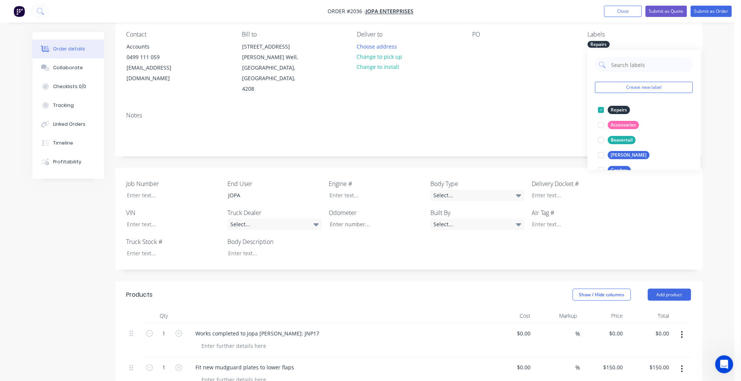
scroll to position [0, 0]
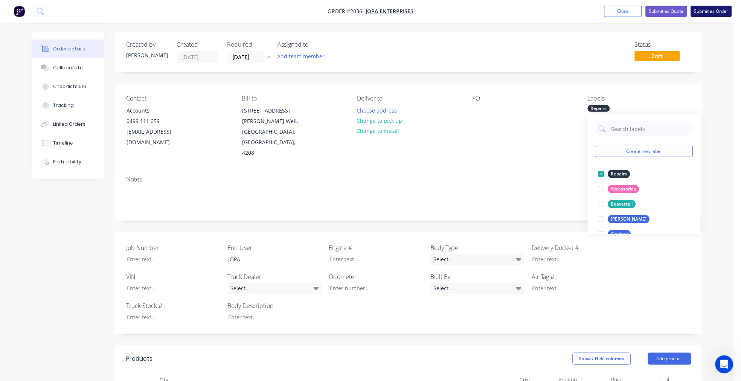
click at [709, 10] on button "Submit as Order" at bounding box center [711, 11] width 41 height 11
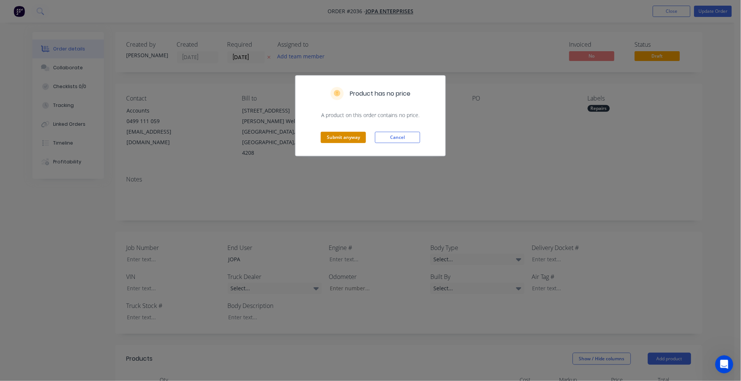
click at [343, 136] on button "Submit anyway" at bounding box center [343, 137] width 45 height 11
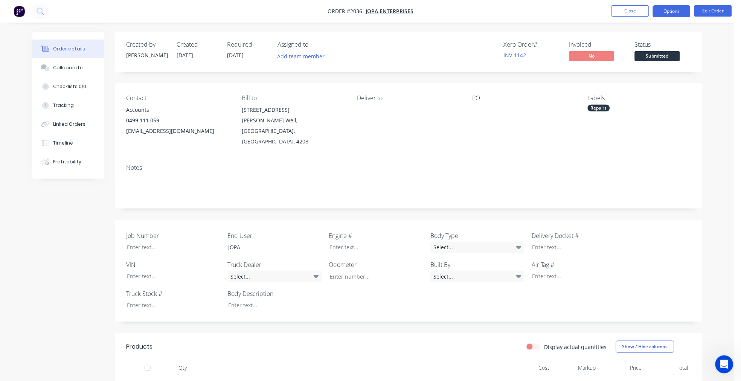
click at [672, 11] on button "Options" at bounding box center [672, 11] width 38 height 12
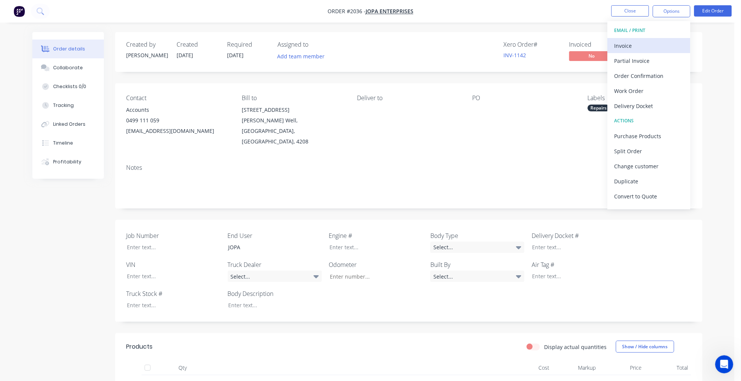
click at [630, 44] on div "Invoice" at bounding box center [648, 45] width 69 height 11
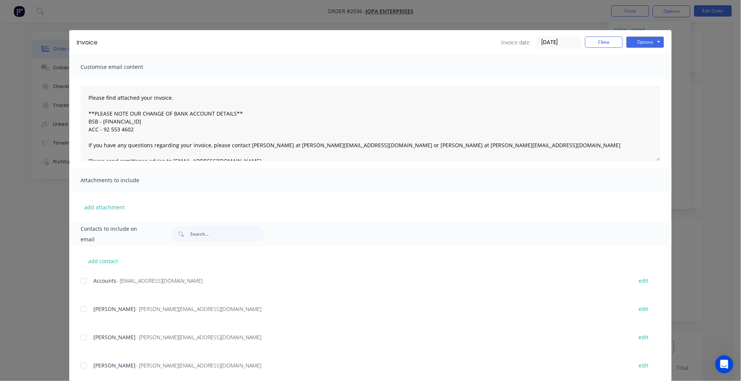
click at [558, 42] on input "[DATE]" at bounding box center [558, 42] width 44 height 11
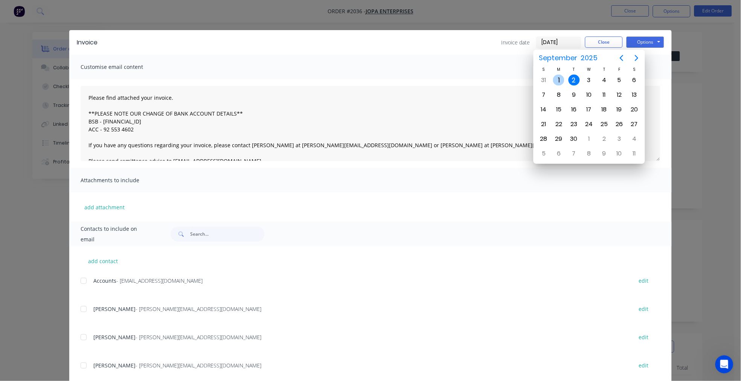
click at [560, 78] on div "1" at bounding box center [558, 80] width 11 height 11
type input "01/09/25"
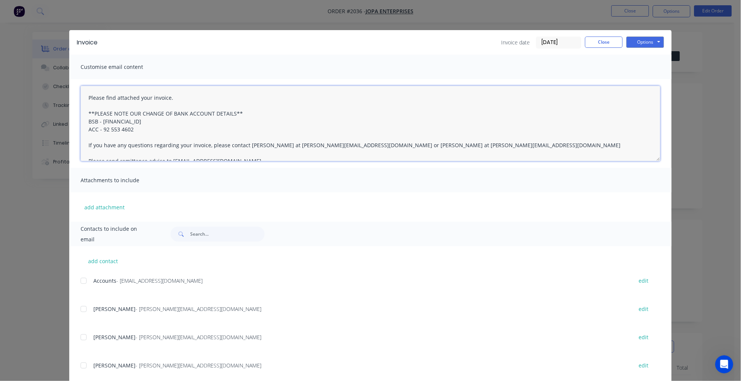
click at [83, 92] on textarea "Please find attached your invoice. **PLEASE NOTE OUR CHANGE OF BANK ACCOUNT DET…" at bounding box center [371, 123] width 580 height 75
paste textarea "Good afternoon, Could you please provide email confirmation that the repair wor…"
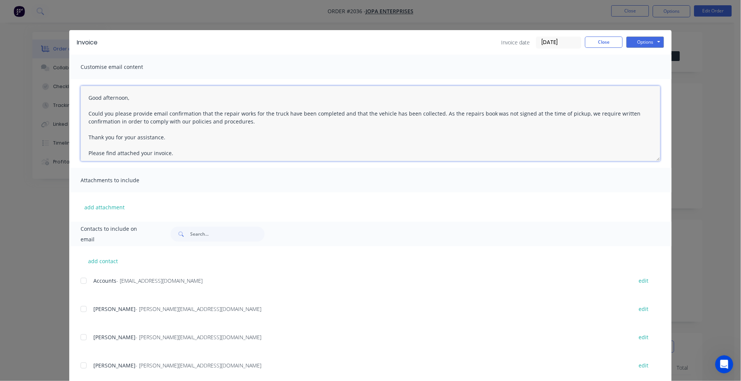
drag, startPoint x: 166, startPoint y: 152, endPoint x: 188, endPoint y: 152, distance: 21.8
click at [166, 152] on textarea "Good afternoon, Could you please provide email confirmation that the repair wor…" at bounding box center [371, 123] width 580 height 75
click at [80, 280] on div at bounding box center [83, 280] width 15 height 15
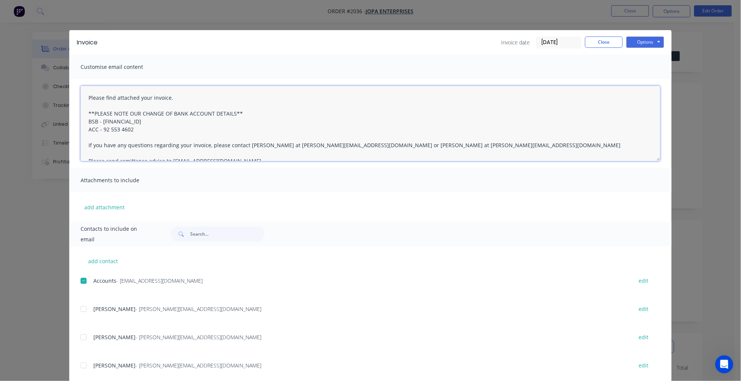
click at [80, 363] on div at bounding box center [83, 365] width 15 height 15
click at [83, 92] on textarea "Please find attached your invoice. **PLEASE NOTE OUR CHANGE OF BANK ACCOUNT DET…" at bounding box center [371, 123] width 580 height 75
paste textarea "Good afternoon, Could you please provide email confirmation that the repair wor…"
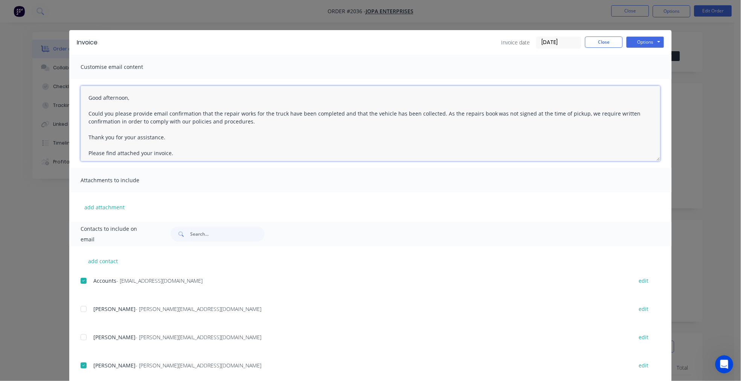
click at [166, 151] on textarea "Good afternoon, Could you please provide email confirmation that the repair wor…" at bounding box center [371, 123] width 580 height 75
click at [649, 39] on button "Options" at bounding box center [645, 42] width 38 height 11
click at [644, 81] on button "Email" at bounding box center [650, 80] width 48 height 12
type textarea "Please find attached your invoice. **PLEASE NOTE OUR CHANGE OF BANK ACCOUNT DET…"
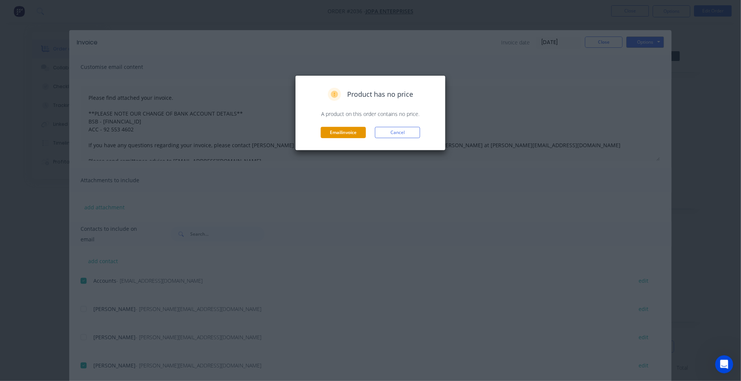
click at [344, 133] on button "Email invoice" at bounding box center [343, 132] width 45 height 11
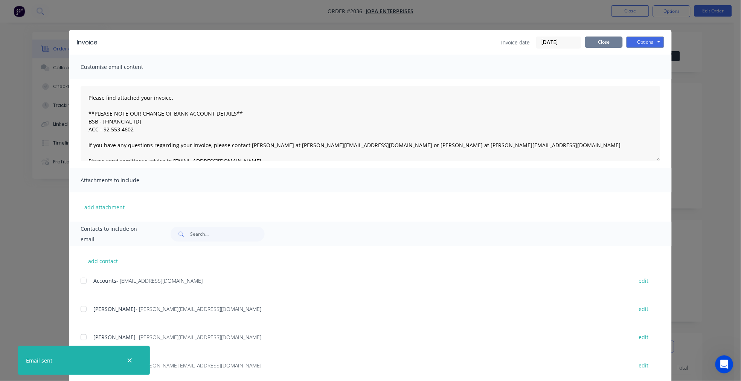
click at [603, 37] on button "Close" at bounding box center [604, 42] width 38 height 11
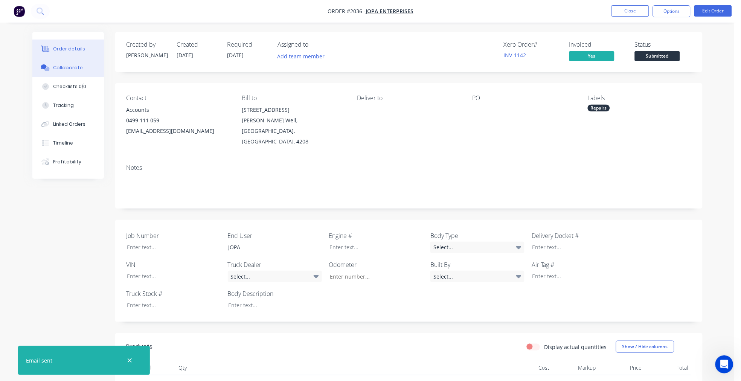
click at [75, 67] on div "Collaborate" at bounding box center [68, 67] width 30 height 7
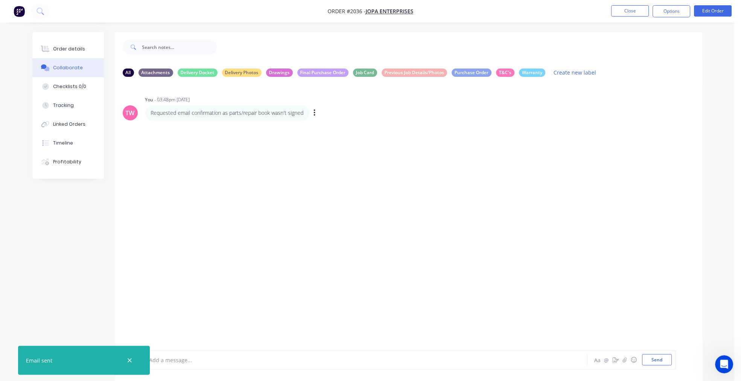
click at [239, 117] on div "Requested email confirmation as parts/repair book wasn't signed" at bounding box center [227, 112] width 164 height 15
click at [240, 112] on p "Requested email confirmation as parts/repair book wasn't signed" at bounding box center [227, 113] width 153 height 8
drag, startPoint x: 304, startPoint y: 111, endPoint x: 151, endPoint y: 114, distance: 153.6
click at [151, 114] on div "Requested email confirmation as parts/repair book wasn't signed" at bounding box center [227, 112] width 164 height 15
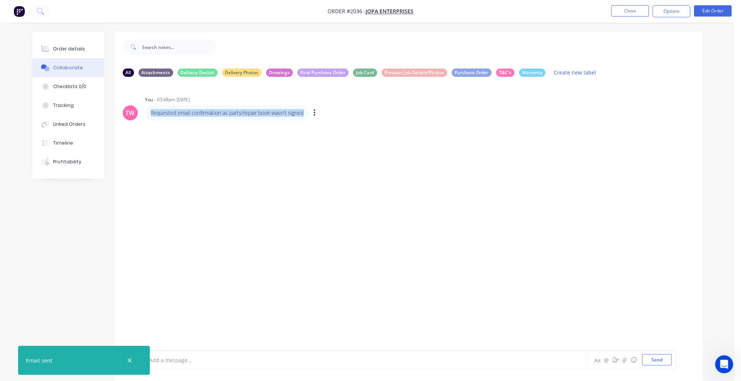
copy p "Requested email confirmation as parts/repair book wasn't signed"
click at [626, 12] on button "Close" at bounding box center [630, 10] width 38 height 11
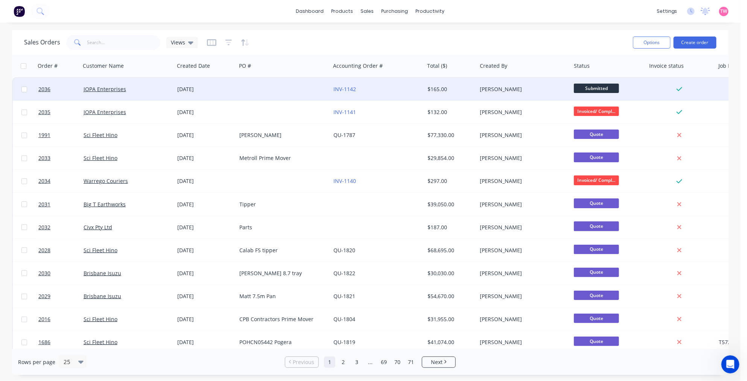
click at [147, 87] on div "JOPA Enterprises" at bounding box center [126, 89] width 84 height 8
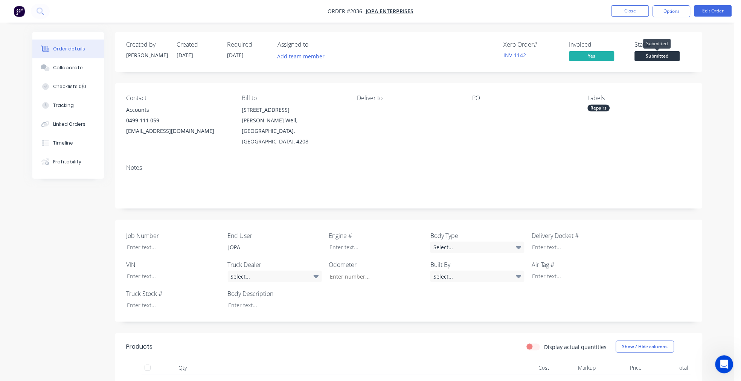
click at [655, 56] on span "Submitted" at bounding box center [657, 55] width 45 height 9
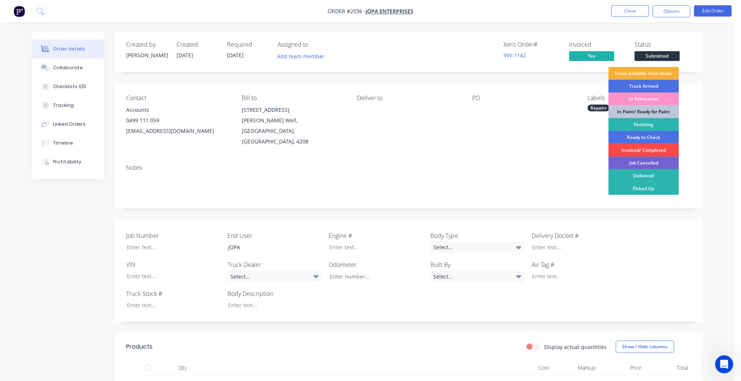
click at [638, 148] on div "Invoiced/ Completed" at bounding box center [644, 150] width 70 height 13
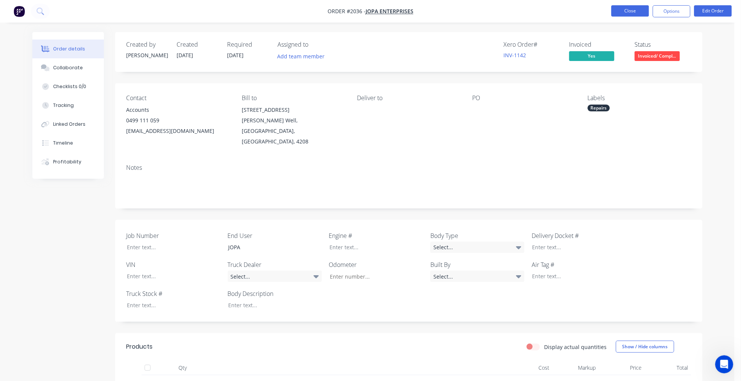
click at [625, 11] on button "Close" at bounding box center [630, 10] width 38 height 11
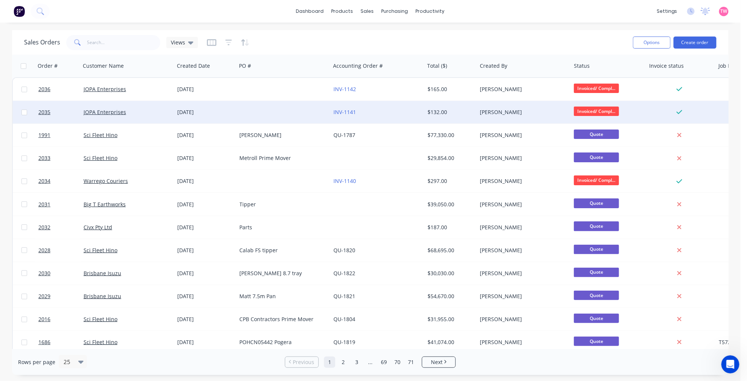
click at [139, 111] on div "JOPA Enterprises" at bounding box center [126, 112] width 84 height 8
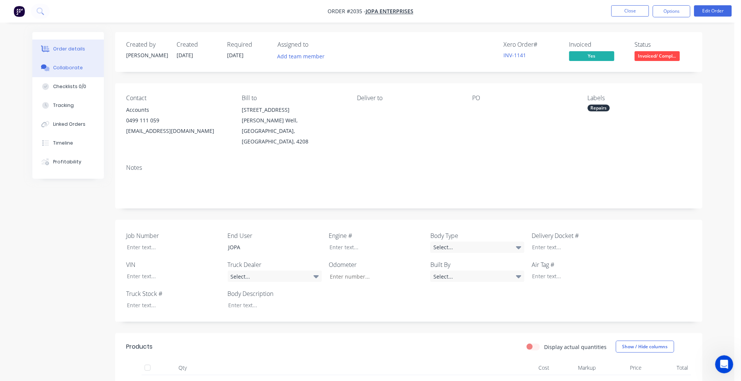
click at [66, 69] on div "Collaborate" at bounding box center [68, 67] width 30 height 7
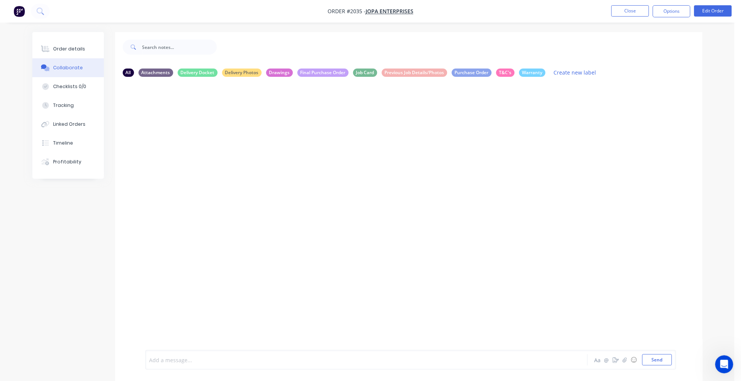
click at [184, 358] on div at bounding box center [346, 360] width 392 height 8
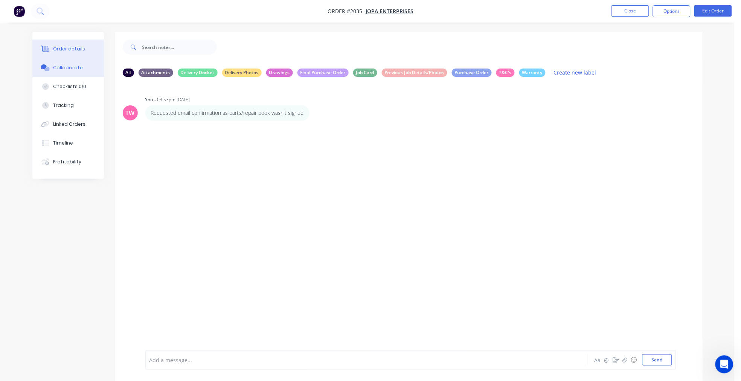
click at [76, 50] on div "Order details" at bounding box center [69, 49] width 32 height 7
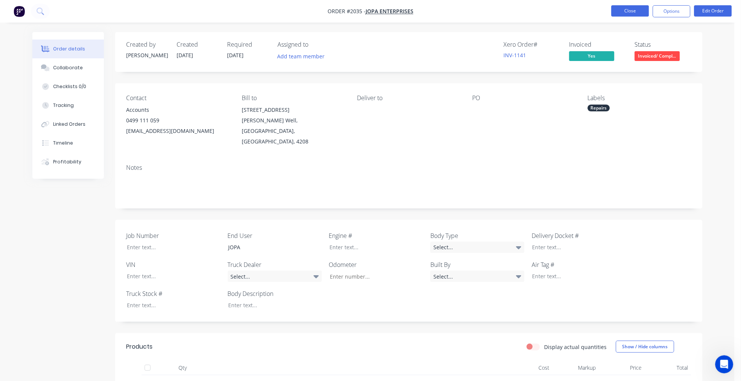
click at [626, 11] on button "Close" at bounding box center [630, 10] width 38 height 11
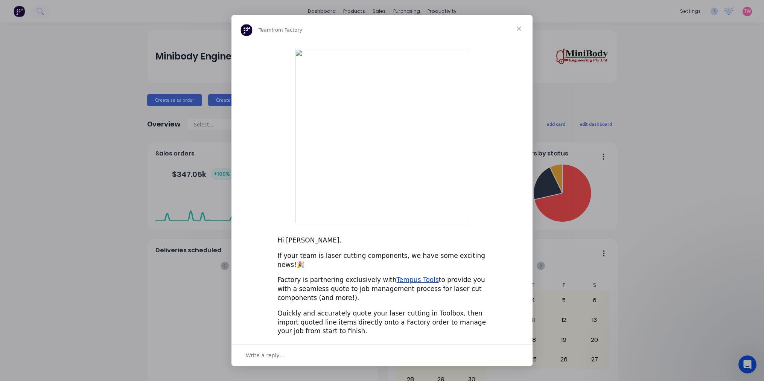
click at [517, 42] on span "Close" at bounding box center [519, 28] width 27 height 27
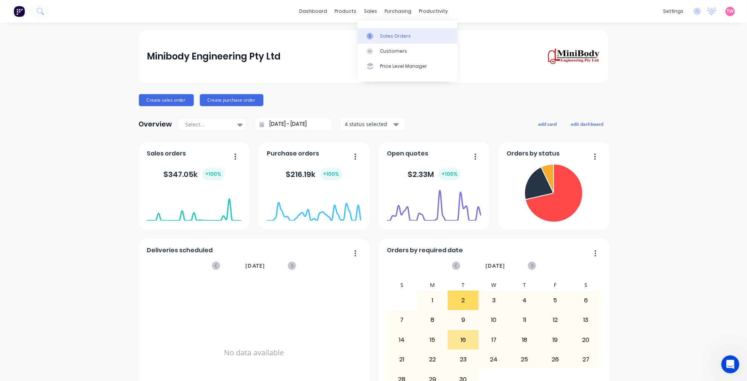
click at [393, 35] on div "Sales Orders" at bounding box center [395, 36] width 31 height 7
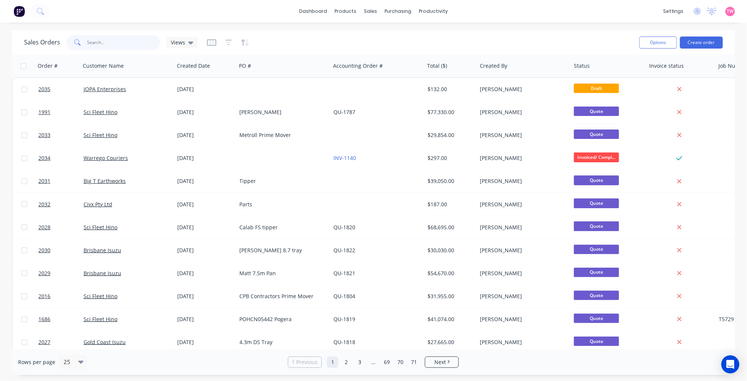
click at [115, 42] on input "text" at bounding box center [123, 42] width 73 height 15
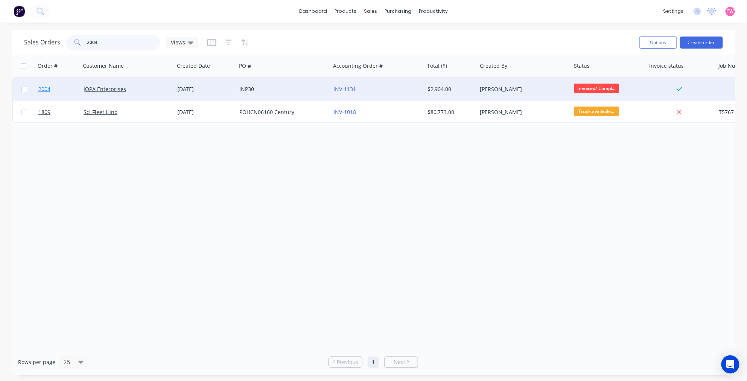
type input "2004"
click at [67, 91] on link "2004" at bounding box center [60, 89] width 45 height 23
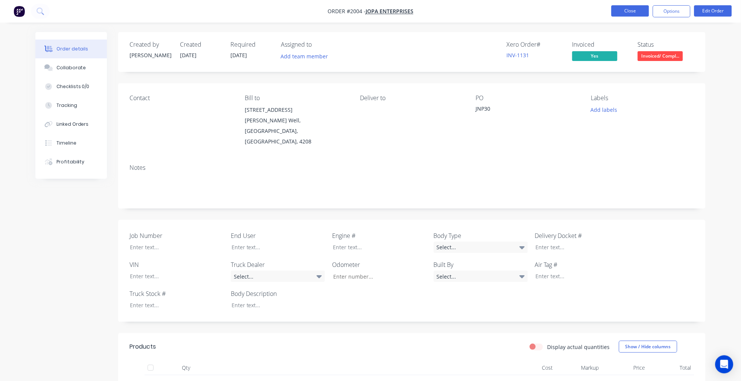
click at [635, 13] on button "Close" at bounding box center [630, 10] width 38 height 11
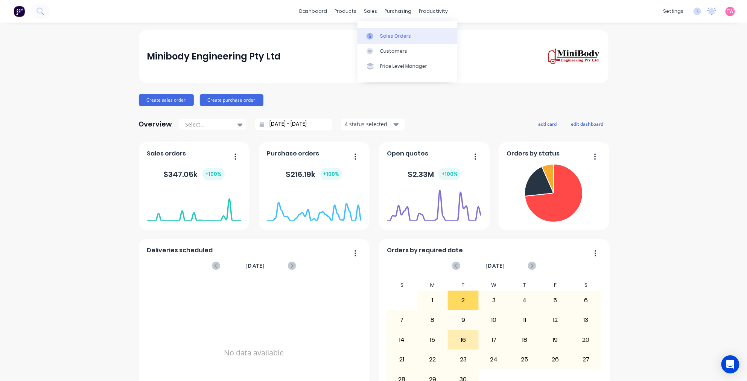
click at [392, 33] on div "Sales Orders" at bounding box center [395, 36] width 31 height 7
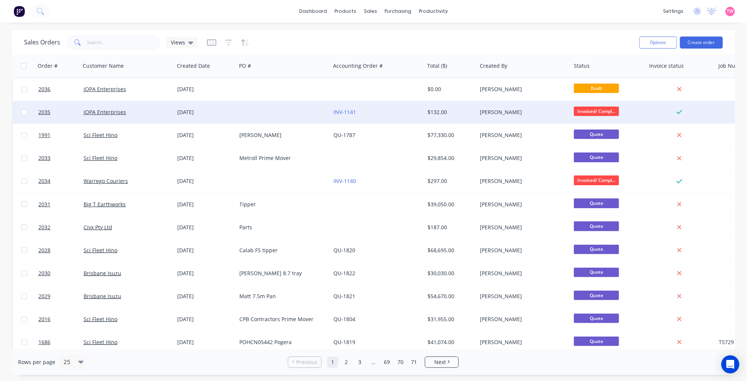
click at [148, 111] on div "JOPA Enterprises" at bounding box center [126, 112] width 84 height 8
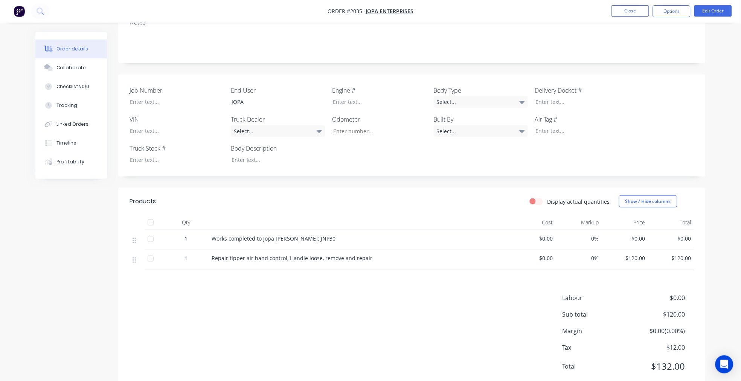
scroll to position [159, 0]
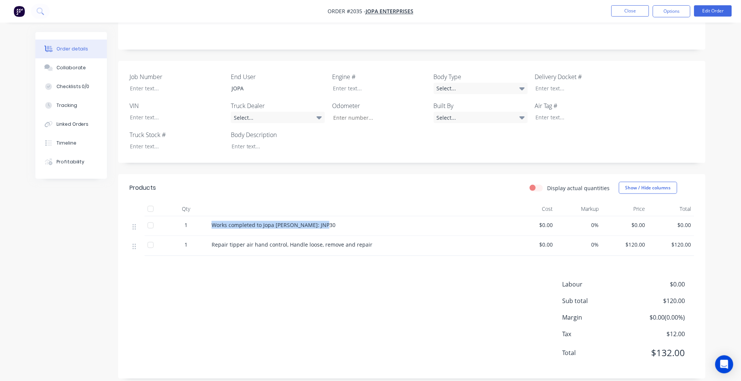
drag, startPoint x: 209, startPoint y: 212, endPoint x: 324, endPoint y: 209, distance: 115.2
click at [324, 216] on div "Works completed to Jopa [PERSON_NAME]: JNP30" at bounding box center [359, 226] width 301 height 20
copy span "Works completed to Jopa [PERSON_NAME]: JNP30"
click at [212, 241] on span "Repair tipper air hand control, Handle loose, remove and repair" at bounding box center [292, 244] width 161 height 7
